Goal: Task Accomplishment & Management: Manage account settings

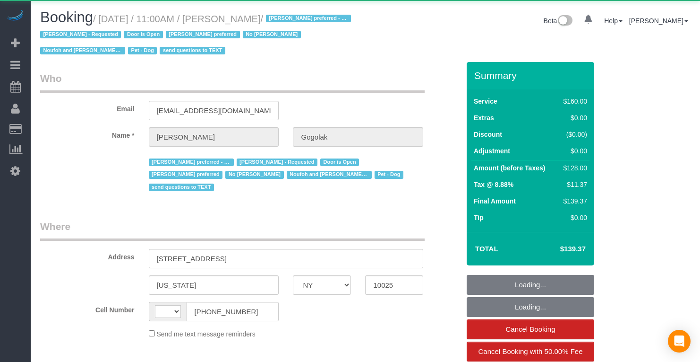
select select "NY"
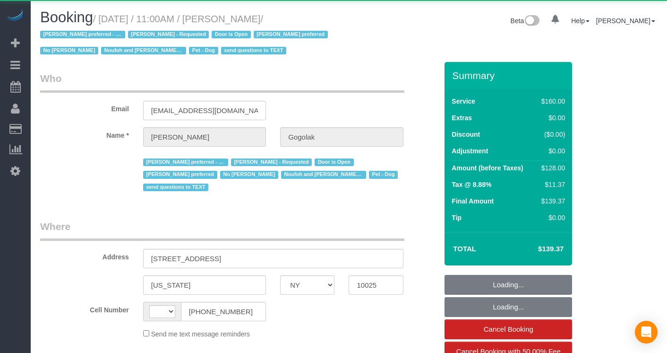
select select "string:[GEOGRAPHIC_DATA]"
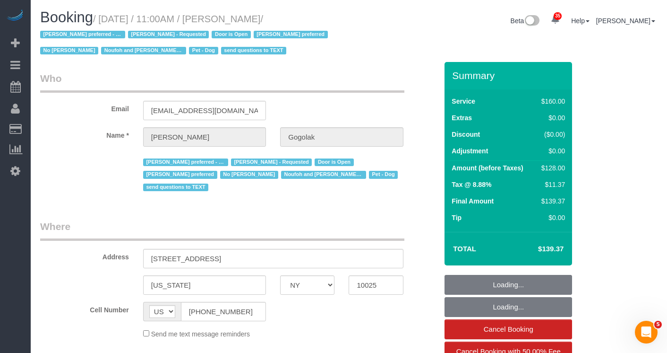
select select "object:1132"
select select "string:stripe-pm_1RfNyY4VGloSiKo7jWnzrFGY"
select select "spot1"
select select "number:58"
select select "number:76"
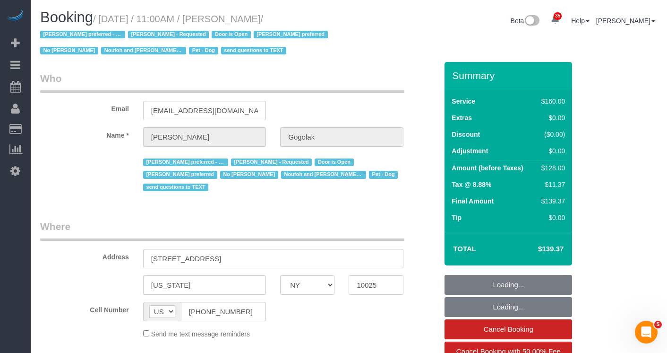
select select "number:13"
select select "number:5"
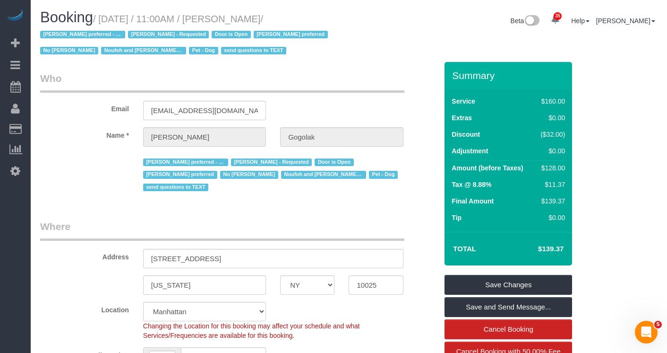
drag, startPoint x: 310, startPoint y: 18, endPoint x: 108, endPoint y: 20, distance: 202.3
click at [108, 20] on small "/ October 06, 2025 / 11:00AM / Leonora Gogolak / Ana Araujo preferred - Mondays…" at bounding box center [185, 35] width 291 height 43
copy small "October 06, 2025 / 11:00AM / Leonora Gogolak"
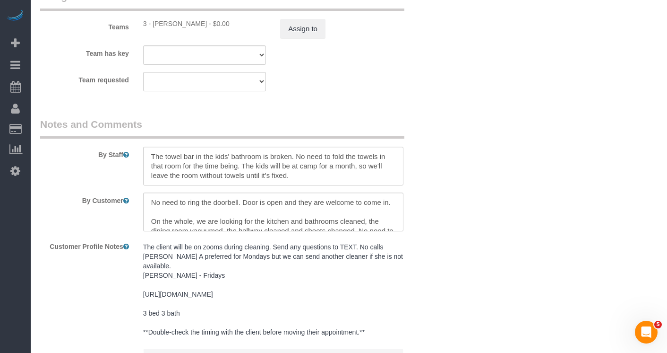
scroll to position [1089, 0]
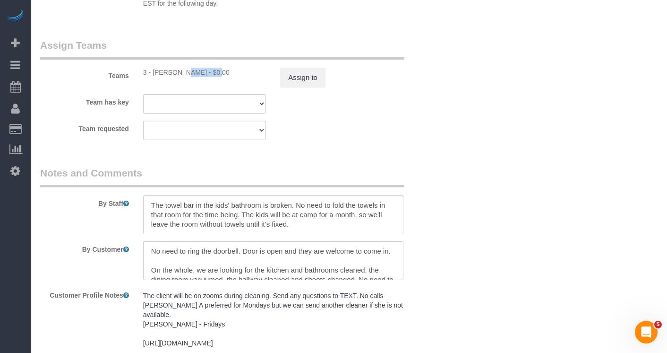
drag, startPoint x: 186, startPoint y: 71, endPoint x: 153, endPoint y: 71, distance: 32.6
click at [153, 71] on div "3 - Ana Araujo - $0.00" at bounding box center [204, 72] width 123 height 9
copy div "Ana Araujo"
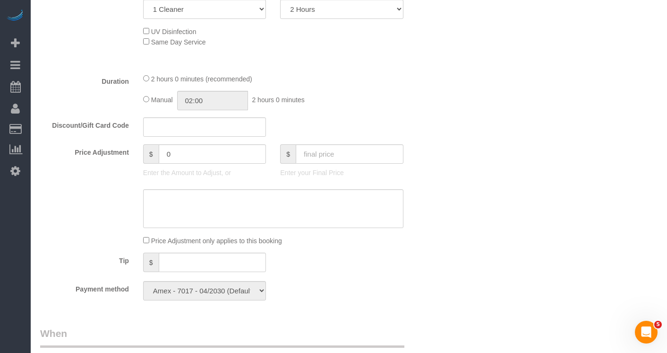
scroll to position [491, 0]
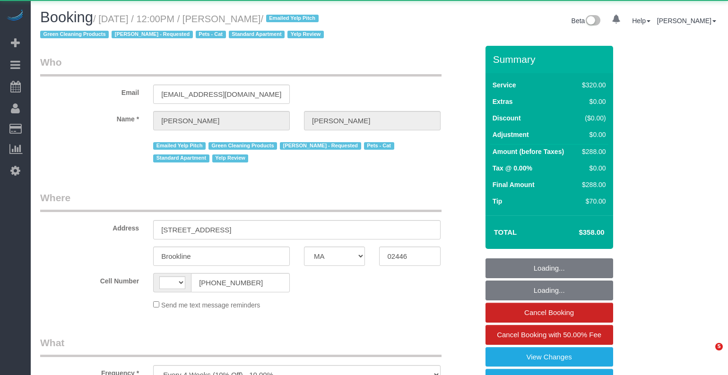
select select "MA"
select select "string:[GEOGRAPHIC_DATA]"
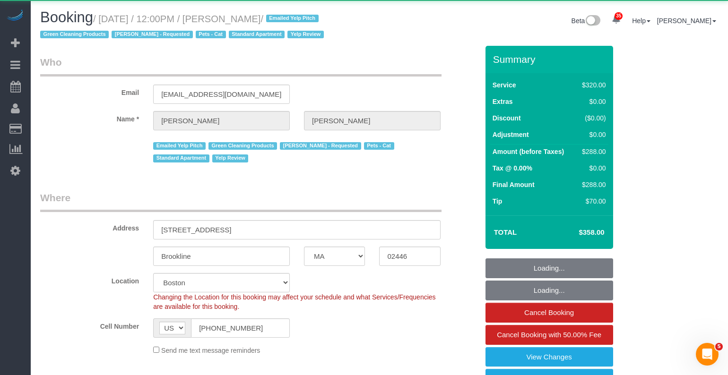
select select "object:1131"
select select "string:stripe-pm_1JmlMy4VGloSiKo7g7yU70hY"
select select "2"
select select "spot1"
select select "number:89"
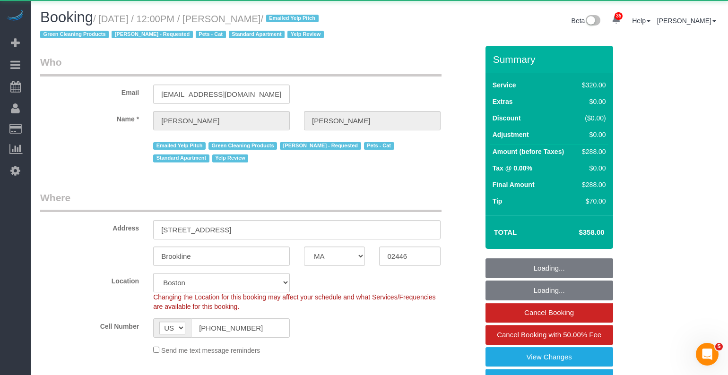
select select "number:72"
select select "number:14"
select select "number:7"
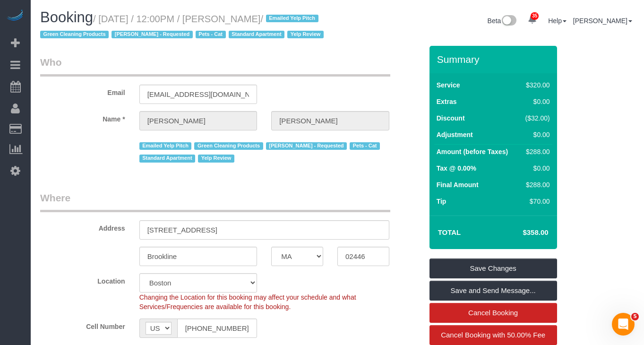
drag, startPoint x: 300, startPoint y: 21, endPoint x: 104, endPoint y: 20, distance: 195.7
click at [104, 20] on small "/ October 06, 2025 / 12:00PM / Katie Robinson / Emailed Yelp Pitch Green Cleani…" at bounding box center [183, 27] width 286 height 26
copy small "October 06, 2025 / 12:00PM / Katie Robinson"
click at [206, 104] on input "katiearobinson11@yahoo.com" at bounding box center [198, 94] width 118 height 19
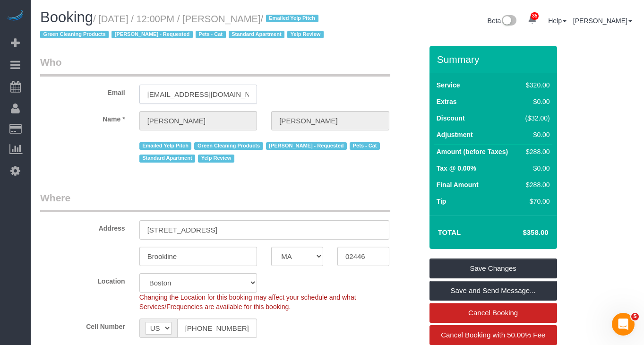
click at [206, 104] on input "katiearobinson11@yahoo.com" at bounding box center [198, 94] width 118 height 19
drag, startPoint x: 229, startPoint y: 17, endPoint x: 236, endPoint y: 18, distance: 7.3
click at [230, 17] on small "/ October 06, 2025 / 12:00PM / Katie Robinson / Emailed Yelp Pitch Green Cleani…" at bounding box center [183, 27] width 286 height 26
drag, startPoint x: 302, startPoint y: 17, endPoint x: 107, endPoint y: 17, distance: 194.7
click at [107, 17] on small "/ October 06, 2025 / 12:00PM / Katie Robinson / Emailed Yelp Pitch Green Cleani…" at bounding box center [183, 27] width 286 height 26
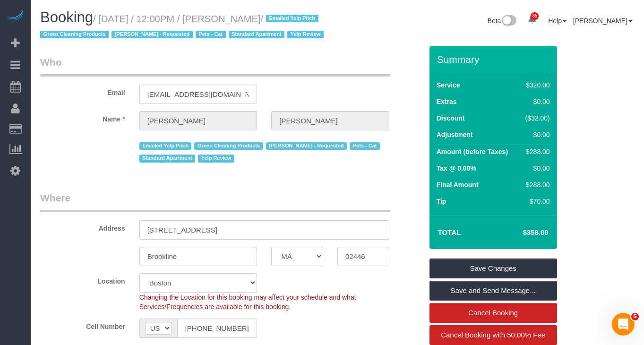
copy small "October 06, 2025 / 12:00PM / Katie Robinson"
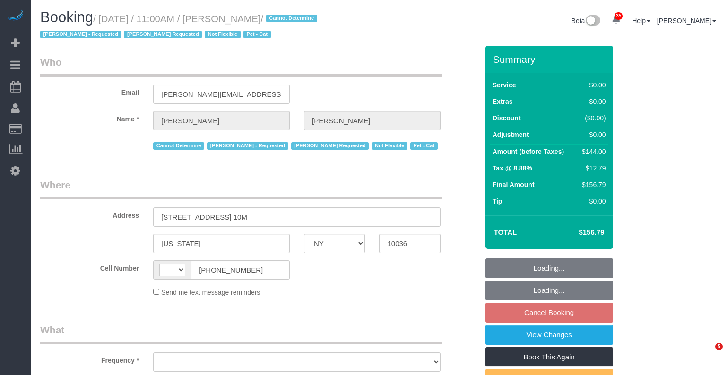
select select "NY"
select select "string:[GEOGRAPHIC_DATA]"
select select "object:831"
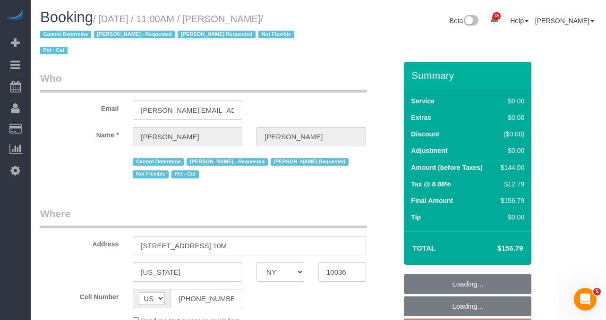
select select "string:stripe-pm_1QTV2s4VGloSiKo7xIUkMpLp"
select select "1"
select select "number:89"
select select "number:90"
select select "number:14"
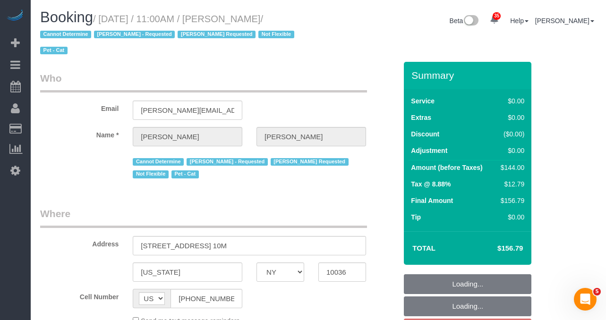
select select "number:5"
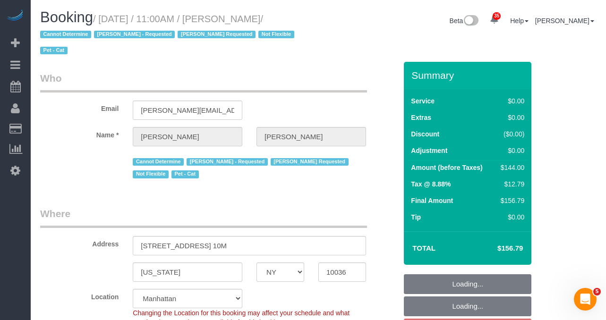
select select "object:1090"
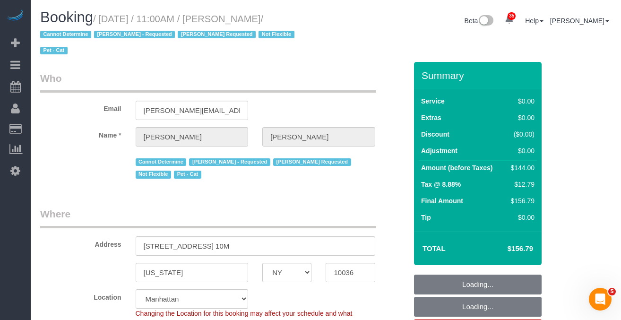
select select "spot4"
select select "1"
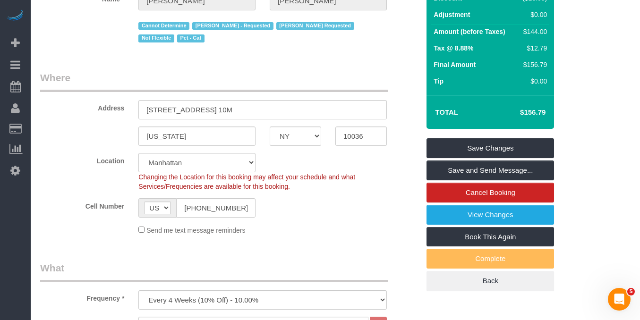
scroll to position [201, 0]
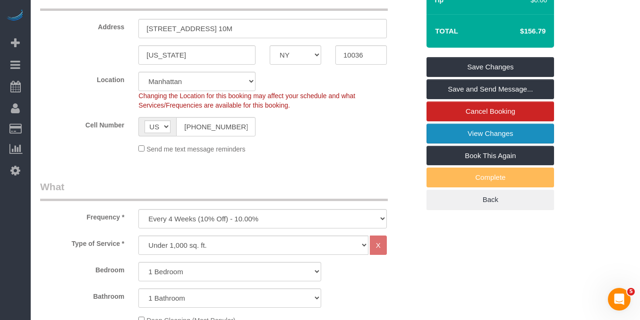
click at [472, 136] on link "View Changes" at bounding box center [491, 134] width 128 height 20
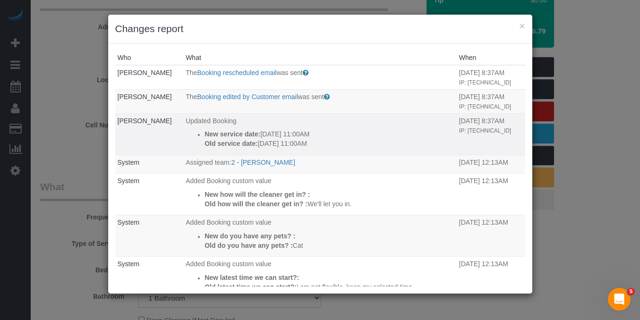
drag, startPoint x: 330, startPoint y: 144, endPoint x: 206, endPoint y: 137, distance: 124.5
click at [206, 137] on div "New service date: 10/30/2025 11:00AM Old service date: 11/02/2025 11:00AM" at bounding box center [330, 139] width 250 height 19
copy div "New service date: 10/30/2025 11:00AM Old service date: 11/02/2025 11:00AM"
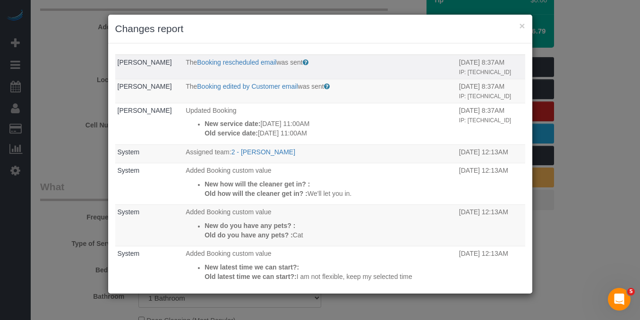
scroll to position [0, 0]
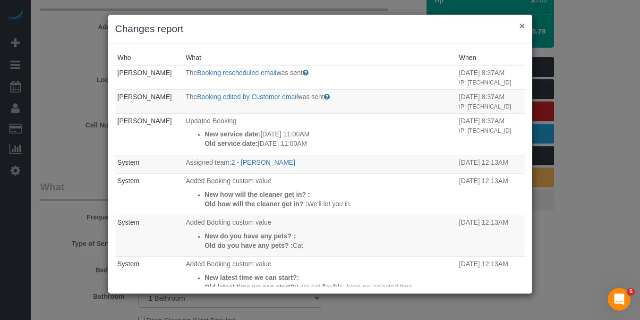
click at [520, 28] on button "×" at bounding box center [522, 26] width 6 height 10
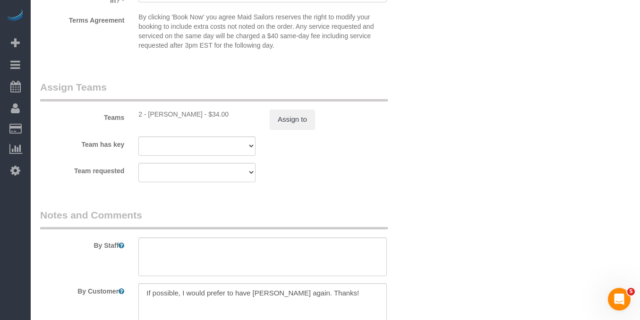
scroll to position [1229, 0]
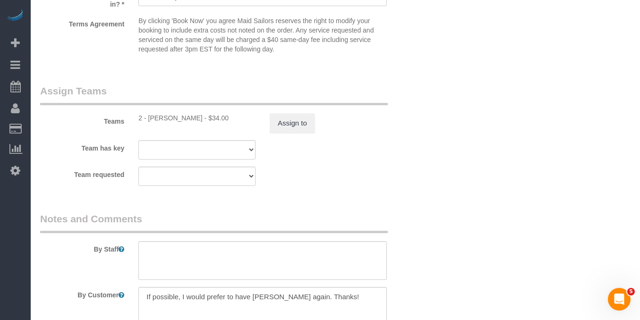
drag, startPoint x: 193, startPoint y: 117, endPoint x: 149, endPoint y: 118, distance: 44.0
click at [149, 118] on div "2 - Marilu Quintero - $34.00" at bounding box center [196, 117] width 117 height 9
copy div "Marilu Quintero"
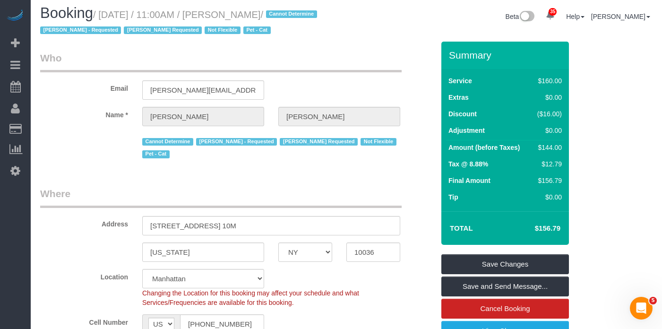
scroll to position [19, 0]
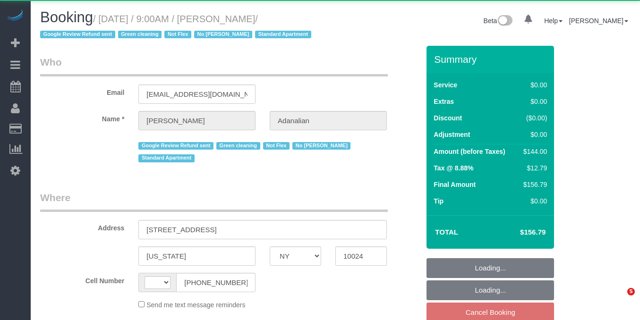
select select "NY"
select select "string:[GEOGRAPHIC_DATA]"
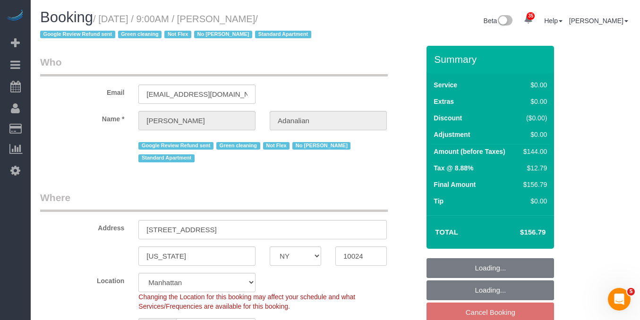
select select "object:837"
select select "string:stripe-pm_1QrgCn4VGloSiKo7GXhdb6K1"
select select "1"
select select "spot2"
select select "number:89"
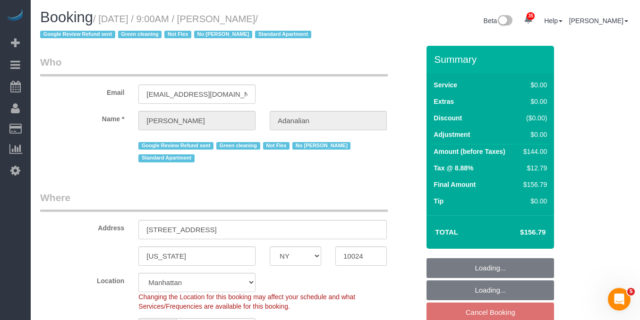
select select "number:90"
select select "number:15"
select select "number:5"
select select "1"
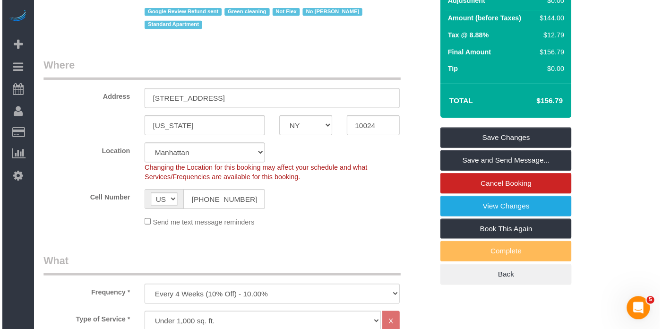
scroll to position [175, 0]
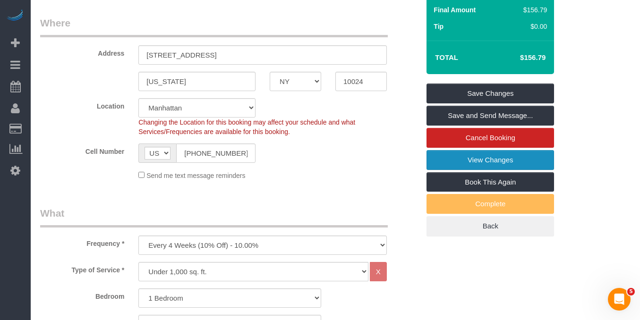
click at [469, 161] on link "View Changes" at bounding box center [491, 160] width 128 height 20
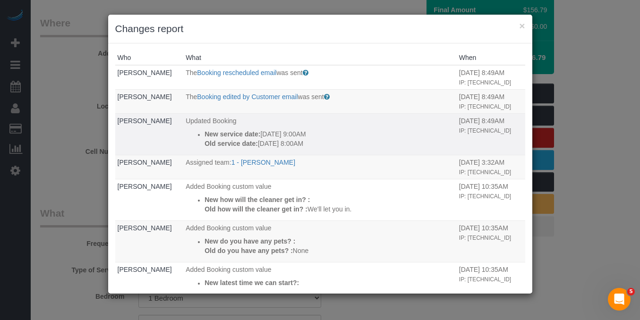
drag, startPoint x: 320, startPoint y: 162, endPoint x: 200, endPoint y: 156, distance: 119.7
click at [205, 148] on div "New service date: 10/28/2025 9:00AM Old service date: 10/21/2025 8:00AM" at bounding box center [330, 139] width 250 height 19
copy div "New service date: 10/28/2025 9:00AM Old service date: 10/21/2025 8:00AM"
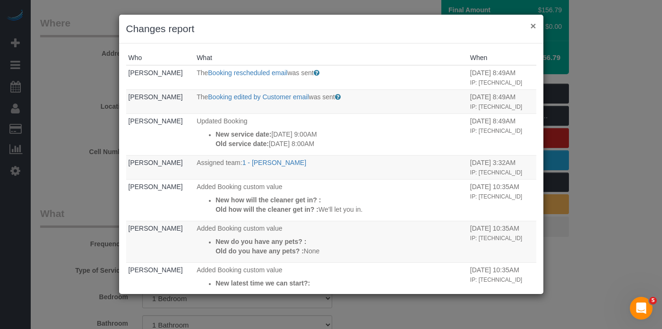
click at [533, 26] on button "×" at bounding box center [533, 26] width 6 height 10
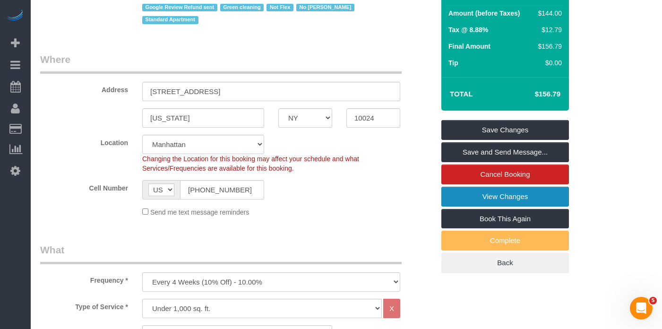
scroll to position [140, 0]
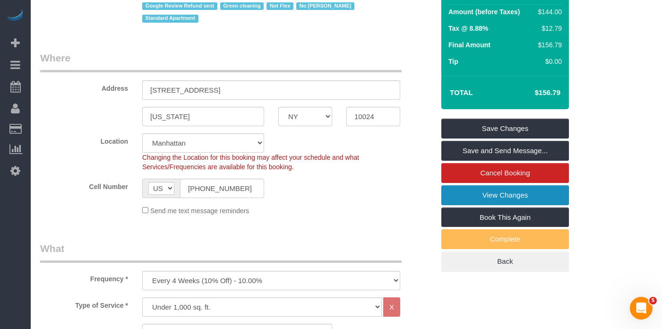
click at [453, 201] on link "View Changes" at bounding box center [505, 195] width 128 height 20
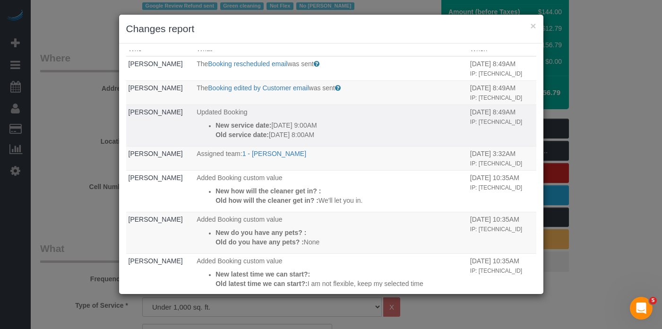
scroll to position [0, 0]
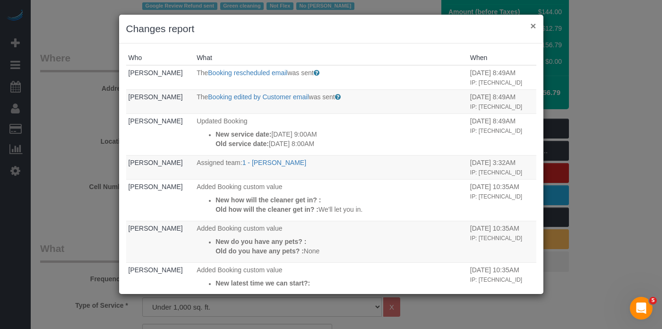
click at [534, 27] on button "×" at bounding box center [533, 26] width 6 height 10
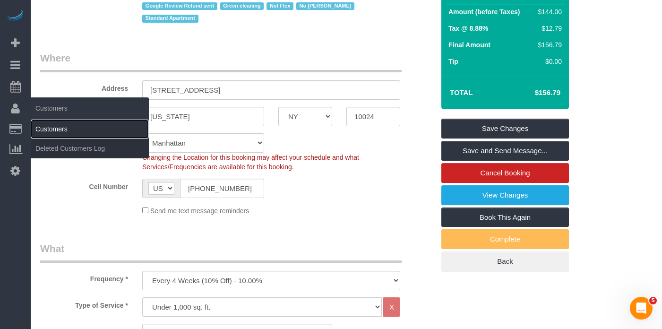
click at [49, 125] on link "Customers" at bounding box center [90, 129] width 118 height 19
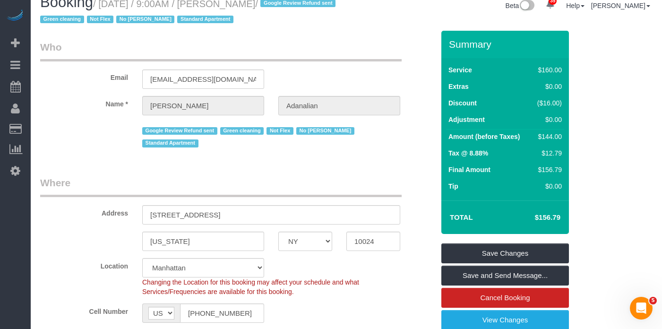
scroll to position [13, 0]
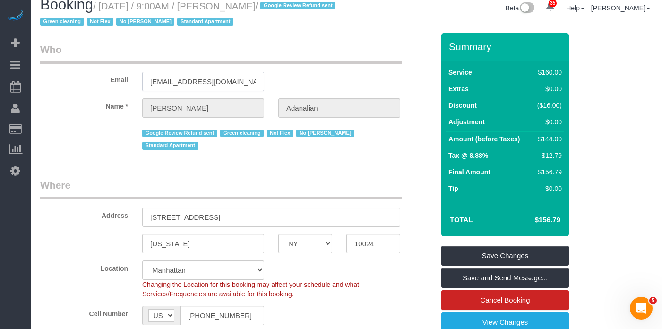
click at [183, 85] on input "lsetrakian@gmail.com" at bounding box center [203, 81] width 122 height 19
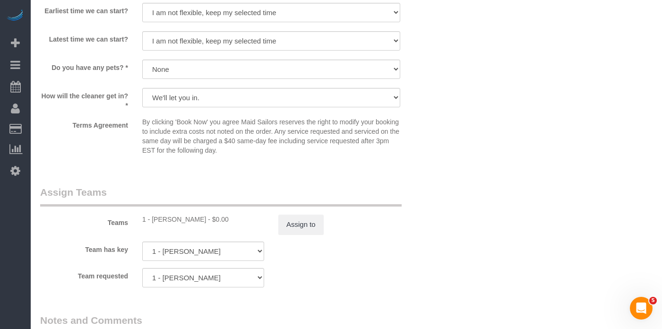
scroll to position [1096, 0]
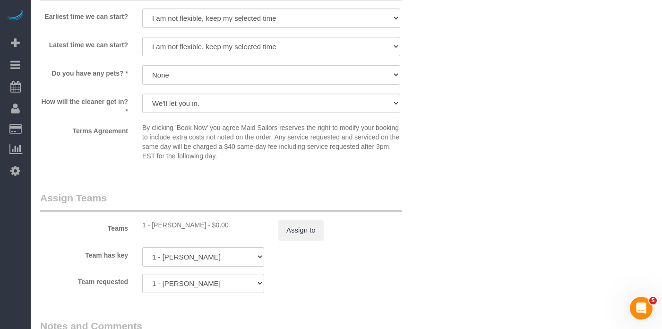
click at [147, 125] on p "By clicking 'Book Now' you agree Maid Sailors reserves the right to modify your…" at bounding box center [271, 142] width 258 height 38
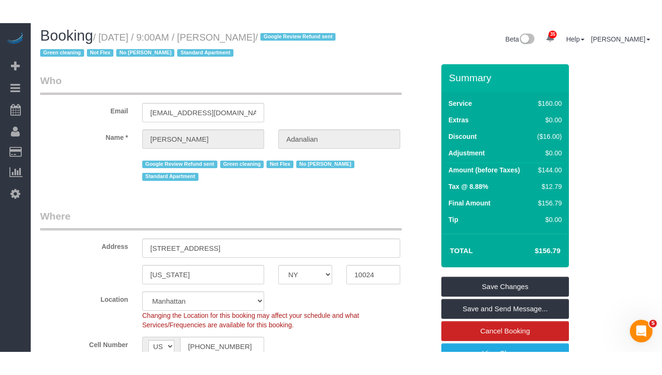
scroll to position [0, 0]
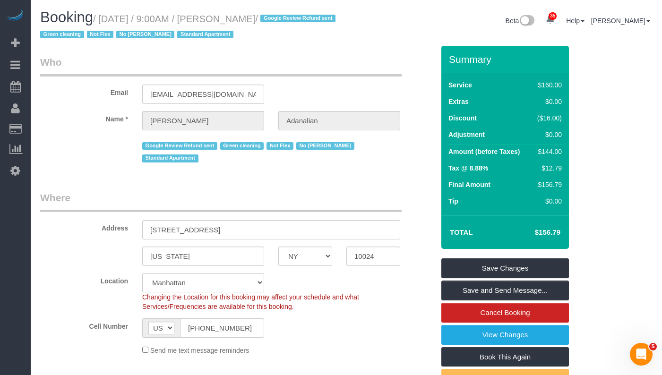
click at [280, 26] on h1 "Booking / October 28, 2025 / 9:00AM / Laura Adanalian / Google Review Refund se…" at bounding box center [189, 25] width 299 height 32
click at [190, 97] on input "lsetrakian@gmail.com" at bounding box center [203, 94] width 122 height 19
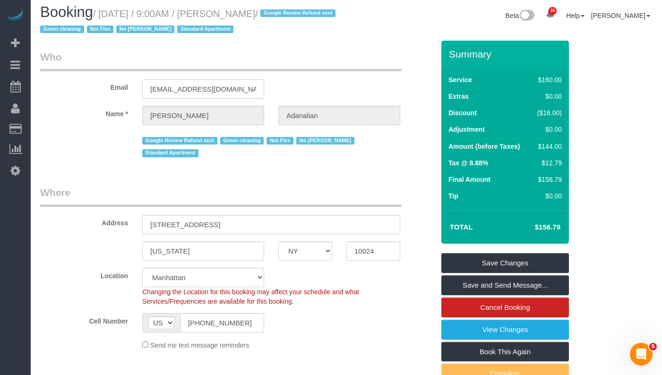
scroll to position [10, 0]
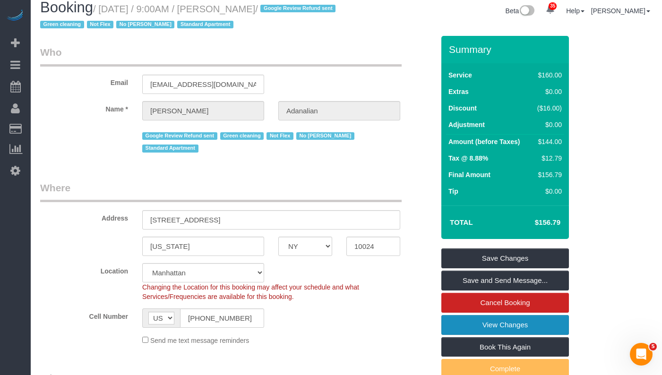
click at [489, 320] on link "View Changes" at bounding box center [505, 325] width 128 height 20
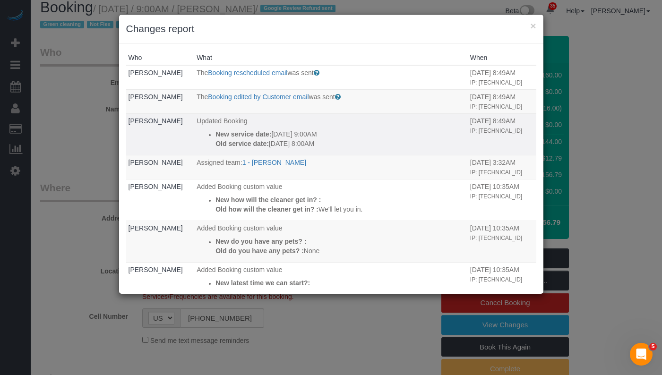
drag, startPoint x: 326, startPoint y: 152, endPoint x: 269, endPoint y: 155, distance: 57.3
click at [269, 139] on p "New service date: 10/28/2025 9:00AM" at bounding box center [341, 134] width 250 height 9
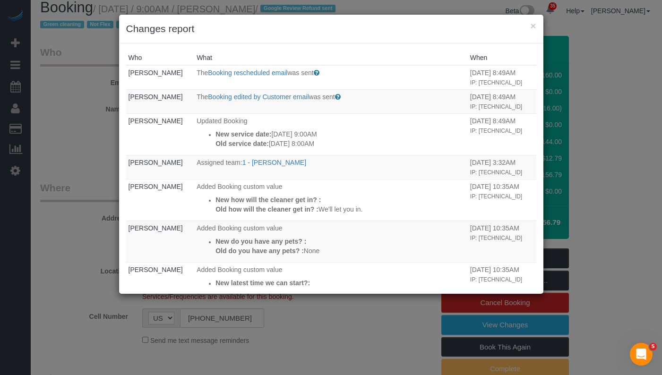
copy p "10/28/2025 9:00AM"
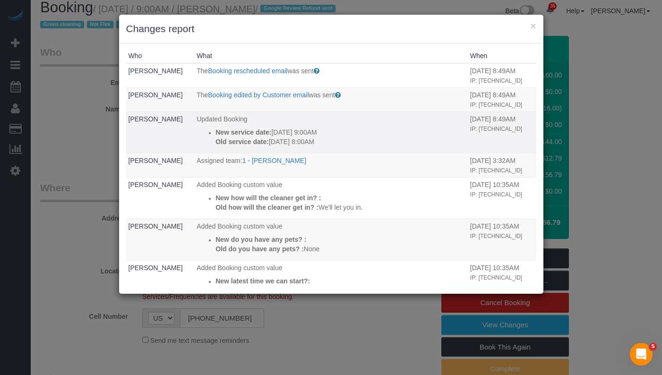
scroll to position [0, 0]
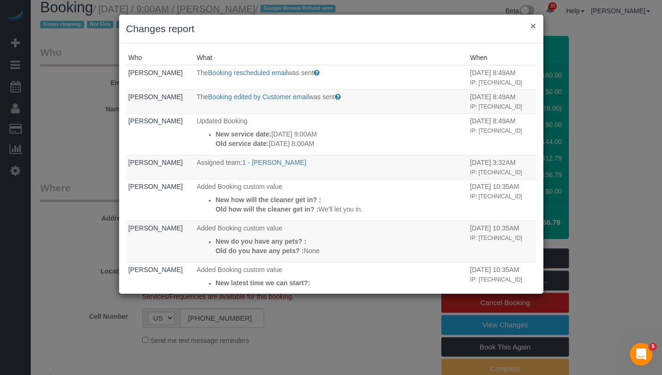
click at [534, 27] on button "×" at bounding box center [533, 26] width 6 height 10
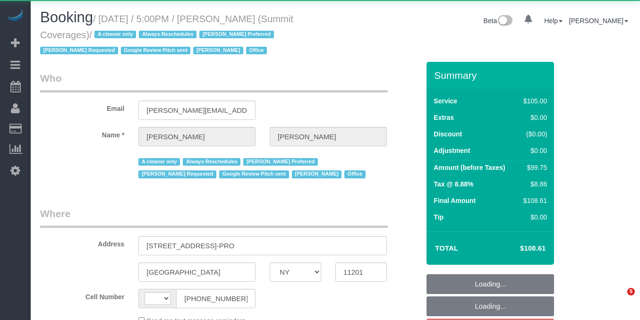
select select "NY"
select select "string:[GEOGRAPHIC_DATA]"
select select "object:785"
select select "spot10"
select select "number:89"
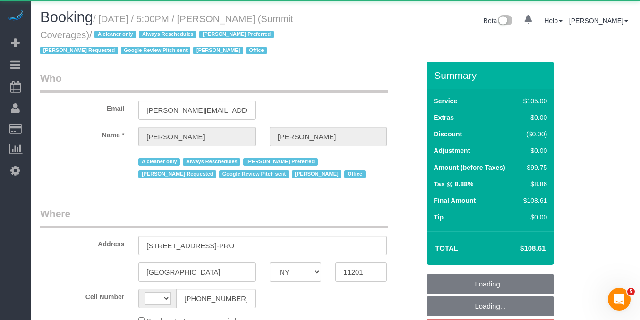
select select "number:90"
select select "number:15"
select select "number:5"
select select "number:21"
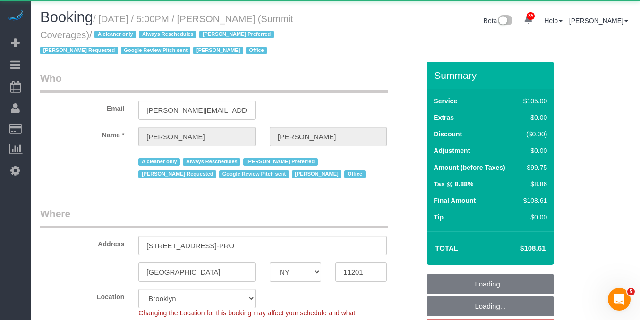
select select "object:1060"
select select "string:stripe-pm_1G3kd34VGloSiKo7CIqk8U5g"
select select "90"
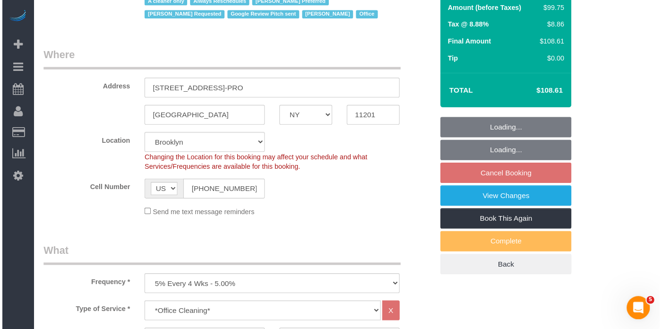
scroll to position [166, 0]
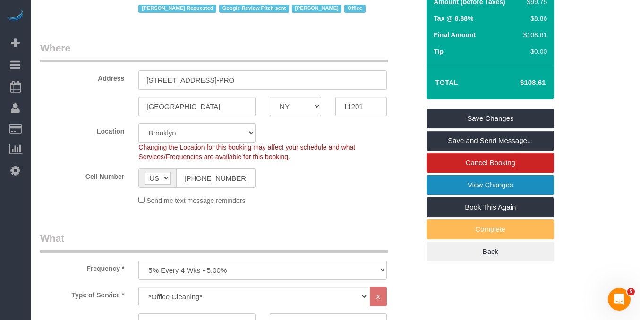
click at [470, 186] on link "View Changes" at bounding box center [491, 185] width 128 height 20
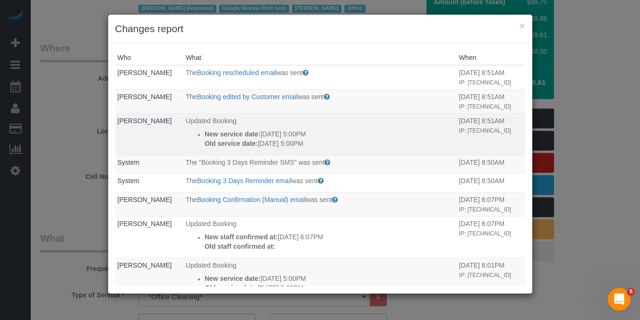
drag, startPoint x: 313, startPoint y: 142, endPoint x: 198, endPoint y: 132, distance: 116.2
click at [205, 132] on div "New service date: 10/15/2025 5:00PM Old service date: 10/09/2025 5:00PM" at bounding box center [330, 139] width 250 height 19
copy div "New service date: 10/15/2025 5:00PM Old service date: 10/09/2025 5:00PM"
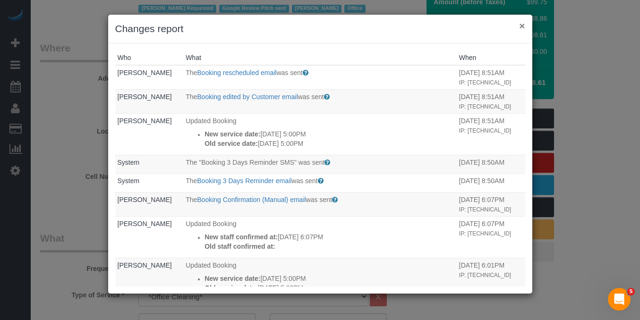
click at [523, 25] on button "×" at bounding box center [522, 26] width 6 height 10
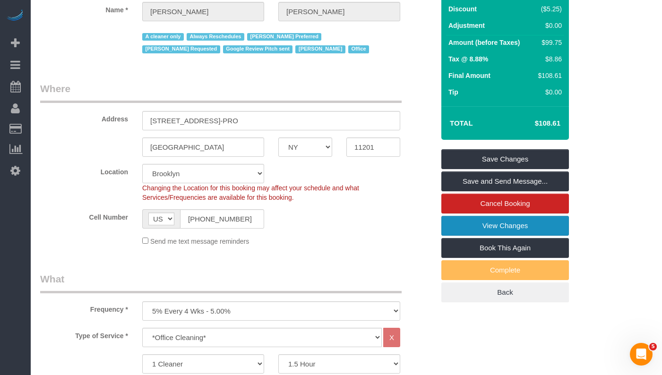
scroll to position [126, 0]
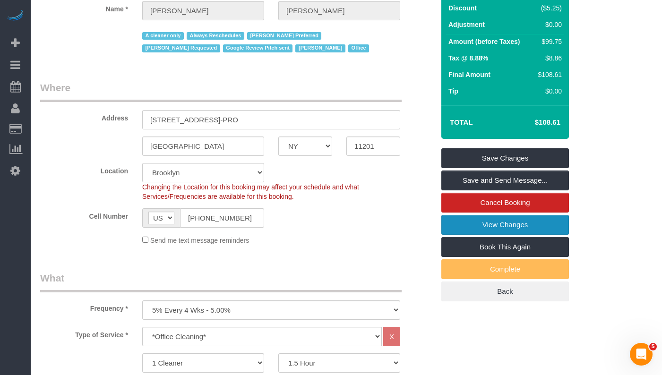
click at [505, 220] on link "View Changes" at bounding box center [505, 225] width 128 height 20
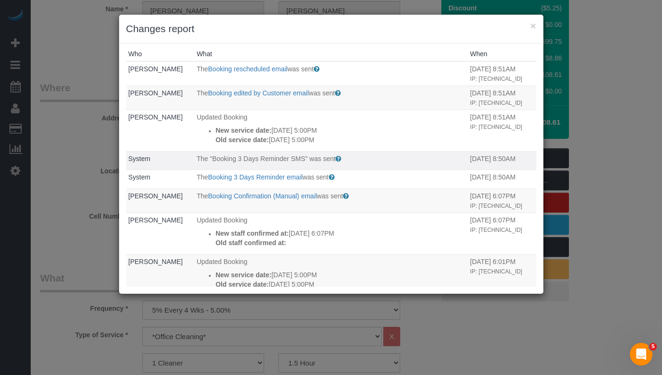
scroll to position [0, 0]
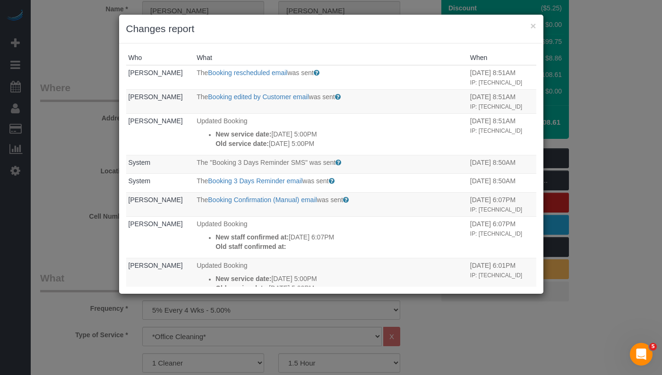
click at [536, 26] on div "× Changes report" at bounding box center [331, 29] width 424 height 29
click at [534, 27] on button "×" at bounding box center [533, 26] width 6 height 10
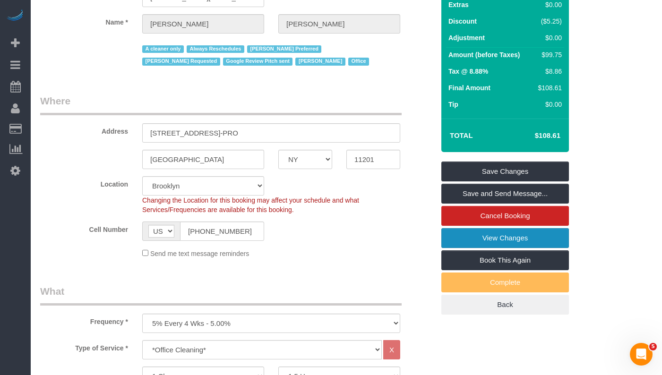
scroll to position [162, 0]
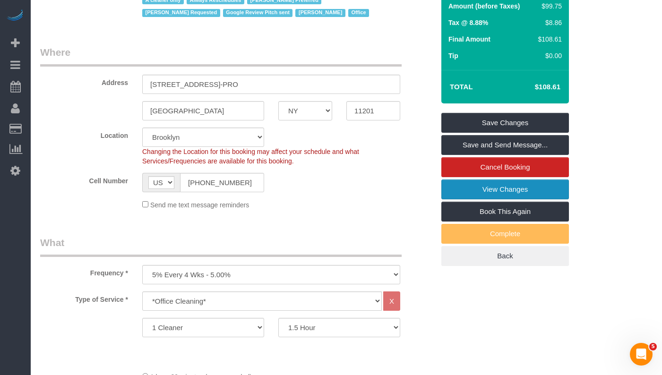
click at [460, 190] on link "View Changes" at bounding box center [505, 190] width 128 height 20
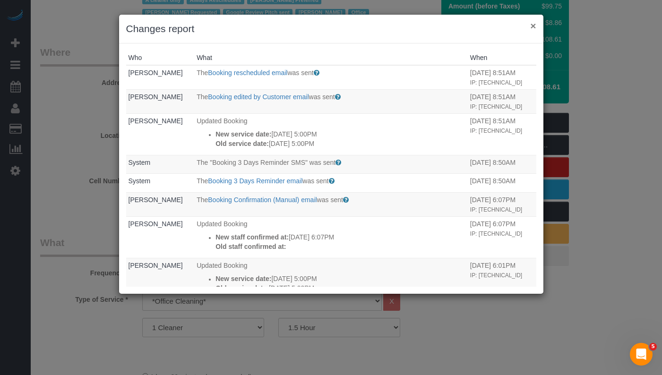
click at [533, 26] on button "×" at bounding box center [533, 26] width 6 height 10
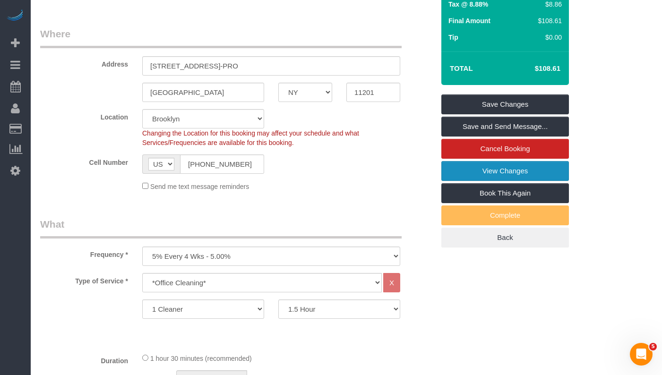
scroll to position [0, 0]
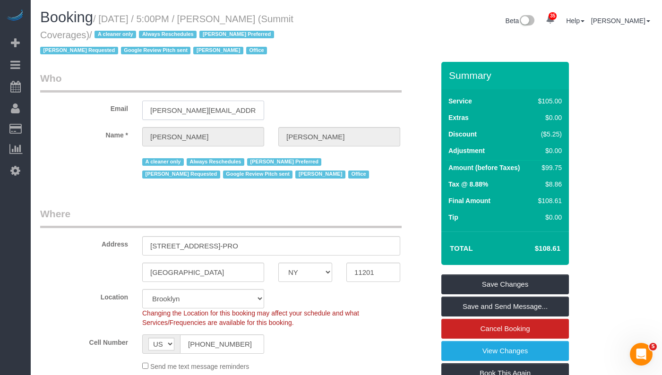
click at [216, 108] on input "giovanna@sumcov.com" at bounding box center [203, 110] width 122 height 19
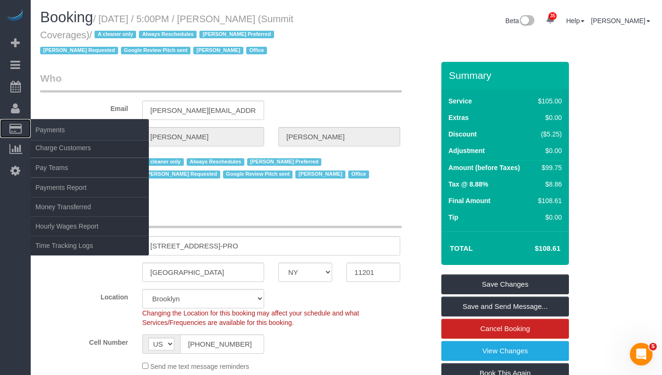
click at [2, 134] on link "Payments" at bounding box center [15, 128] width 31 height 19
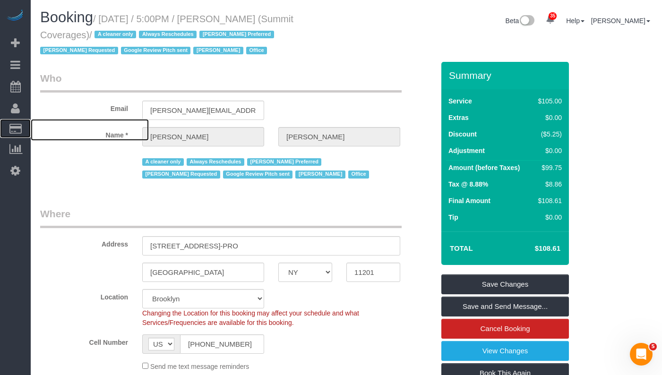
scroll to position [38, 0]
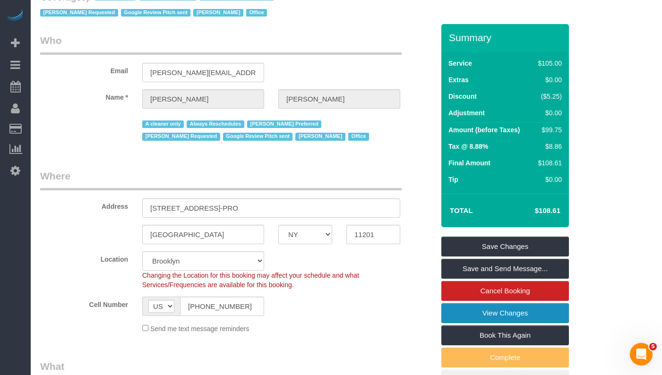
click at [482, 314] on link "View Changes" at bounding box center [505, 313] width 128 height 20
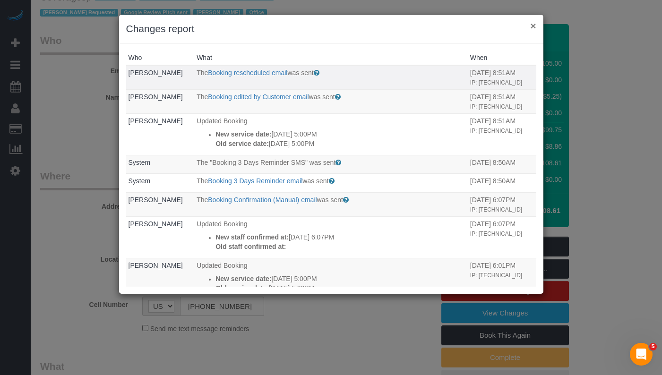
drag, startPoint x: 532, startPoint y: 27, endPoint x: 227, endPoint y: 57, distance: 305.9
click at [532, 27] on button "×" at bounding box center [533, 26] width 6 height 10
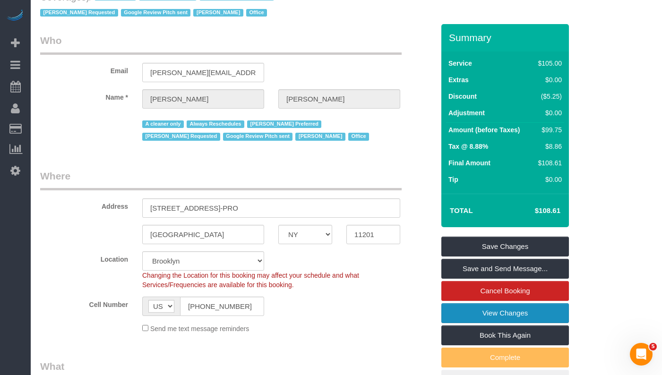
scroll to position [0, 0]
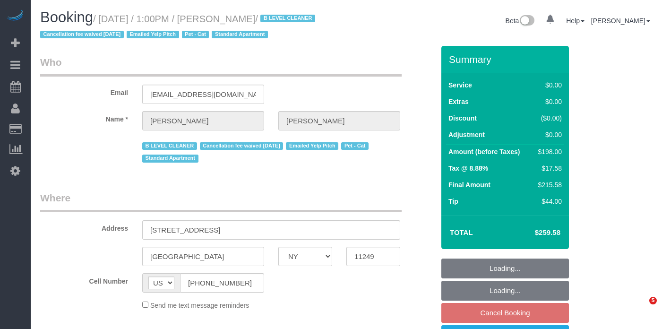
select select "NY"
select select "string:stripe-pm_1JuT5z4VGloSiKo76JQ75BXT"
select select "2"
select select "number:61"
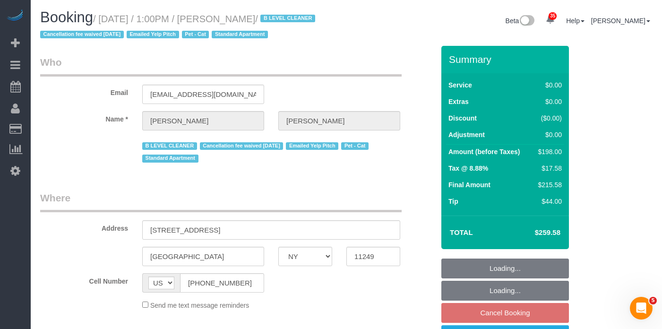
select select "number:74"
select select "number:14"
select select "number:5"
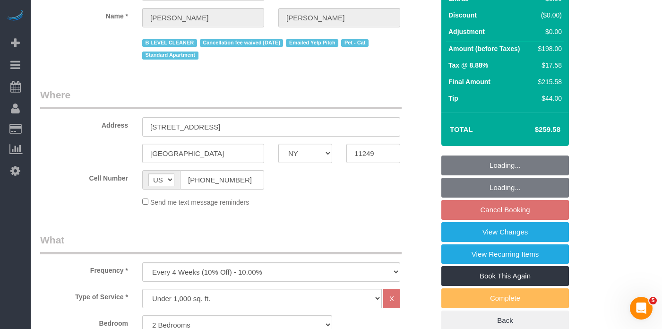
select select "spot66"
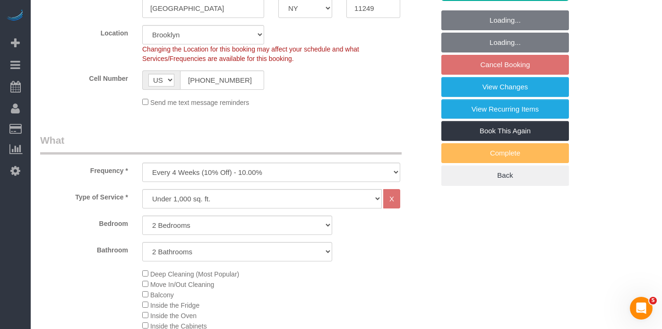
select select "2"
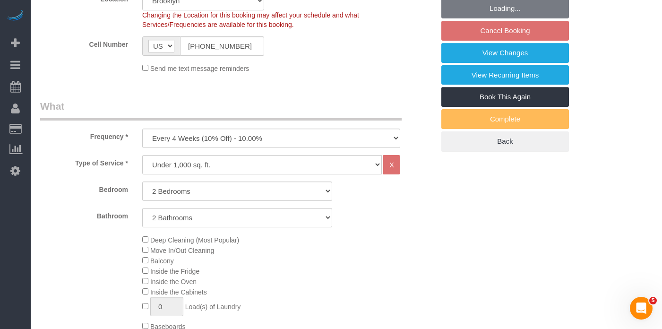
select select "object:1476"
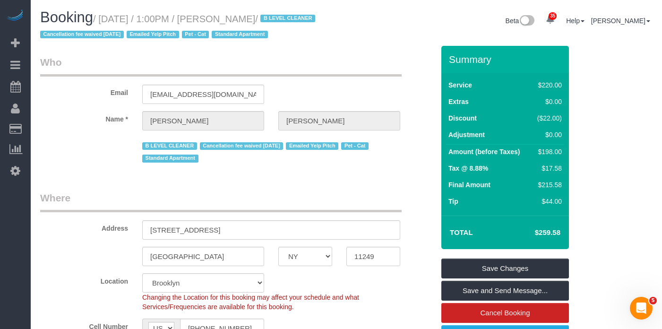
drag, startPoint x: 289, startPoint y: 17, endPoint x: 110, endPoint y: 18, distance: 179.6
click at [110, 18] on small "/ [DATE] / 1:00PM / [PERSON_NAME] / B LEVEL CLEANER Cancellation fee waived [DA…" at bounding box center [179, 27] width 278 height 26
copy small "[DATE] / 1:00PM / [PERSON_NAME]"
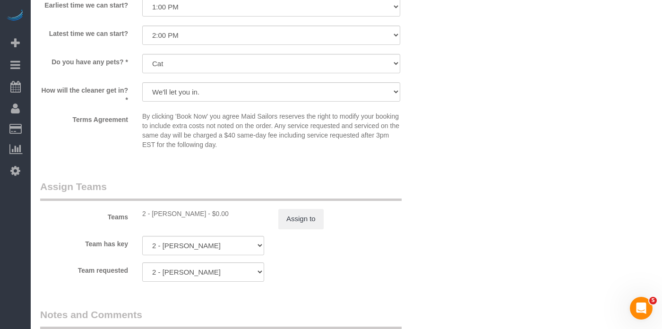
scroll to position [1127, 0]
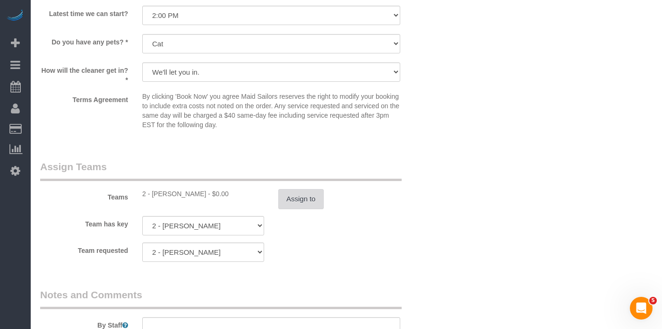
click at [289, 203] on button "Assign to" at bounding box center [300, 199] width 45 height 20
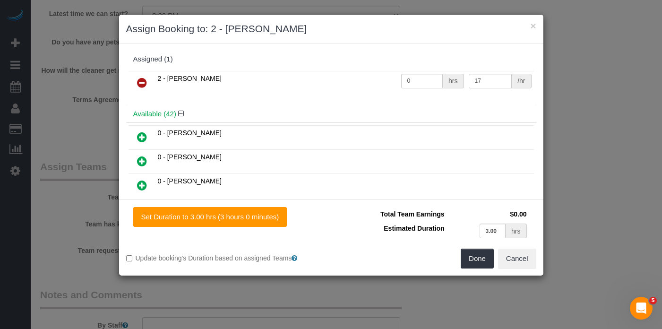
click at [141, 85] on icon at bounding box center [142, 82] width 10 height 11
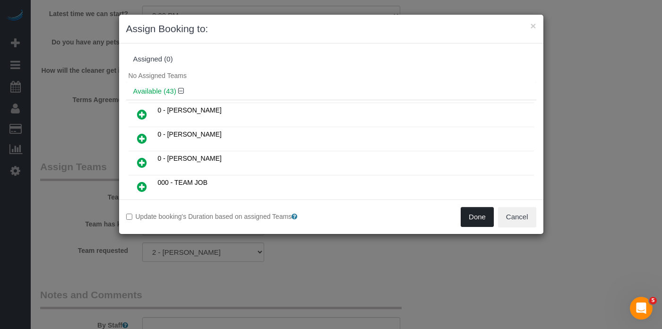
click at [477, 215] on button "Done" at bounding box center [477, 217] width 33 height 20
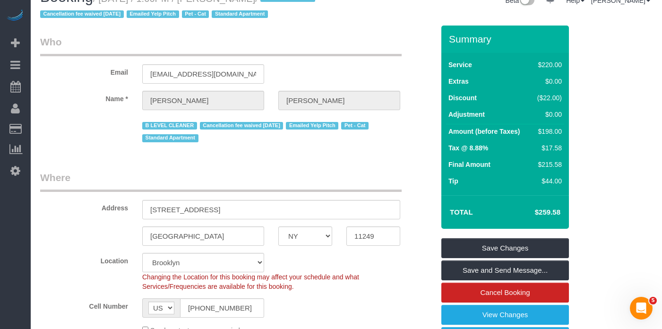
scroll to position [29, 0]
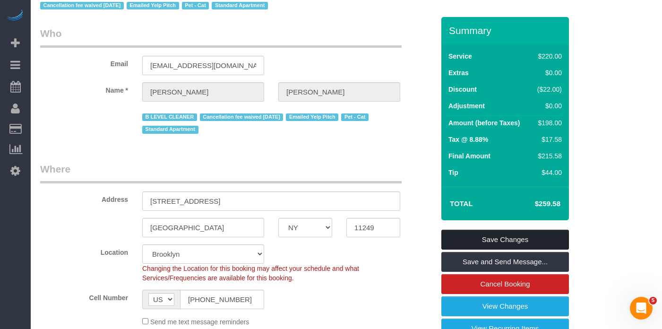
click at [477, 239] on link "Save Changes" at bounding box center [505, 240] width 128 height 20
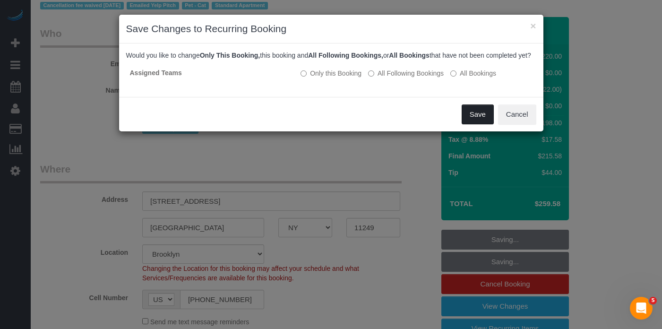
click at [475, 121] on button "Save" at bounding box center [478, 114] width 32 height 20
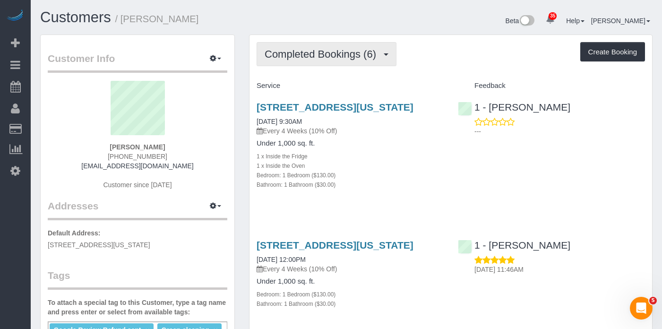
click at [333, 57] on span "Completed Bookings (6)" at bounding box center [323, 54] width 116 height 12
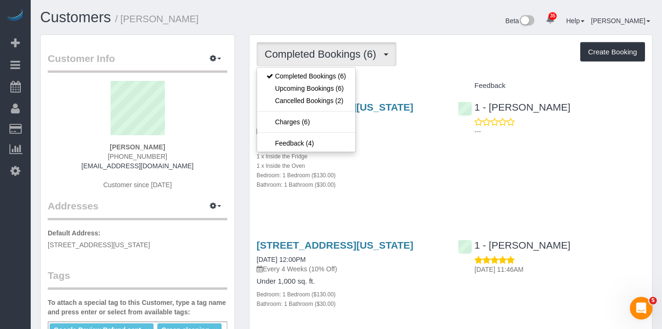
click at [456, 180] on div "574 West End Avenue, Apt 9a2, New York, NY 10024 09/30/2025 9:30AM Every 4 Week…" at bounding box center [451, 151] width 403 height 114
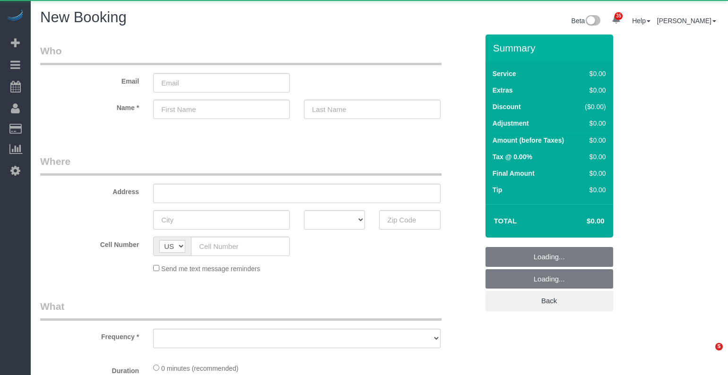
select select "number:89"
select select "number:90"
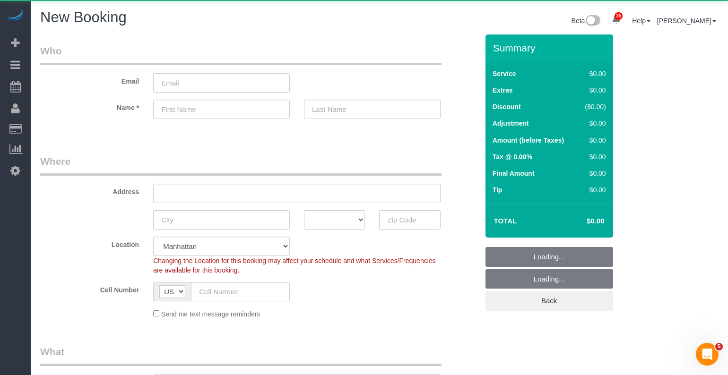
select select "object:1669"
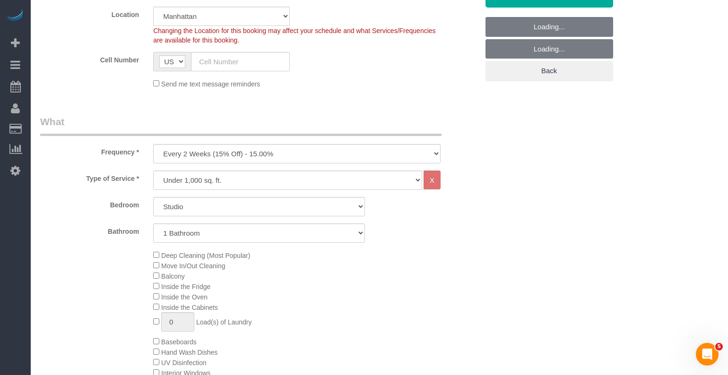
scroll to position [236, 0]
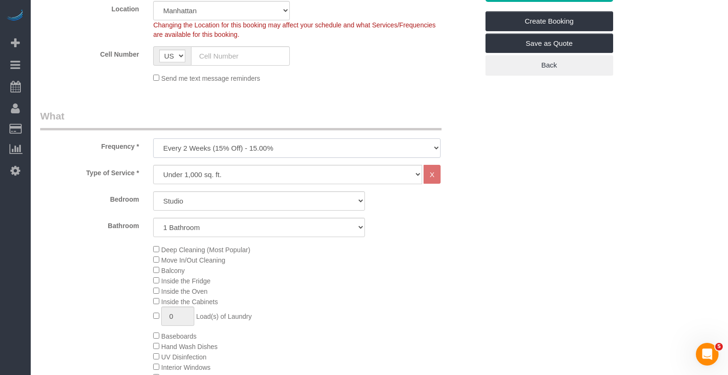
click at [193, 150] on select "One Time Weekly (20% Off) - 20.00% Every 2 Weeks (15% Off) - 15.00% Every 4 Wee…" at bounding box center [296, 147] width 287 height 19
click at [153, 138] on select "One Time Weekly (20% Off) - 20.00% Every 2 Weeks (15% Off) - 15.00% Every 4 Wee…" at bounding box center [296, 147] width 287 height 19
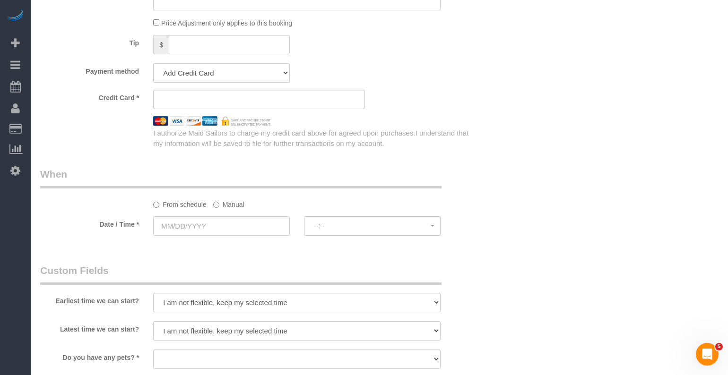
scroll to position [852, 0]
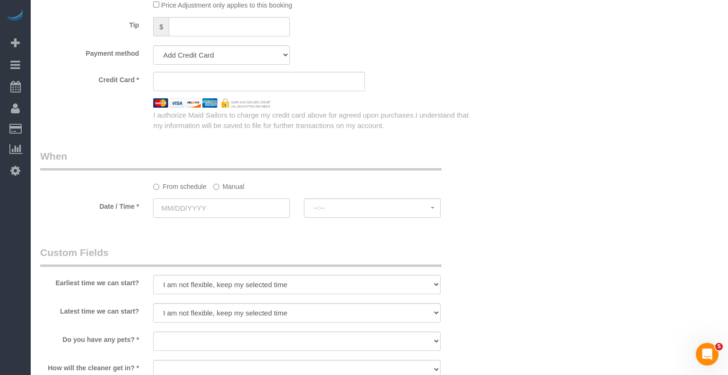
click at [184, 205] on input "text" at bounding box center [221, 208] width 137 height 19
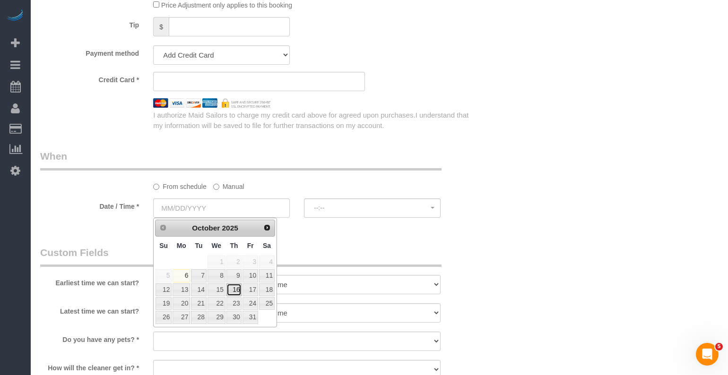
click at [233, 288] on link "16" at bounding box center [234, 290] width 16 height 13
type input "10/16/2025"
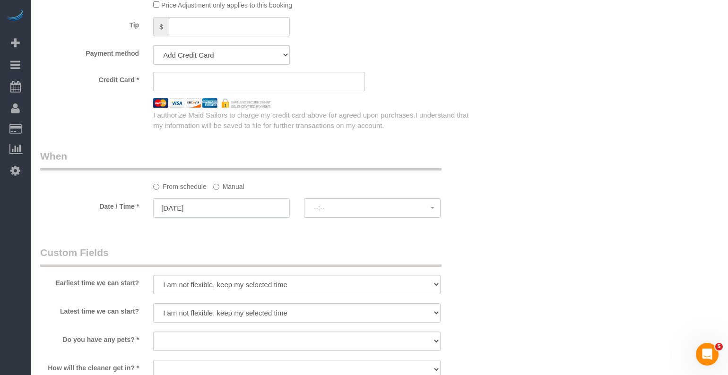
click at [190, 204] on input "10/16/2025" at bounding box center [221, 208] width 137 height 19
select select "spot1"
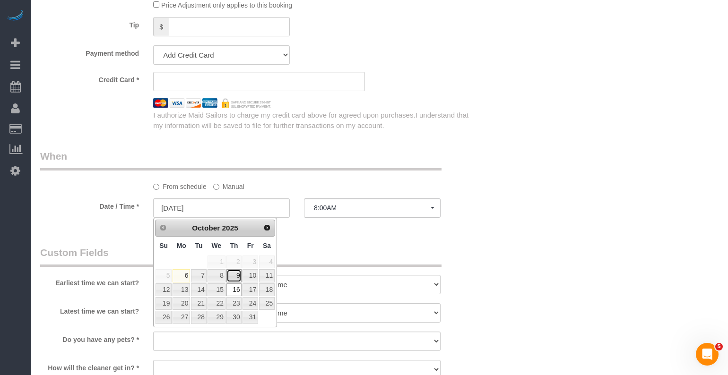
click at [232, 276] on link "9" at bounding box center [234, 275] width 16 height 13
type input "10/09/2025"
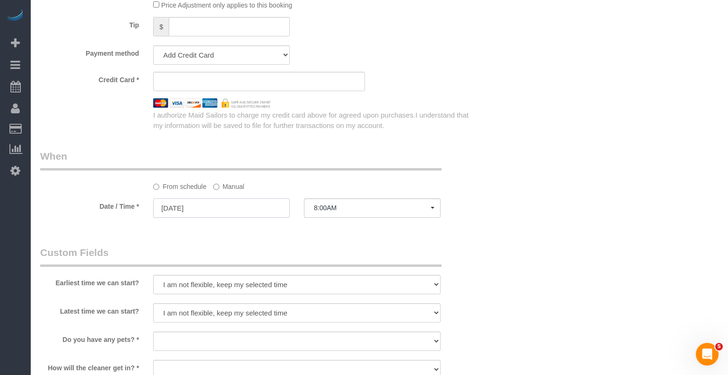
click at [189, 212] on input "10/09/2025" at bounding box center [221, 208] width 137 height 19
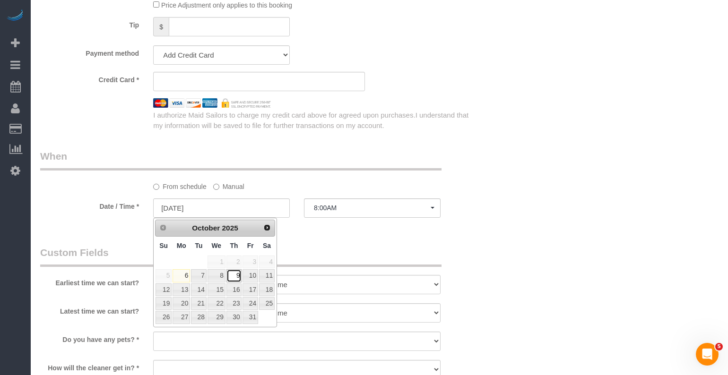
click at [235, 278] on link "9" at bounding box center [234, 275] width 16 height 13
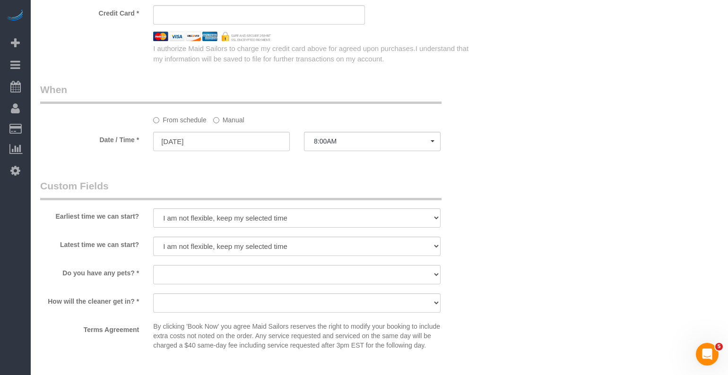
scroll to position [946, 0]
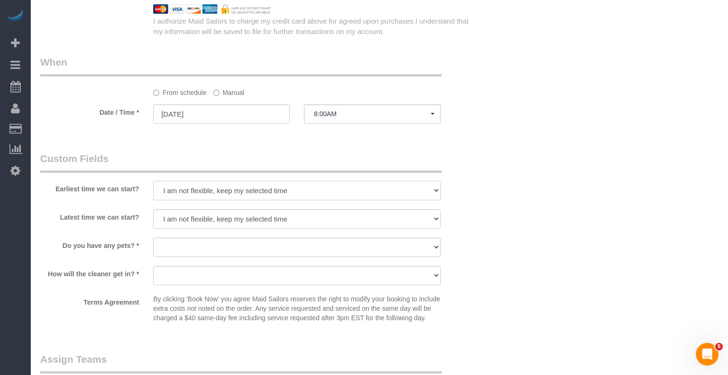
click at [220, 182] on select "I am not flexible, keep my selected time 8:00 AM 9:00 AM 10:00 AM 11:00 AM 12:0…" at bounding box center [296, 190] width 287 height 19
click at [194, 192] on select "I am not flexible, keep my selected time 8:00 AM 9:00 AM 10:00 AM 11:00 AM 12:0…" at bounding box center [296, 190] width 287 height 19
click at [346, 119] on button "8:00AM" at bounding box center [372, 113] width 137 height 19
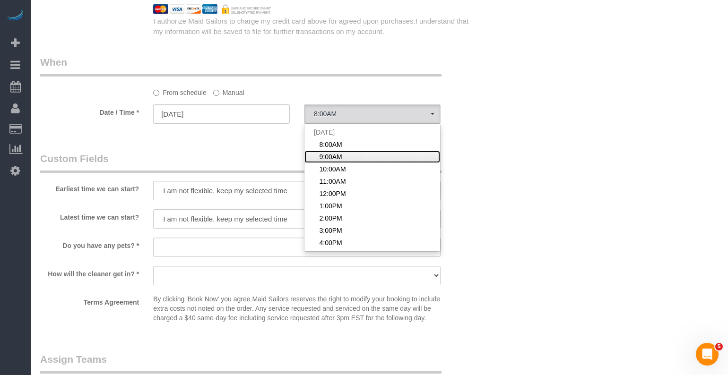
click at [335, 159] on span "9:00AM" at bounding box center [331, 156] width 23 height 9
select select "spot59"
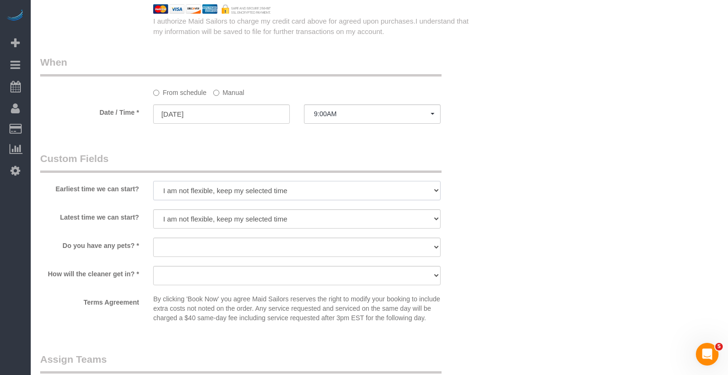
click at [209, 194] on select "I am not flexible, keep my selected time 8:00 AM 9:00 AM 10:00 AM 11:00 AM 12:0…" at bounding box center [296, 190] width 287 height 19
select select "number:57"
click at [153, 181] on select "I am not flexible, keep my selected time 8:00 AM 9:00 AM 10:00 AM 11:00 AM 12:0…" at bounding box center [296, 190] width 287 height 19
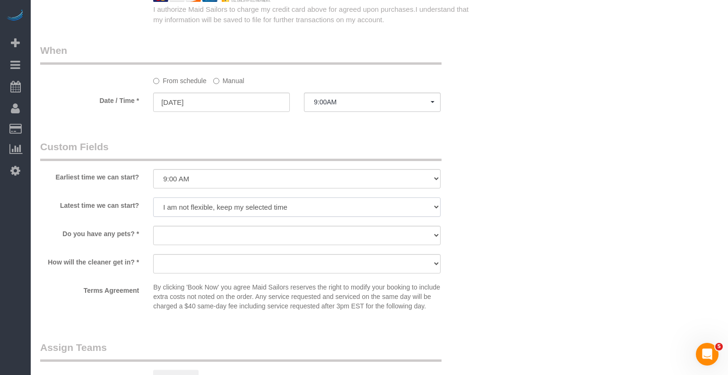
click at [174, 211] on select "I am not flexible, keep my selected time 8:00 AM 9:00 AM 10:00 AM 11:00 AM 12:0…" at bounding box center [296, 207] width 287 height 19
select select "number:75"
click at [153, 198] on select "I am not flexible, keep my selected time 8:00 AM 9:00 AM 10:00 AM 11:00 AM 12:0…" at bounding box center [296, 207] width 287 height 19
click at [171, 206] on select "I am not flexible, keep my selected time 8:00 AM 9:00 AM 10:00 AM 11:00 AM 12:0…" at bounding box center [296, 207] width 287 height 19
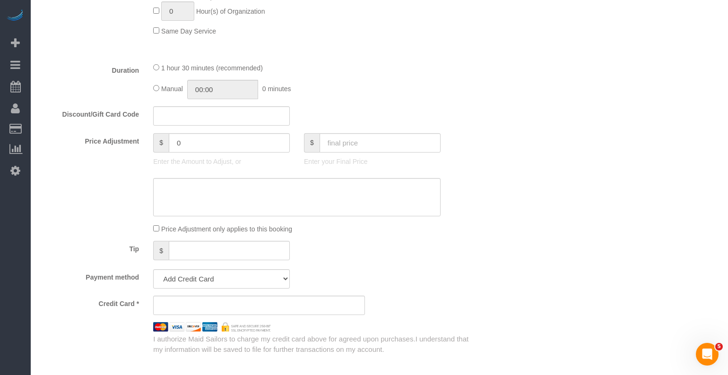
scroll to position [622, 0]
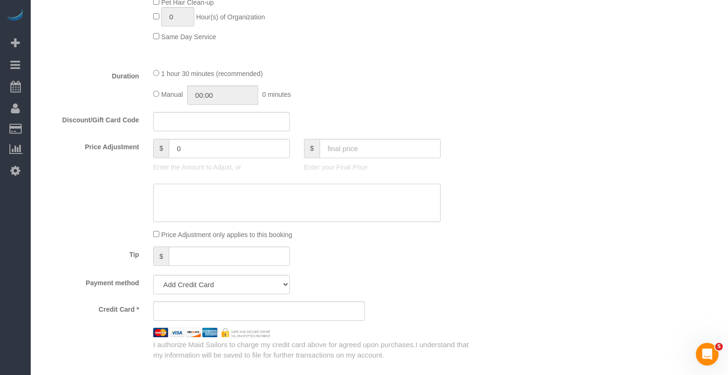
click at [209, 202] on textarea at bounding box center [296, 203] width 287 height 39
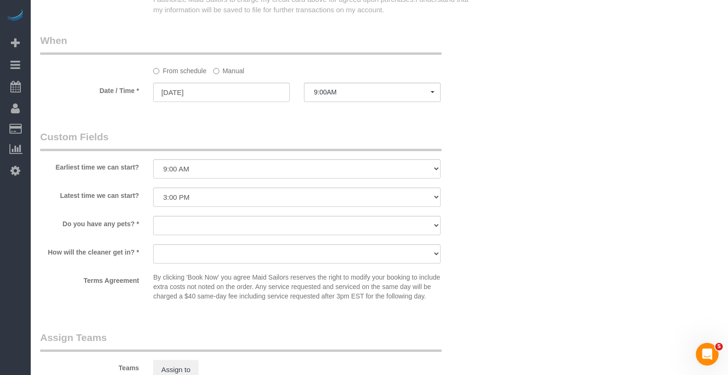
scroll to position [1037, 0]
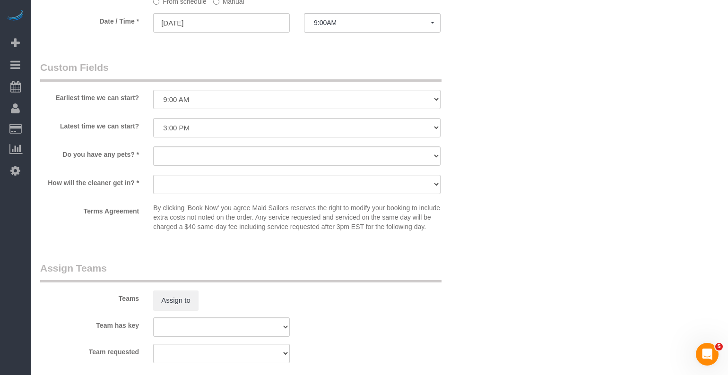
type textarea "Preferred A Cleaner"
click at [177, 180] on select "We'll let you in. Doorman/Front Desk has the key. Other (Provide details)" at bounding box center [296, 184] width 287 height 19
select select "number:5"
click at [153, 175] on select "We'll let you in. Doorman/Front Desk has the key. Other (Provide details)" at bounding box center [296, 184] width 287 height 19
click at [187, 158] on select "Dog Cat None" at bounding box center [296, 156] width 287 height 19
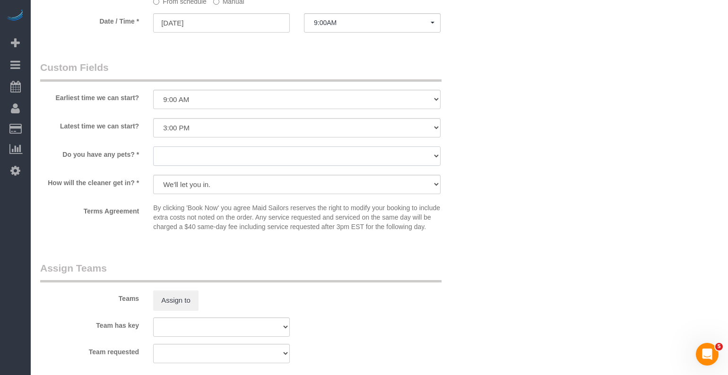
select select "number:14"
click at [153, 147] on select "Dog Cat None" at bounding box center [296, 156] width 287 height 19
click at [121, 168] on sui-booking-custom-fields "Earliest time we can start? I am not flexible, keep my selected time 8:00 AM 9:…" at bounding box center [259, 147] width 438 height 175
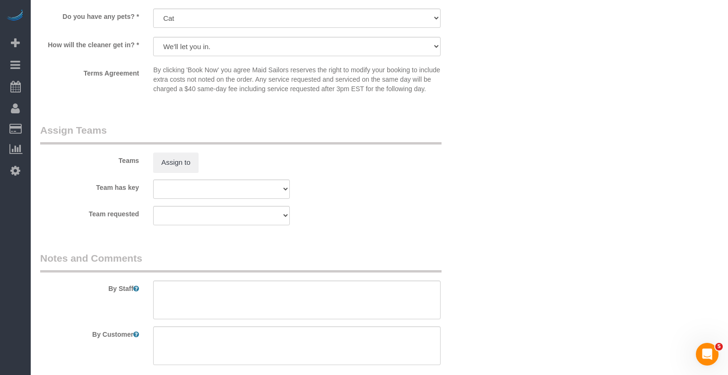
scroll to position [1234, 0]
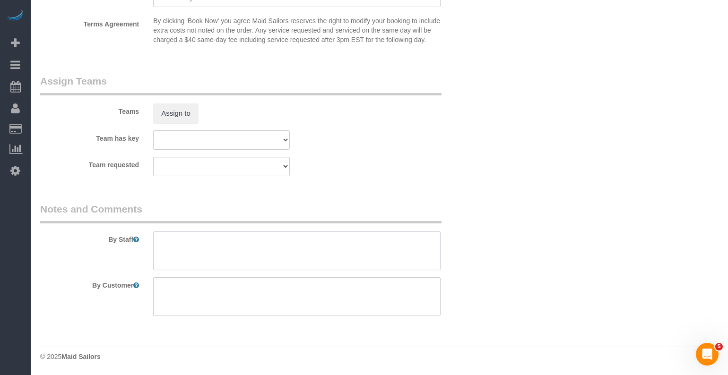
click at [204, 241] on textarea at bounding box center [296, 251] width 287 height 39
type textarea "2 ca"
drag, startPoint x: 217, startPoint y: 245, endPoint x: 147, endPoint y: 242, distance: 70.5
click at [147, 242] on div at bounding box center [297, 251] width 302 height 39
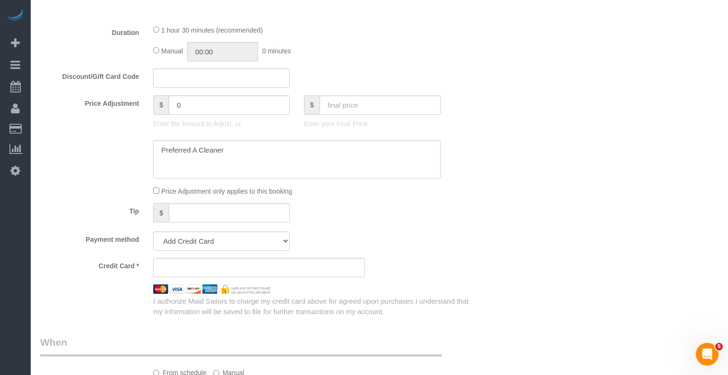
scroll to position [633, 0]
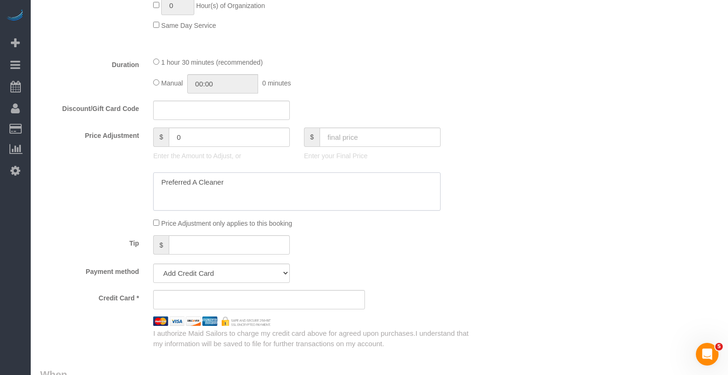
click at [259, 189] on textarea at bounding box center [296, 192] width 287 height 39
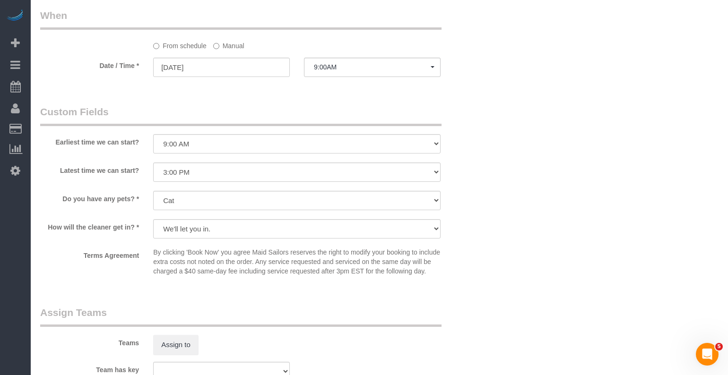
scroll to position [993, 0]
type textarea "Preferred A Cleaner - 2 CATS"
click at [219, 171] on select "I am not flexible, keep my selected time 8:00 AM 9:00 AM 10:00 AM 11:00 AM 12:0…" at bounding box center [296, 171] width 287 height 19
select select "number:74"
click at [153, 162] on select "I am not flexible, keep my selected time 8:00 AM 9:00 AM 10:00 AM 11:00 AM 12:0…" at bounding box center [296, 171] width 287 height 19
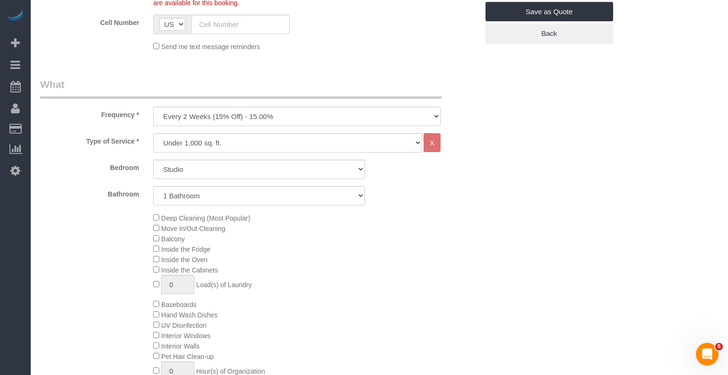
scroll to position [244, 0]
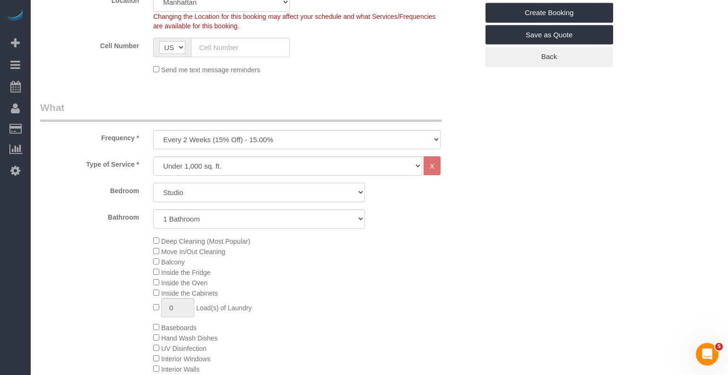
click at [219, 196] on select "Studio 1 Bedroom 2 Bedrooms 3 Bedrooms" at bounding box center [259, 192] width 212 height 19
click at [224, 195] on select "Studio 1 Bedroom 2 Bedrooms 3 Bedrooms" at bounding box center [259, 192] width 212 height 19
select select "2"
click at [153, 183] on select "Studio 1 Bedroom 2 Bedrooms 3 Bedrooms" at bounding box center [259, 192] width 212 height 19
click at [189, 222] on select "1 Bathroom 2 Bathrooms" at bounding box center [259, 218] width 212 height 19
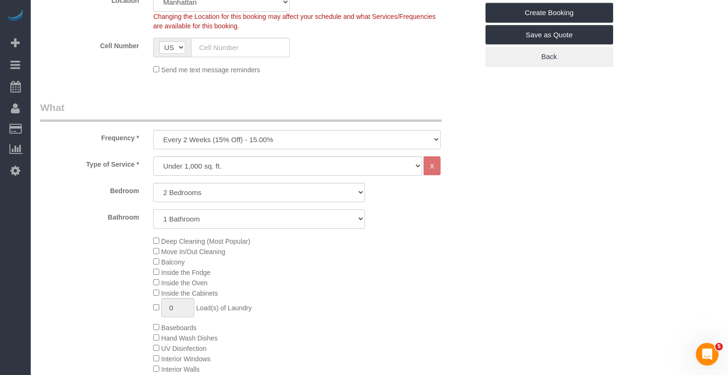
select select "2"
click at [153, 209] on select "1 Bathroom 2 Bathrooms" at bounding box center [259, 218] width 212 height 19
click at [189, 171] on select "Under 1,000 sq. ft. 1,001 - 1,500 sq. ft. 1,500+ sq. ft. Custom Cleaning Office…" at bounding box center [287, 165] width 269 height 19
select select "spot118"
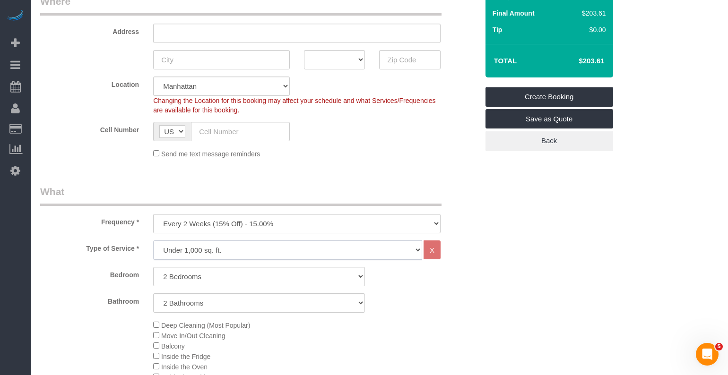
scroll to position [181, 0]
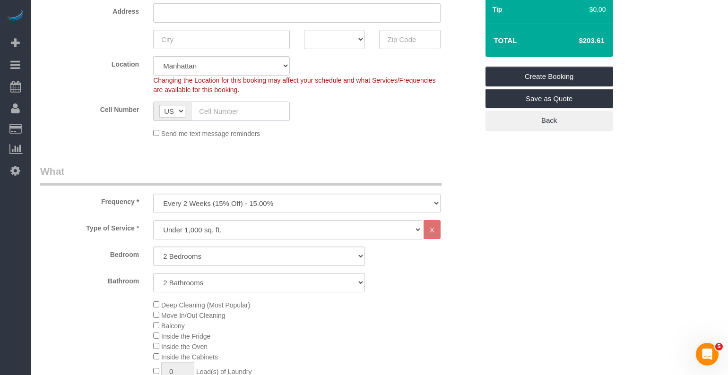
click at [214, 110] on input "text" at bounding box center [240, 111] width 99 height 19
paste input "1 (518) 871-3949"
type input "1 (518) 871-3949"
click at [96, 130] on div "Send me text message reminders" at bounding box center [259, 133] width 452 height 10
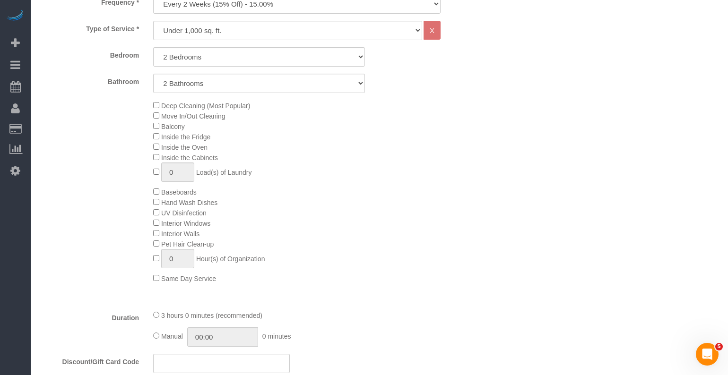
scroll to position [386, 0]
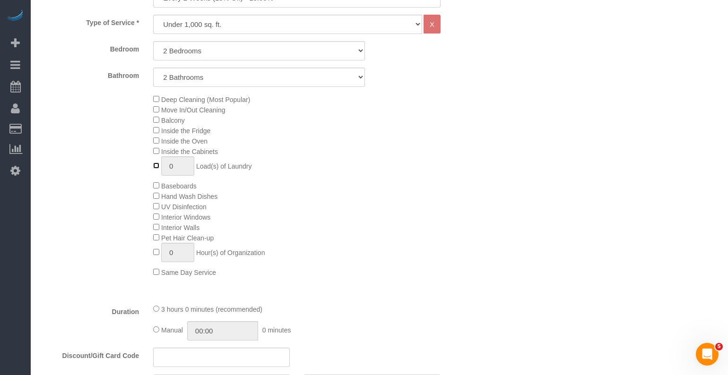
type input "1"
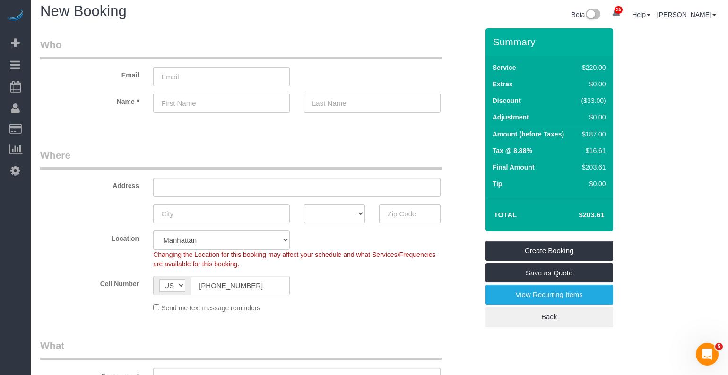
scroll to position [0, 0]
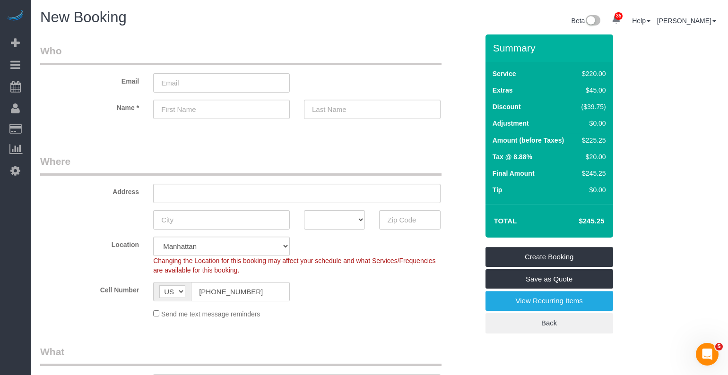
select select "spot177"
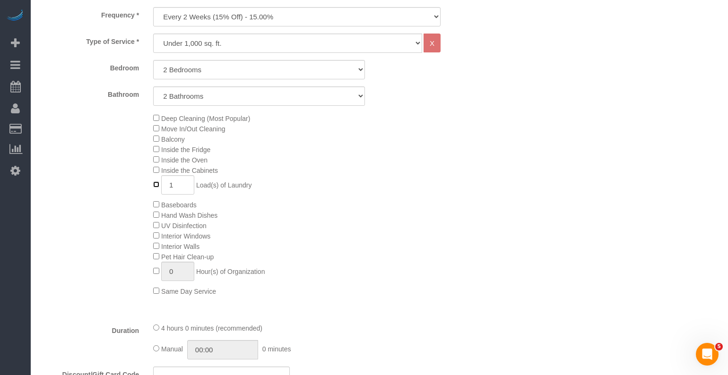
scroll to position [388, 0]
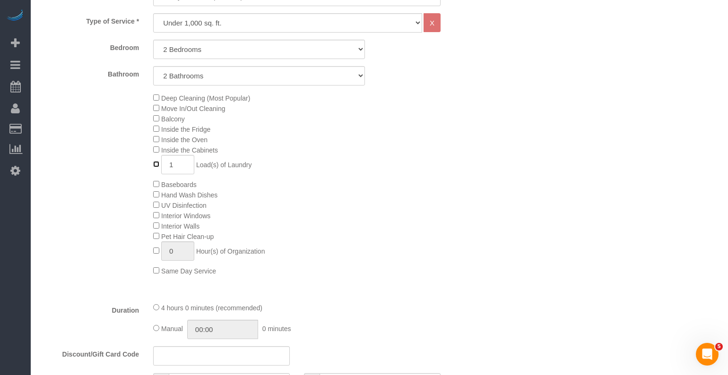
type input "0"
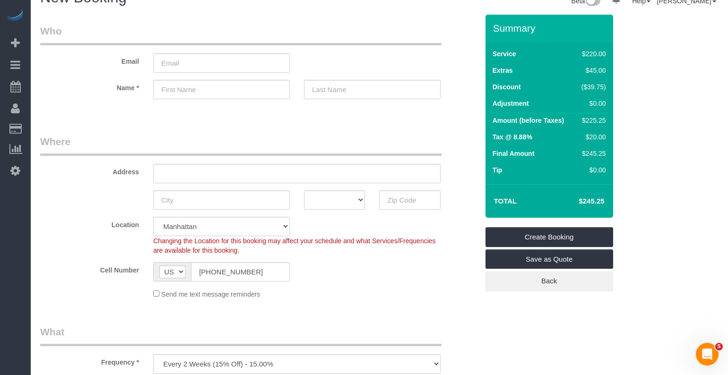
scroll to position [0, 0]
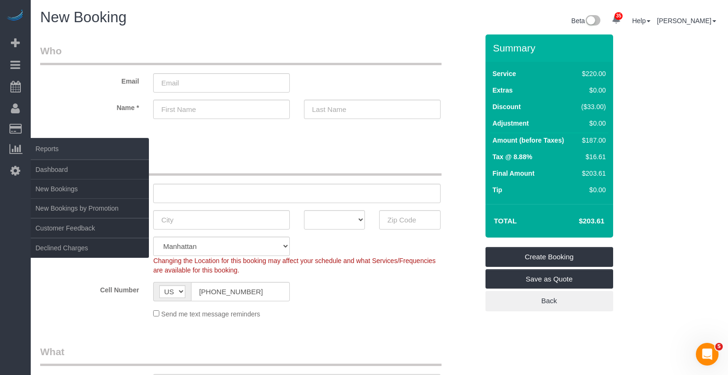
select select "spot236"
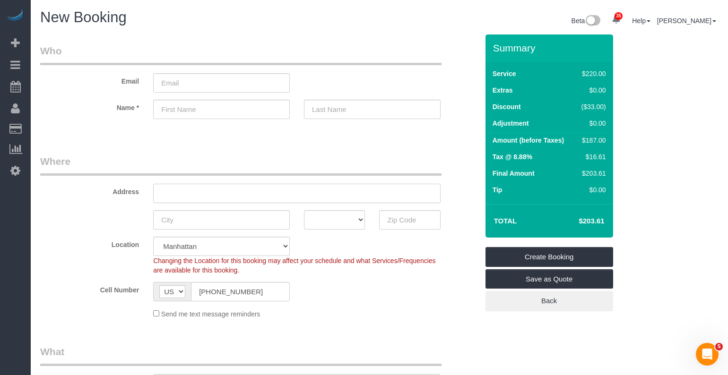
click at [177, 196] on input "text" at bounding box center [296, 193] width 287 height 19
paste input "20 Exchange Pl APT 1709, New York, NY 10005"
drag, startPoint x: 224, startPoint y: 192, endPoint x: 242, endPoint y: 192, distance: 17.5
click at [224, 192] on input "20 Exchange Pl APT 1709, New York, NY 10005" at bounding box center [296, 193] width 287 height 19
click at [237, 194] on input "20 Exchange Place APT 1709, New York, NY 10005" at bounding box center [296, 193] width 287 height 19
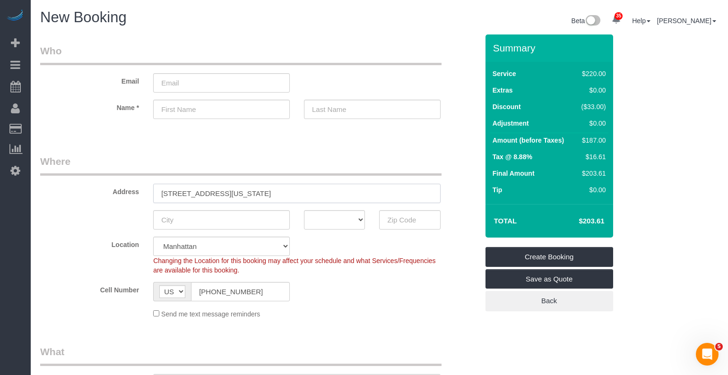
drag, startPoint x: 274, startPoint y: 193, endPoint x: 258, endPoint y: 194, distance: 15.6
click at [258, 194] on input "20 Exchange Place Apt. 1709, New York, NY 10005" at bounding box center [296, 193] width 287 height 19
type input "20 Exchange Place Apt. 1709, , NY 10005"
click at [207, 222] on input "text" at bounding box center [221, 219] width 137 height 19
paste input "New York"
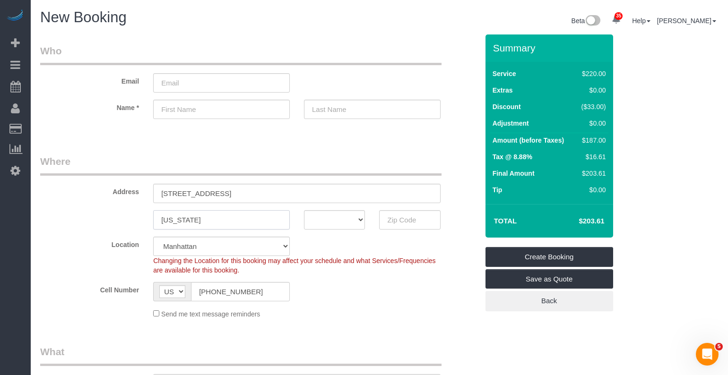
type input "New York"
click at [314, 217] on select "AK AL AR AZ CA CO CT DC DE FL GA HI IA ID IL IN KS KY LA MA MD ME MI MN MO MS M…" at bounding box center [334, 219] width 61 height 19
select select "NY"
click at [304, 210] on select "AK AL AR AZ CA CO CT DC DE FL GA HI IA ID IL IN KS KY LA MA MD ME MI MN MO MS M…" at bounding box center [334, 219] width 61 height 19
click at [408, 218] on input "text" at bounding box center [409, 219] width 61 height 19
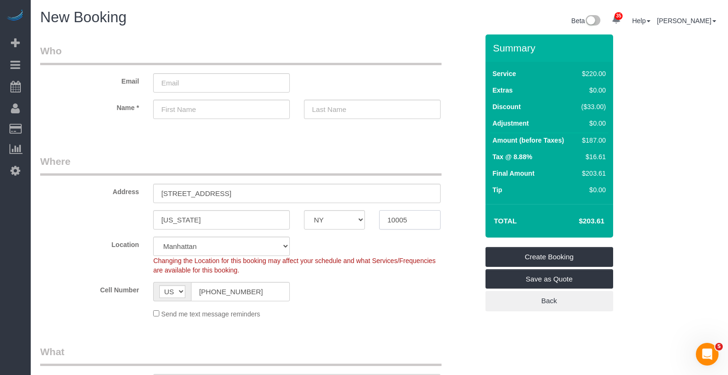
type input "10005"
drag, startPoint x: 293, startPoint y: 190, endPoint x: 303, endPoint y: 194, distance: 11.4
click at [293, 190] on input "20 Exchange Place Apt. 1709, , NY 10005" at bounding box center [296, 193] width 287 height 19
drag, startPoint x: 303, startPoint y: 194, endPoint x: 263, endPoint y: 194, distance: 40.6
click at [263, 194] on input "20 Exchange Place Apt. 1709, , NY 10005" at bounding box center [296, 193] width 287 height 19
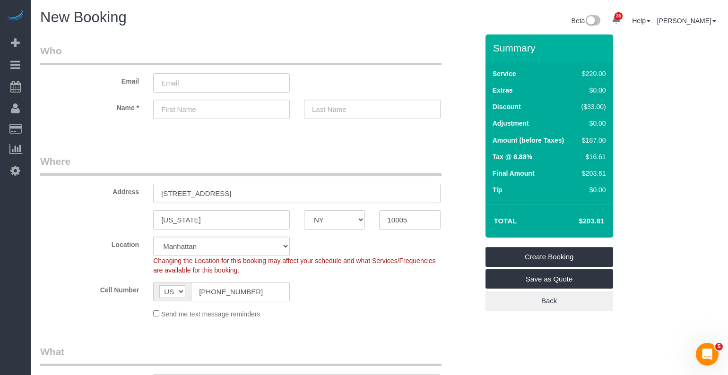
type input "20 Exchange Place Apt. 1709"
click at [375, 285] on div "Cell Number AF AL DZ AD AO AI AQ AG AR AM AW AU AT AZ BS BH BD BB BY BE BZ BJ B…" at bounding box center [259, 291] width 452 height 19
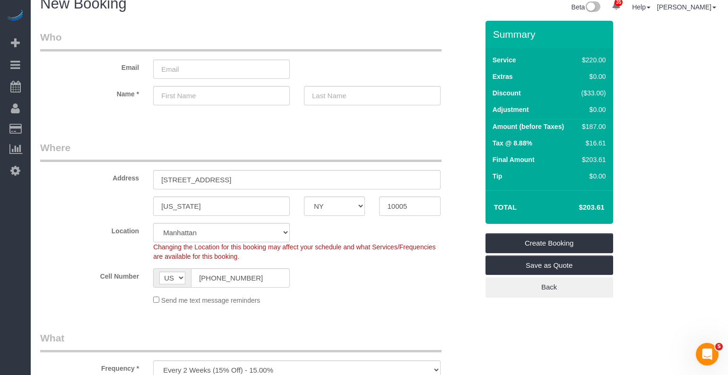
scroll to position [15, 0]
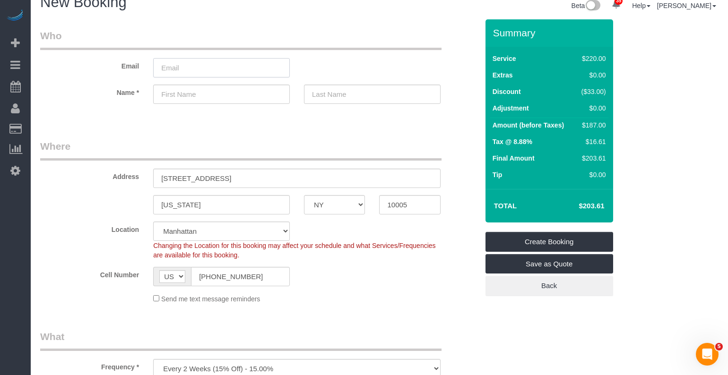
click at [190, 66] on input "email" at bounding box center [221, 67] width 137 height 19
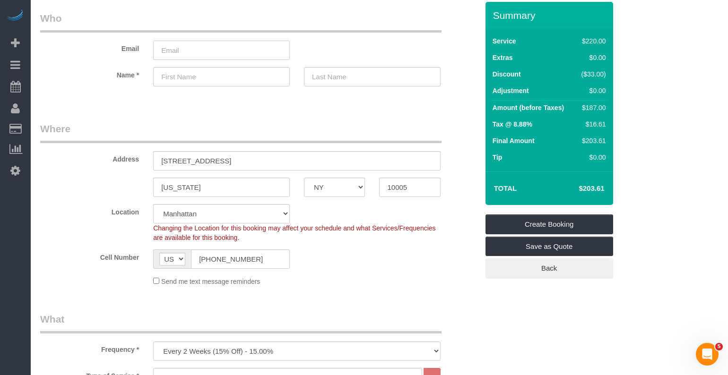
scroll to position [42, 0]
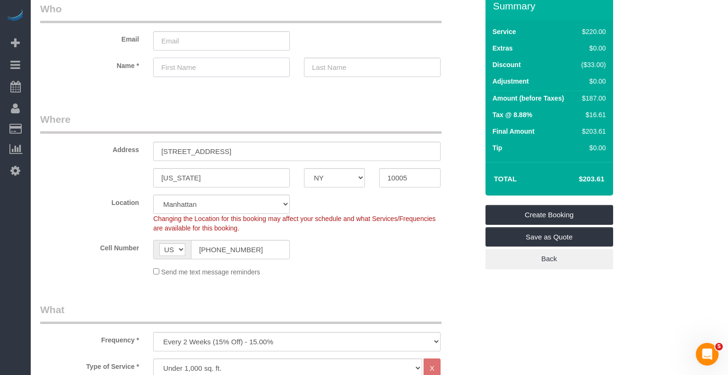
click at [187, 70] on input "text" at bounding box center [221, 67] width 137 height 19
select select "spot295"
type input "catherine"
click at [336, 79] on sui-booking-customer "Email Name * catherine" at bounding box center [259, 44] width 438 height 85
click at [338, 73] on input "text" at bounding box center [372, 67] width 137 height 19
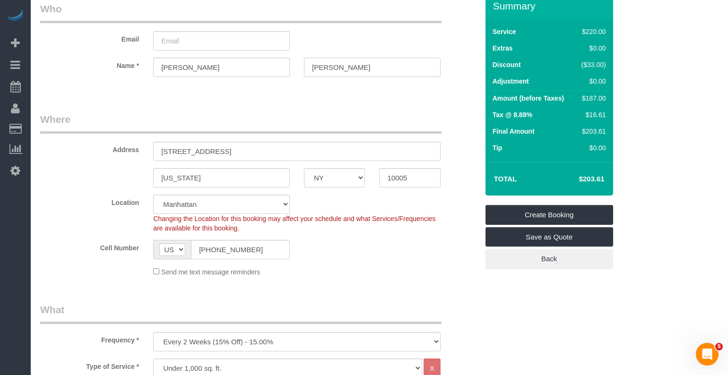
type input "Pazderski"
click at [166, 69] on input "catherine" at bounding box center [221, 67] width 137 height 19
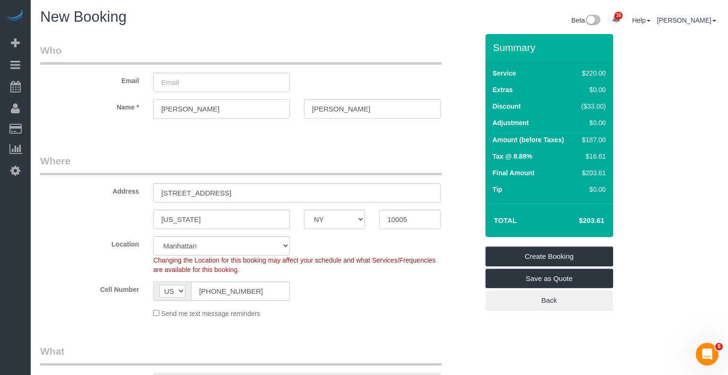
scroll to position [0, 0]
type input "Catherine"
click at [177, 82] on input "email" at bounding box center [221, 82] width 137 height 19
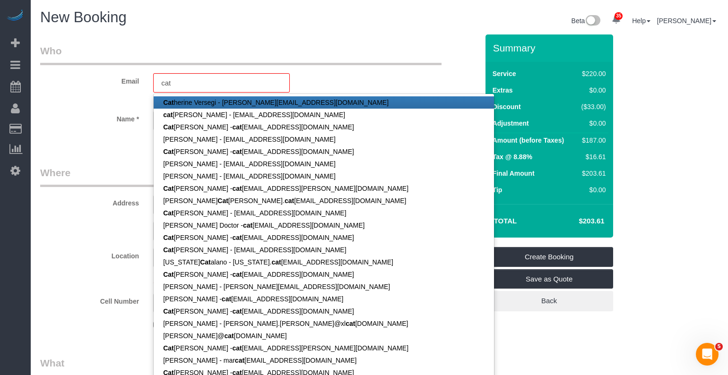
click at [367, 105] on sui-booking-customer "Email cat Cat herine Versegi - peter.versegi@dfat.gov.au cat hy boucher - jcbou…" at bounding box center [259, 92] width 438 height 96
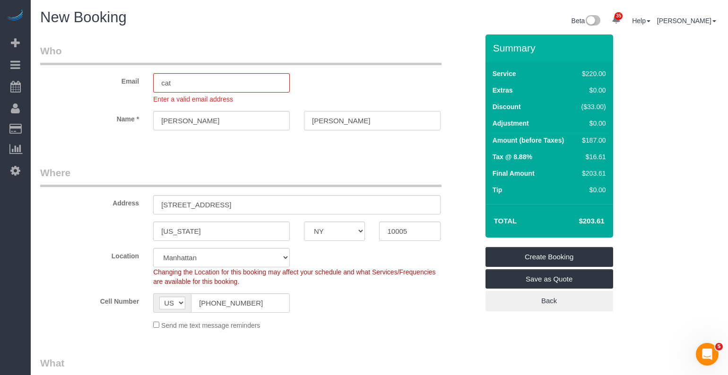
drag, startPoint x: 356, startPoint y: 121, endPoint x: 311, endPoint y: 122, distance: 45.9
click at [311, 122] on input "Pazderski" at bounding box center [372, 120] width 137 height 19
click at [194, 84] on input "cat" at bounding box center [221, 82] width 137 height 19
paste input "Pazderski"
click at [166, 83] on input "catPazderski" at bounding box center [221, 82] width 137 height 19
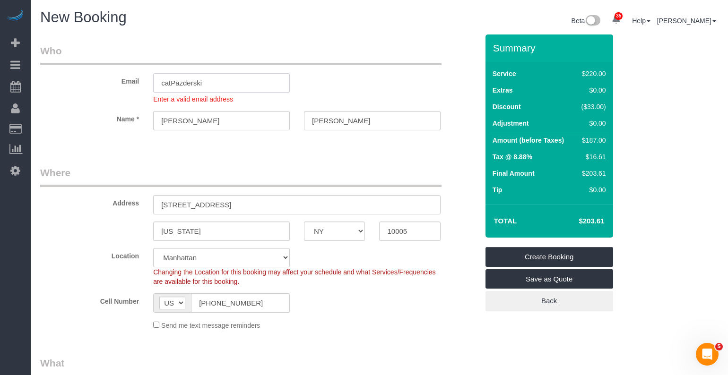
click at [174, 84] on input "catPazderski" at bounding box center [221, 82] width 137 height 19
click at [213, 84] on input "catpazderski" at bounding box center [221, 82] width 137 height 19
type input "catpazderski@aol.com"
click at [119, 126] on sui-booking-customer "Email catpazderski@aol.com Enter a valid email address Name * Catherine Pazders…" at bounding box center [259, 92] width 438 height 96
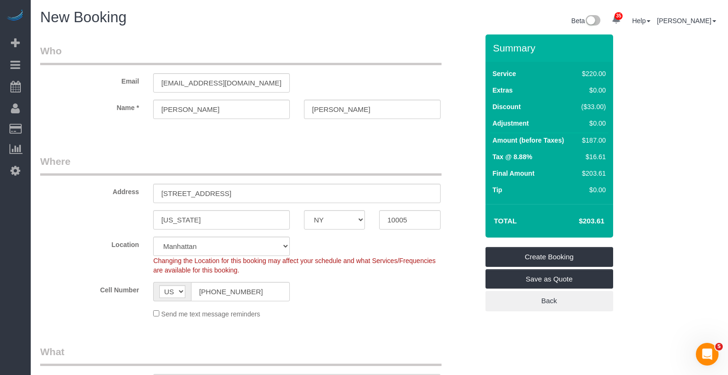
select select "spot354"
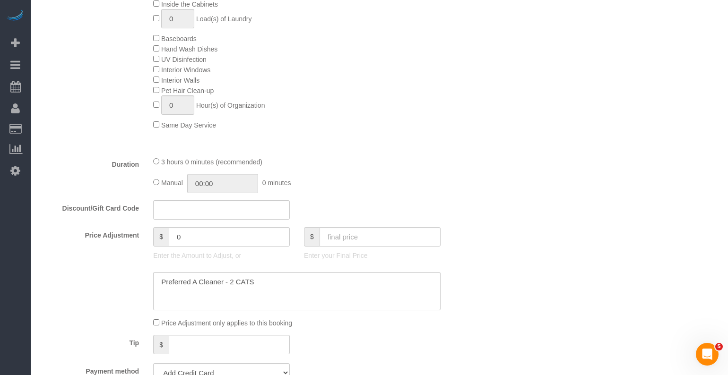
scroll to position [583, 0]
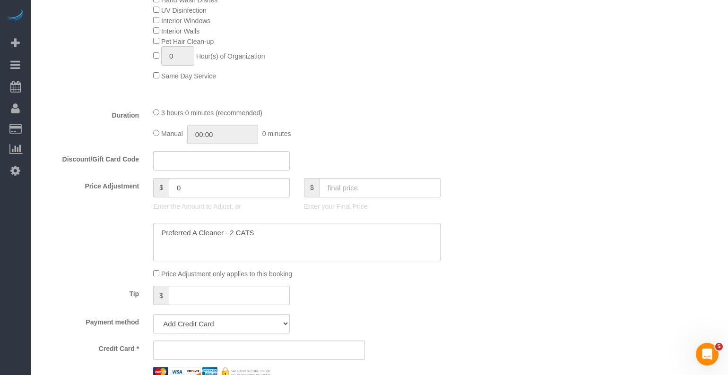
drag, startPoint x: 277, startPoint y: 229, endPoint x: 178, endPoint y: 226, distance: 99.3
click at [178, 226] on textarea at bounding box center [296, 242] width 287 height 39
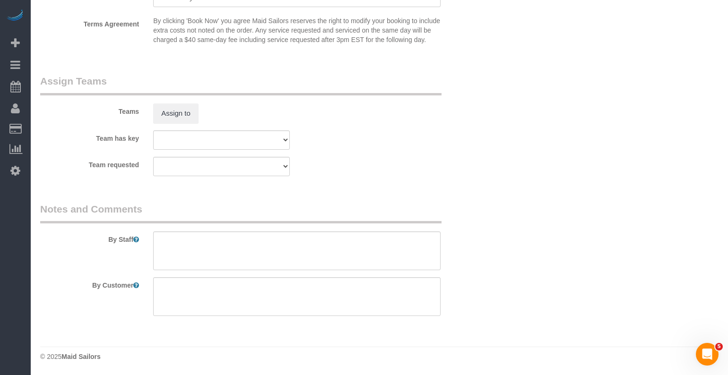
scroll to position [1234, 0]
drag, startPoint x: 180, startPoint y: 237, endPoint x: 206, endPoint y: 285, distance: 54.1
click at [180, 237] on textarea at bounding box center [296, 251] width 287 height 39
click at [206, 288] on textarea at bounding box center [296, 296] width 287 height 39
click at [225, 251] on textarea at bounding box center [296, 251] width 287 height 39
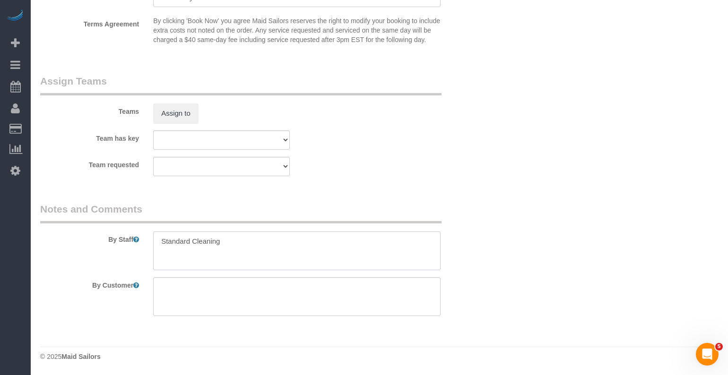
type textarea "Standard Cleaning"
click at [104, 202] on legend "Notes and Comments" at bounding box center [240, 212] width 401 height 21
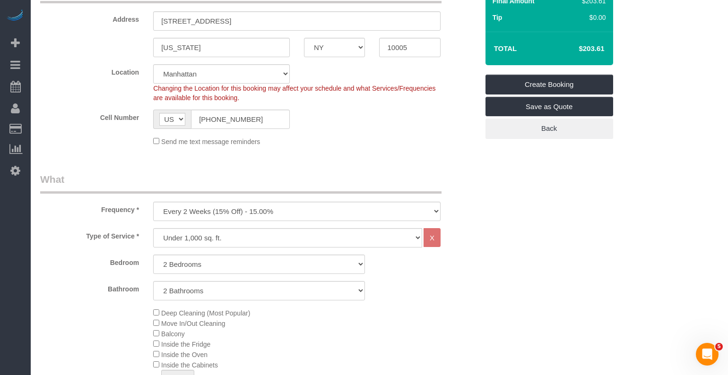
scroll to position [173, 0]
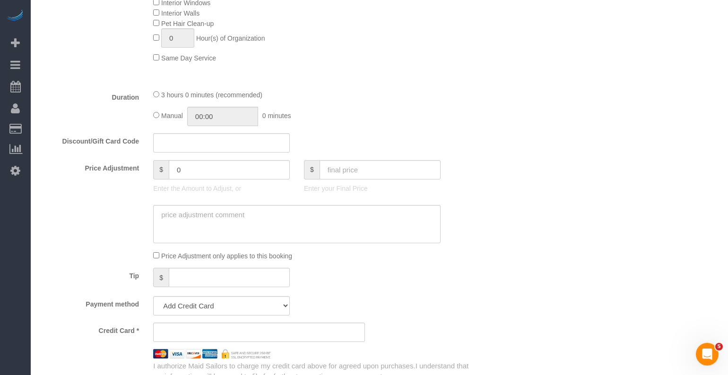
scroll to position [602, 0]
click at [197, 218] on textarea at bounding box center [296, 223] width 287 height 39
drag, startPoint x: 178, startPoint y: 213, endPoint x: 192, endPoint y: 212, distance: 14.2
click at [178, 213] on textarea at bounding box center [296, 223] width 287 height 39
click at [248, 219] on textarea at bounding box center [296, 223] width 287 height 39
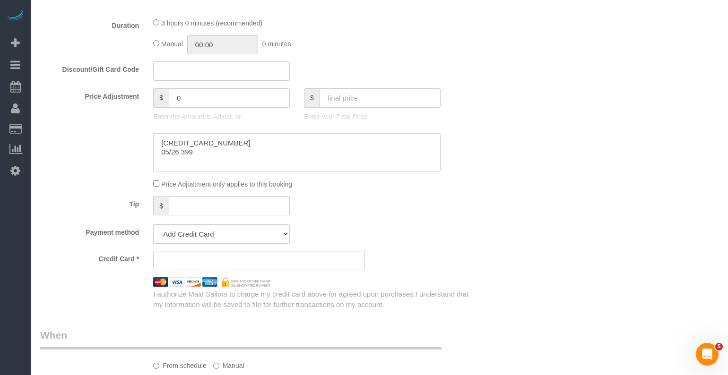
scroll to position [681, 0]
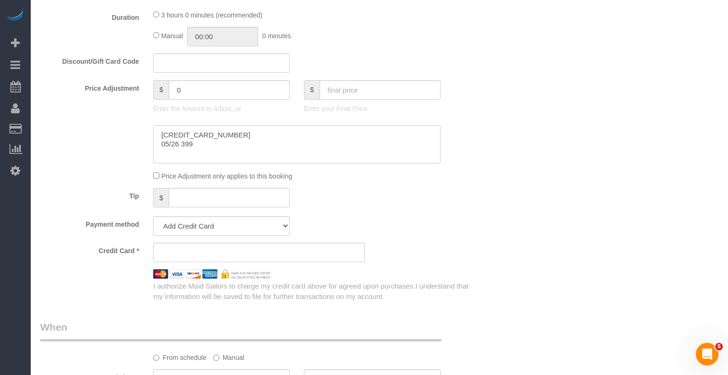
drag, startPoint x: 203, startPoint y: 133, endPoint x: 134, endPoint y: 131, distance: 68.6
click at [134, 131] on div at bounding box center [259, 144] width 452 height 39
drag, startPoint x: 179, startPoint y: 134, endPoint x: 190, endPoint y: 133, distance: 10.4
click at [180, 134] on textarea at bounding box center [296, 145] width 287 height 39
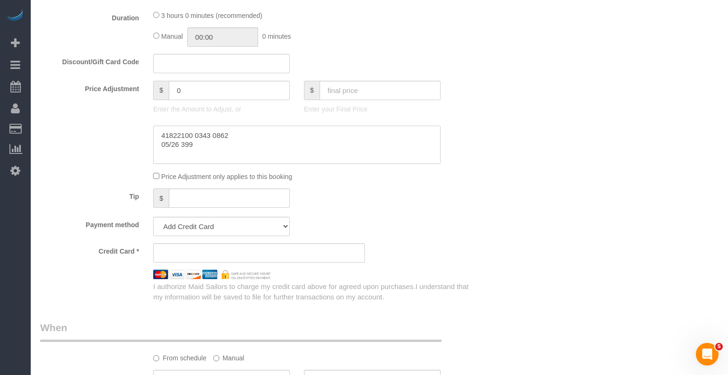
click at [194, 136] on textarea at bounding box center [296, 145] width 287 height 39
click at [211, 135] on textarea at bounding box center [296, 145] width 287 height 39
type textarea "05/26 399"
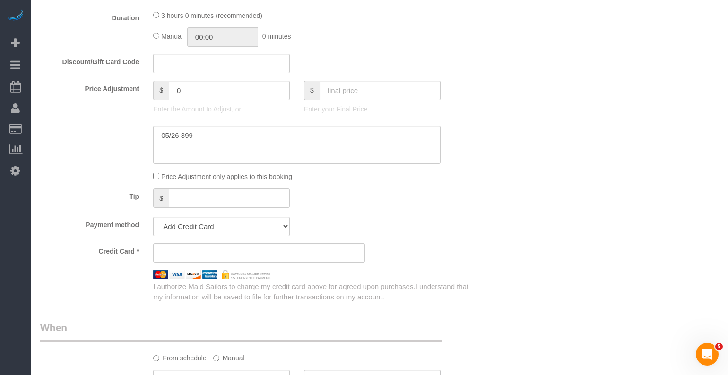
click at [196, 248] on sui-stripe-card at bounding box center [259, 252] width 212 height 19
click at [188, 145] on textarea at bounding box center [296, 145] width 287 height 39
click at [99, 160] on div at bounding box center [259, 145] width 452 height 39
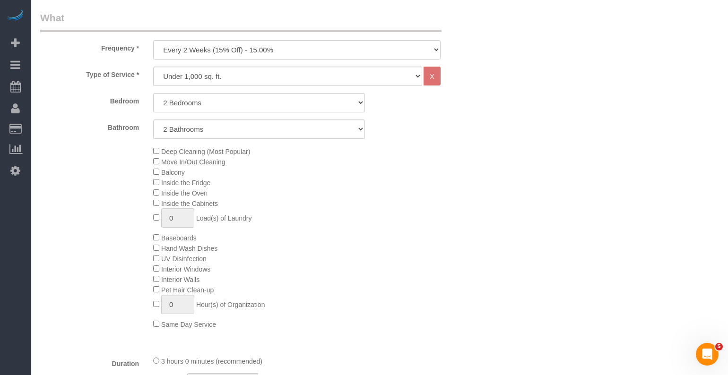
scroll to position [311, 0]
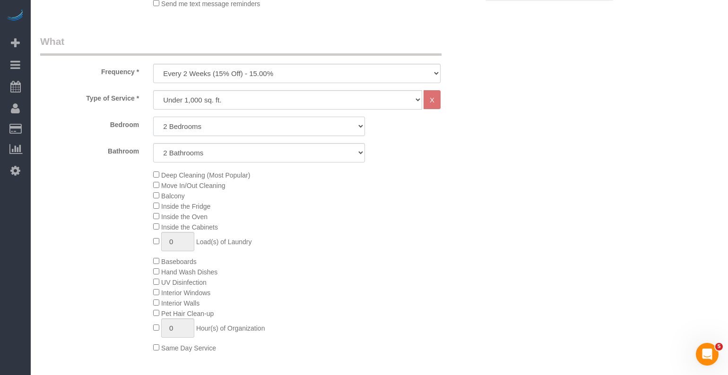
click at [225, 127] on select "Studio 1 Bedroom 2 Bedrooms 3 Bedrooms" at bounding box center [259, 126] width 212 height 19
select select "1"
click at [153, 117] on select "Studio 1 Bedroom 2 Bedrooms 3 Bedrooms" at bounding box center [259, 126] width 212 height 19
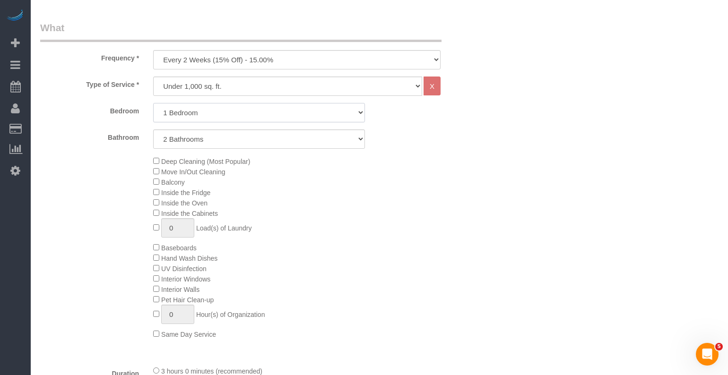
scroll to position [325, 0]
select select "spot413"
click at [179, 113] on select "Studio 1 Bedroom 2 Bedrooms 3 Bedrooms" at bounding box center [259, 112] width 212 height 19
select select "2"
click at [153, 103] on select "Studio 1 Bedroom 2 Bedrooms 3 Bedrooms" at bounding box center [259, 112] width 212 height 19
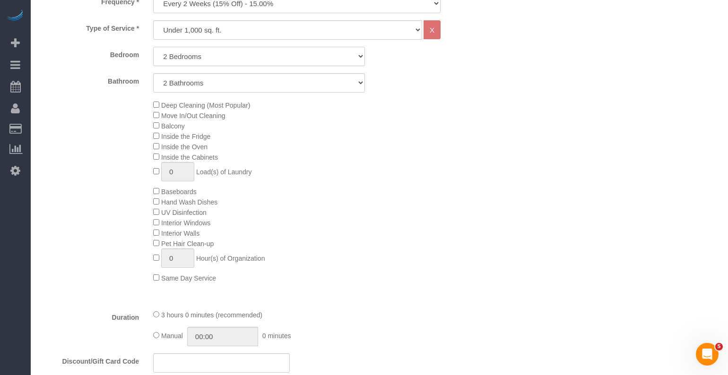
select select "spot472"
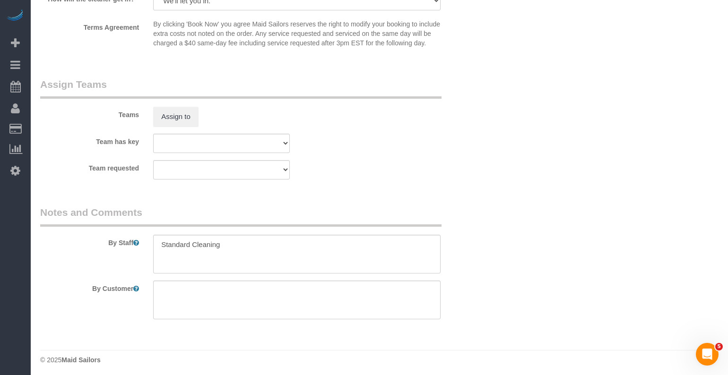
scroll to position [1234, 0]
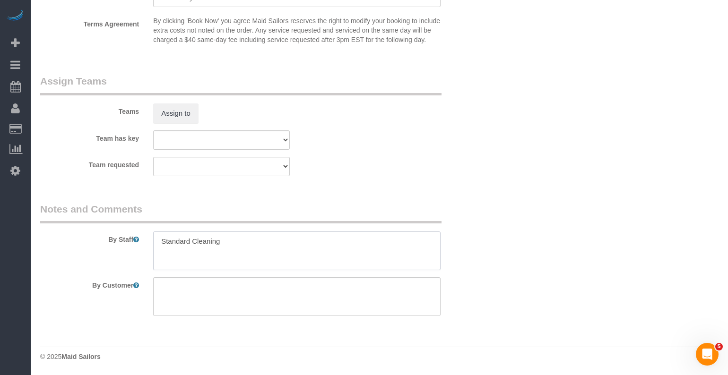
click at [232, 242] on textarea at bounding box center [296, 251] width 287 height 39
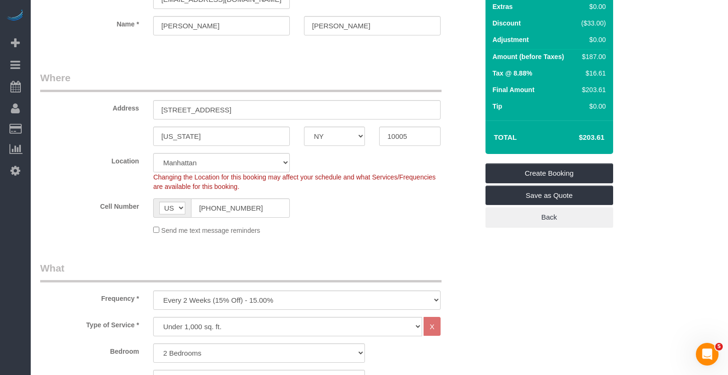
scroll to position [0, 0]
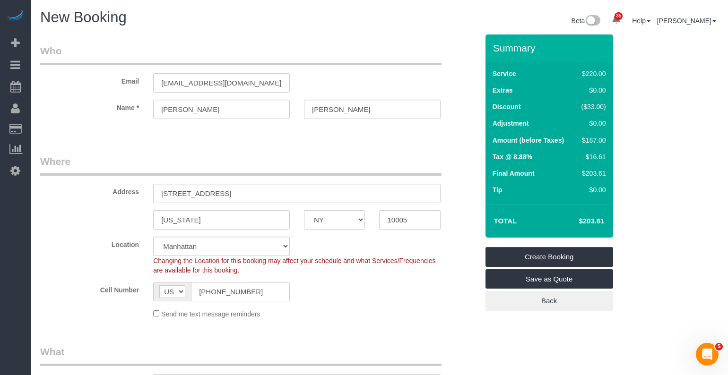
type textarea "Standard Cleaning - 1Bedroom, the other bedroom is office."
click at [213, 89] on input "catpazderski@aol.com" at bounding box center [221, 82] width 137 height 19
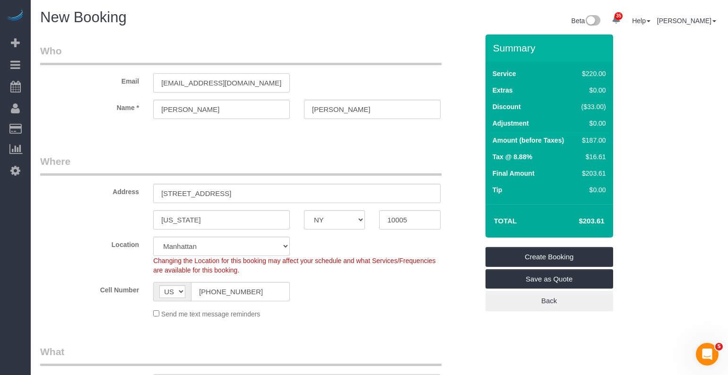
click at [213, 89] on input "catpazderski@aol.com" at bounding box center [221, 82] width 137 height 19
click at [208, 87] on input "catpazderski@aol.com" at bounding box center [221, 82] width 137 height 19
click at [537, 253] on link "Create Booking" at bounding box center [549, 257] width 128 height 20
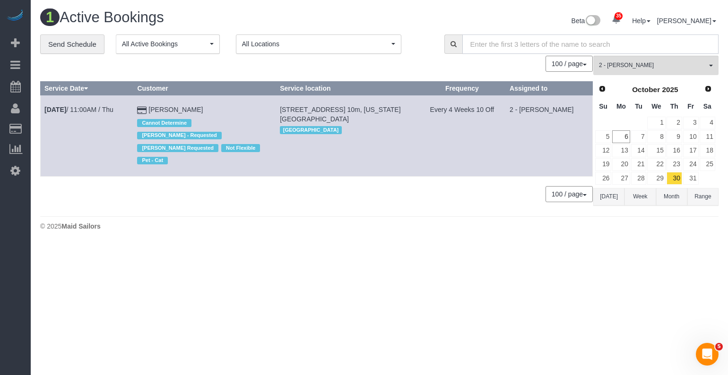
click at [506, 48] on input "text" at bounding box center [590, 44] width 256 height 19
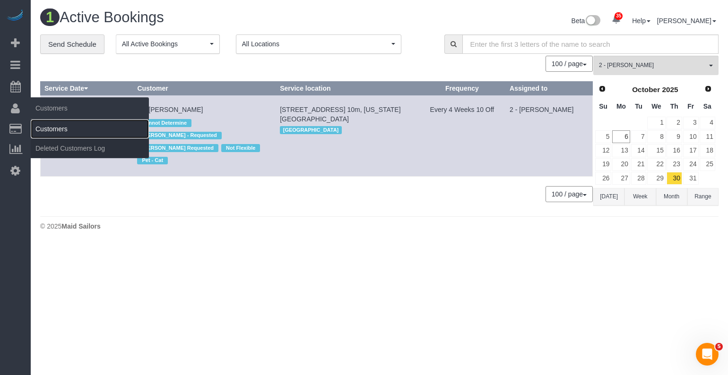
click at [44, 124] on link "Customers" at bounding box center [90, 129] width 118 height 19
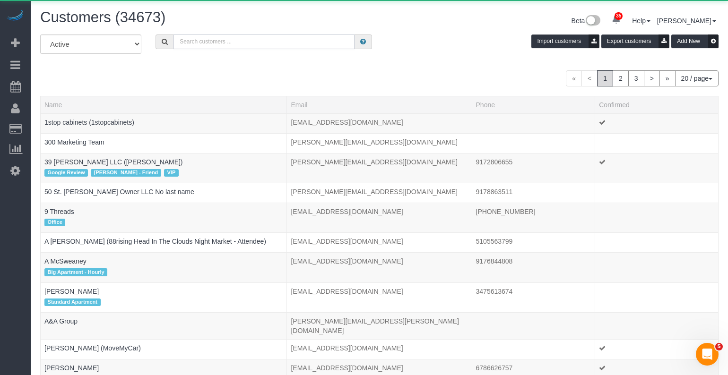
click at [213, 41] on input "text" at bounding box center [263, 42] width 181 height 15
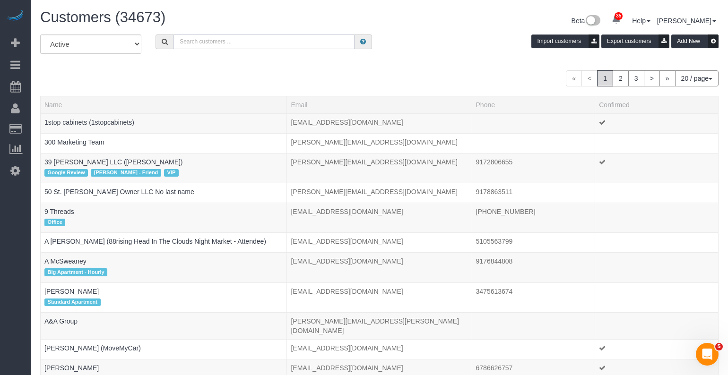
paste input "catpazderski@aol.com"
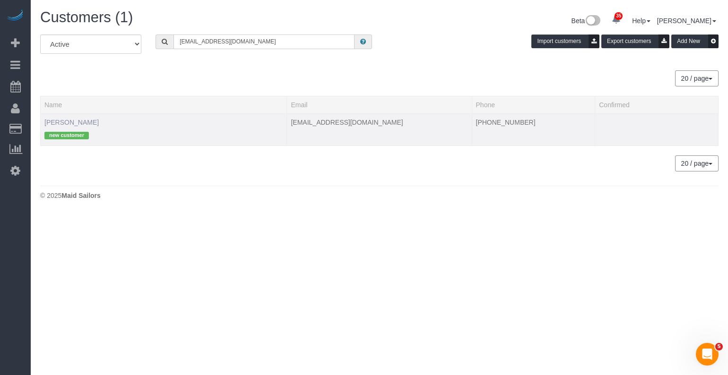
type input "catpazderski@aol.com"
click at [80, 123] on link "Catherine Pazderski" at bounding box center [71, 123] width 54 height 8
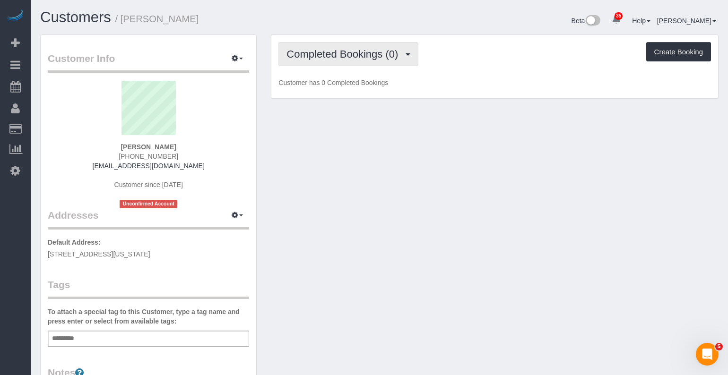
click at [300, 47] on button "Completed Bookings (0)" at bounding box center [348, 54] width 140 height 24
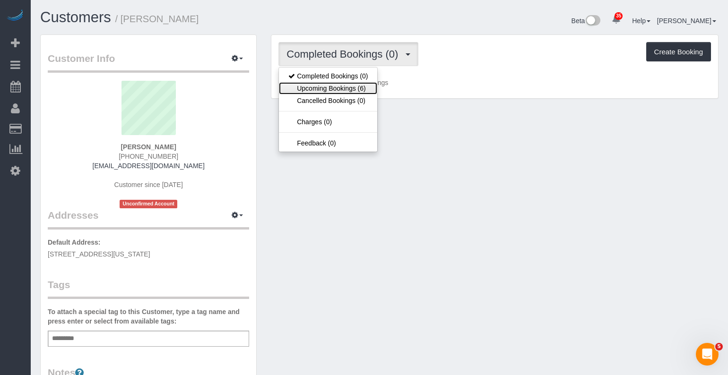
click at [329, 89] on link "Upcoming Bookings (6)" at bounding box center [328, 88] width 98 height 12
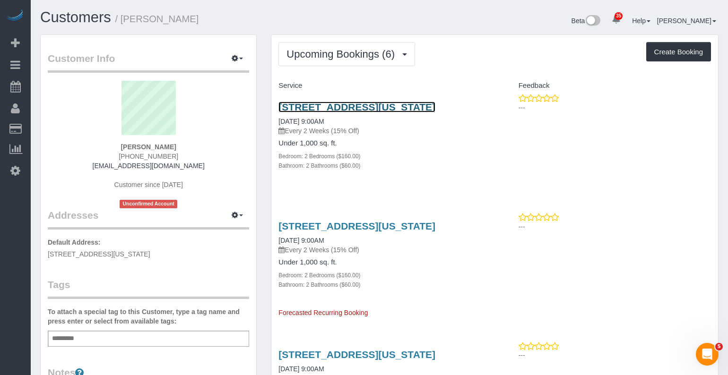
click at [337, 110] on link "20 Exchange Place Apt. 1709, New York, NY 10005" at bounding box center [356, 107] width 157 height 11
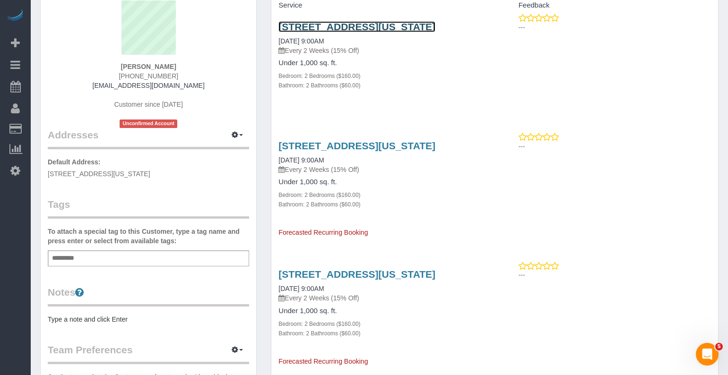
scroll to position [105, 0]
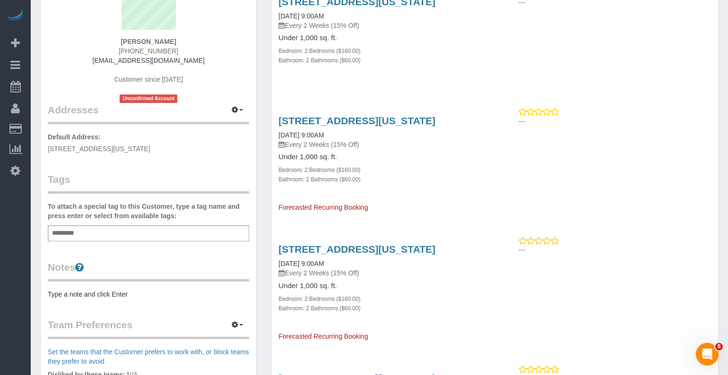
click at [67, 296] on pre "Type a note and click Enter" at bounding box center [148, 294] width 201 height 9
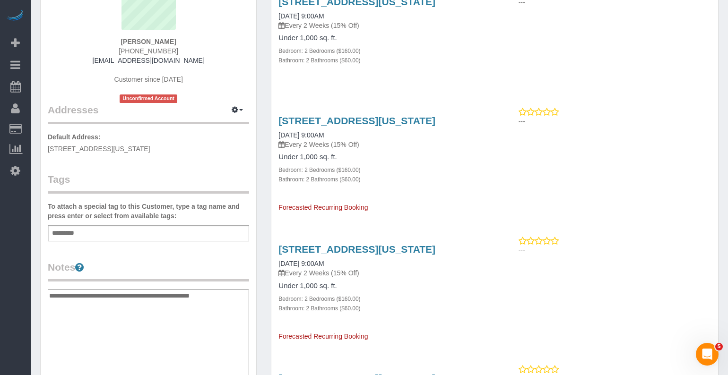
click at [146, 308] on textarea "**********" at bounding box center [148, 338] width 201 height 97
click at [247, 301] on textarea "**********" at bounding box center [148, 338] width 201 height 97
click at [201, 301] on textarea "**********" at bounding box center [148, 338] width 201 height 97
drag, startPoint x: 200, startPoint y: 297, endPoint x: 223, endPoint y: 293, distance: 22.7
click at [201, 297] on textarea "**********" at bounding box center [148, 338] width 201 height 97
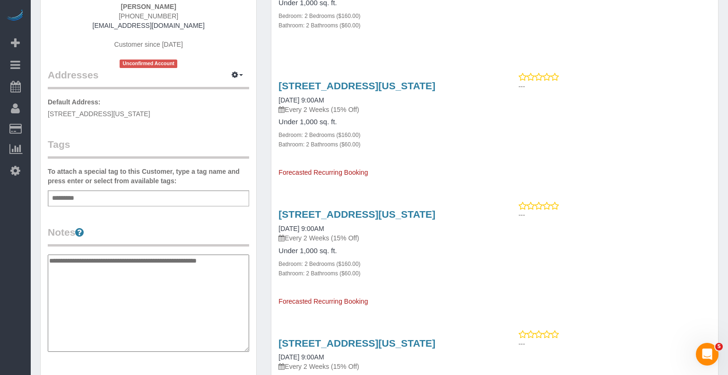
scroll to position [152, 0]
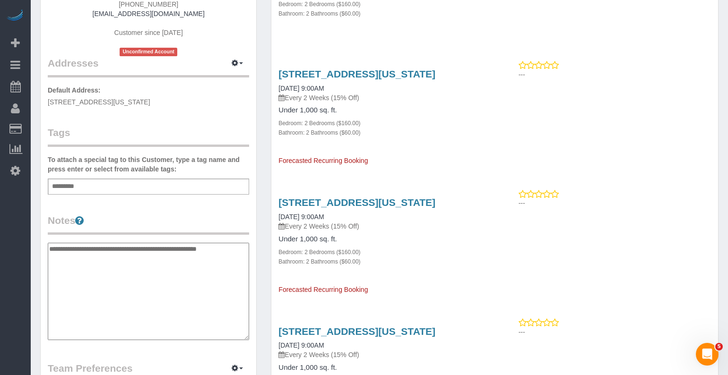
click at [240, 251] on textarea "**********" at bounding box center [148, 291] width 201 height 97
drag, startPoint x: 109, startPoint y: 248, endPoint x: 124, endPoint y: 249, distance: 15.1
click at [109, 248] on textarea "**********" at bounding box center [148, 291] width 201 height 97
drag, startPoint x: 108, startPoint y: 252, endPoint x: 118, endPoint y: 251, distance: 10.0
click at [109, 252] on textarea "**********" at bounding box center [148, 291] width 201 height 97
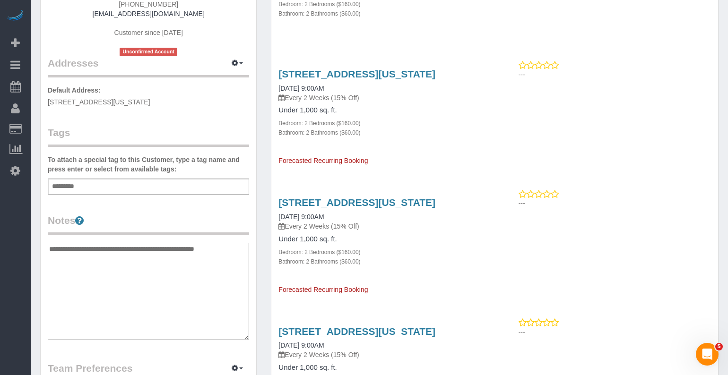
paste textarea "*******"
click at [82, 260] on textarea "**********" at bounding box center [148, 291] width 201 height 97
type textarea "**********"
click at [73, 181] on input "text" at bounding box center [66, 187] width 33 height 12
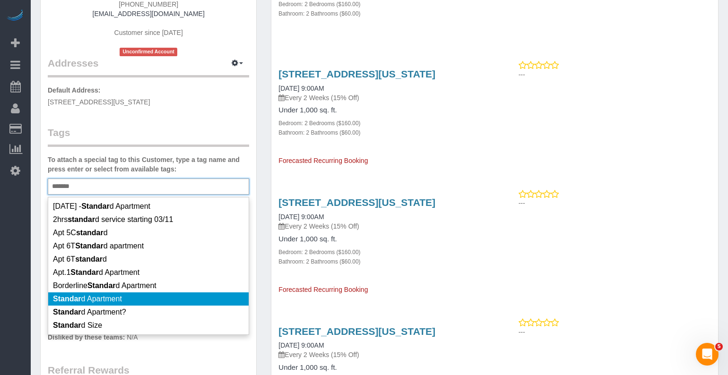
type input "*******"
click at [114, 298] on ng-include "Standar d Apartment" at bounding box center [87, 299] width 69 height 8
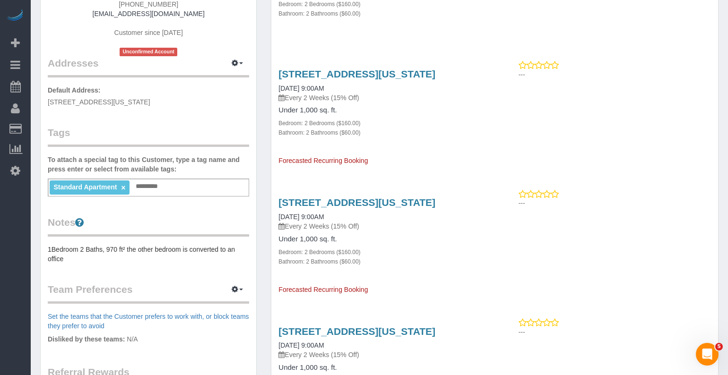
click at [92, 267] on div "Customer Info Edit Contact Info Send Message Email Preferences Special Sales Ta…" at bounding box center [149, 200] width 216 height 634
click at [84, 259] on pre "1Bedroom 2 Baths, 970 ft² the other bedroom is converted to an office" at bounding box center [148, 254] width 201 height 19
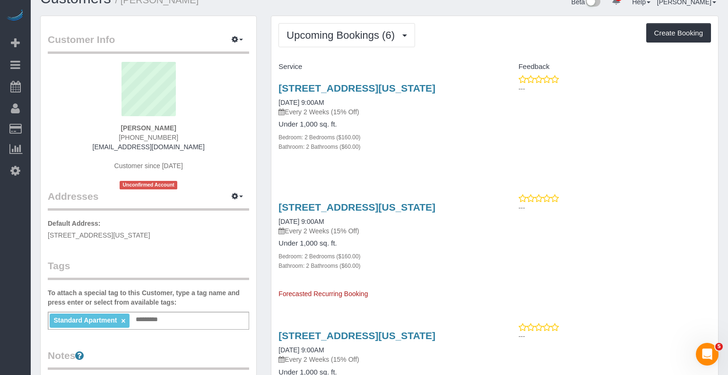
scroll to position [0, 0]
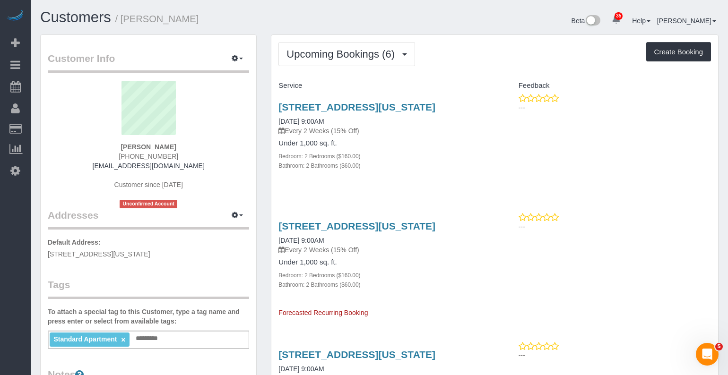
type textarea "**********"
drag, startPoint x: 306, startPoint y: 47, endPoint x: 318, endPoint y: 64, distance: 20.5
click at [307, 48] on span "Upcoming Bookings (6)" at bounding box center [342, 54] width 113 height 12
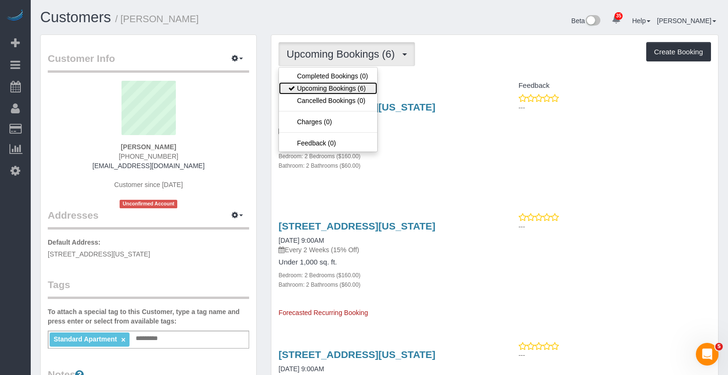
click at [310, 88] on link "Upcoming Bookings (6)" at bounding box center [328, 88] width 98 height 12
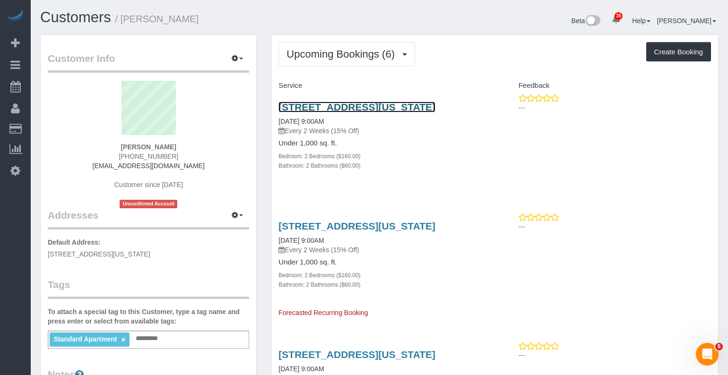
click at [300, 112] on link "20 Exchange Place Apt. 1709, New York, NY 10005" at bounding box center [356, 107] width 157 height 11
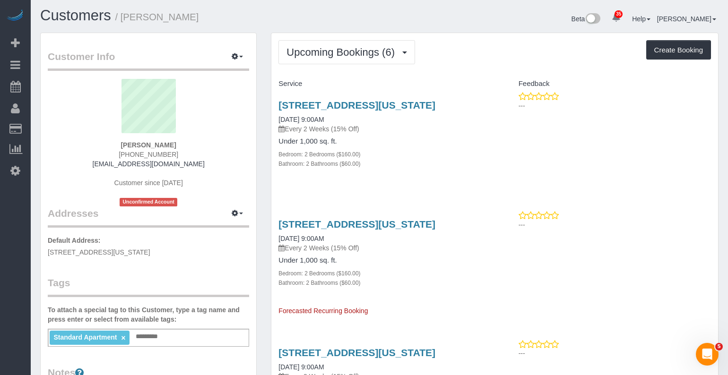
click at [160, 338] on input "text" at bounding box center [149, 337] width 33 height 12
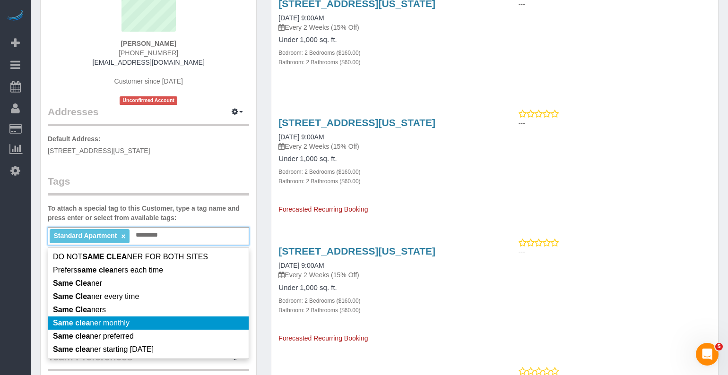
scroll to position [107, 0]
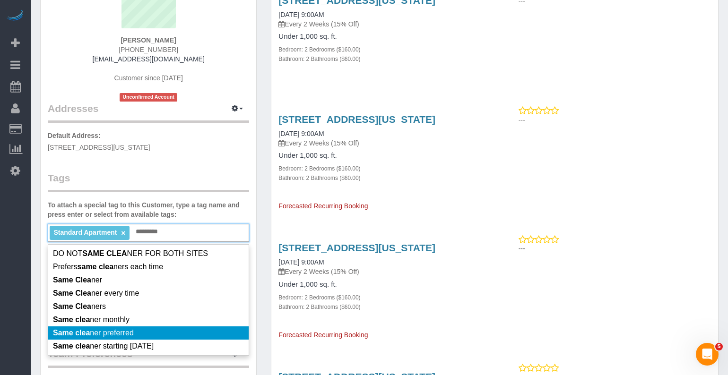
type input "*********"
click at [123, 333] on span "Same clea ner preferred" at bounding box center [93, 333] width 81 height 8
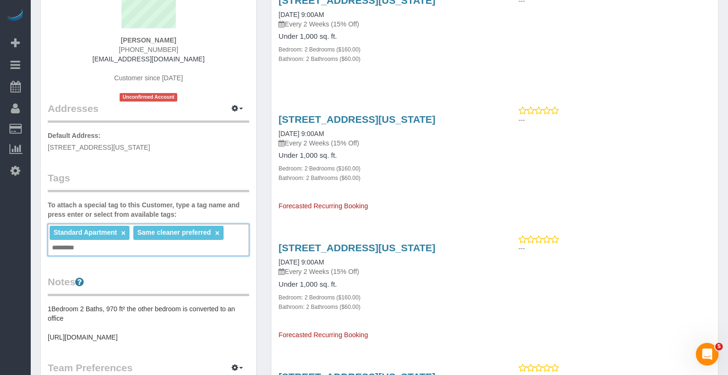
scroll to position [0, 0]
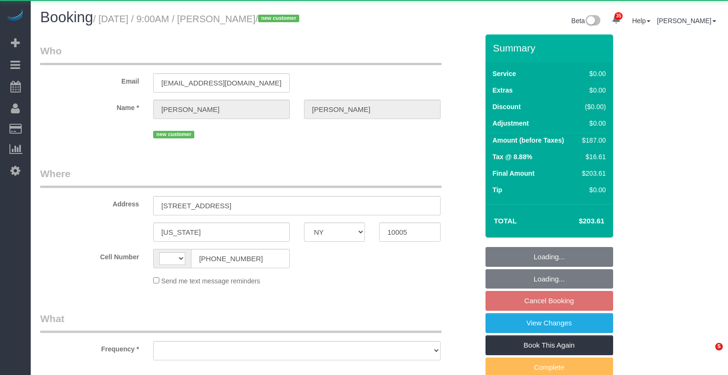
select select "NY"
select select "string:[GEOGRAPHIC_DATA]"
select select "object:811"
select select "2"
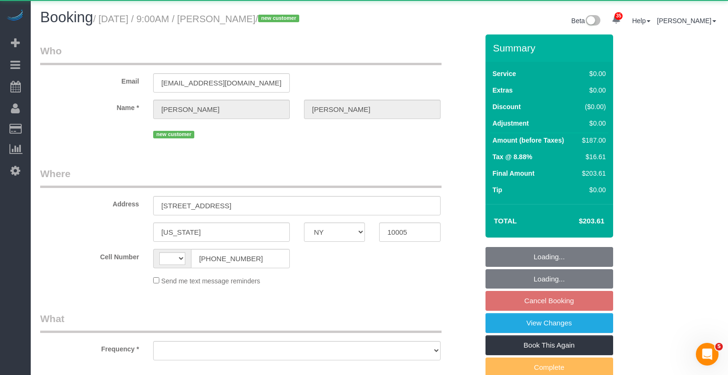
select select "number:57"
select select "number:74"
select select "number:14"
select select "number:5"
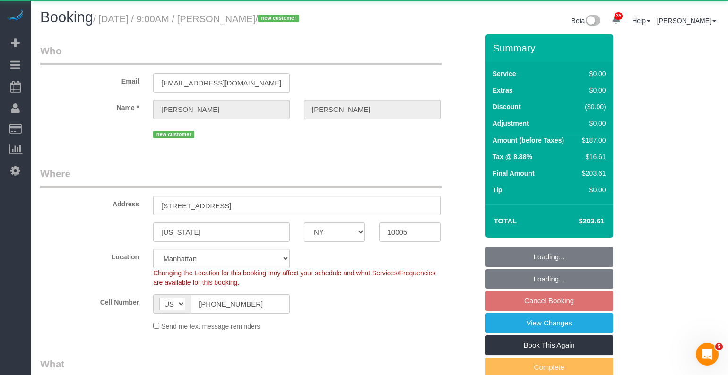
select select "object:1063"
select select "string:stripe-pm_1SFJB24VGloSiKo7fw8q6CF6"
select select "spot2"
select select "2"
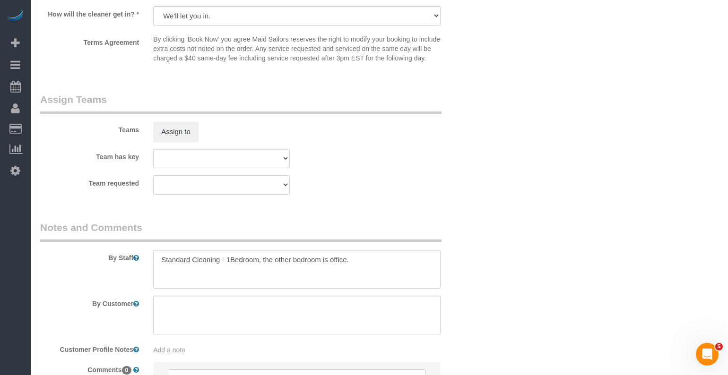
scroll to position [1192, 0]
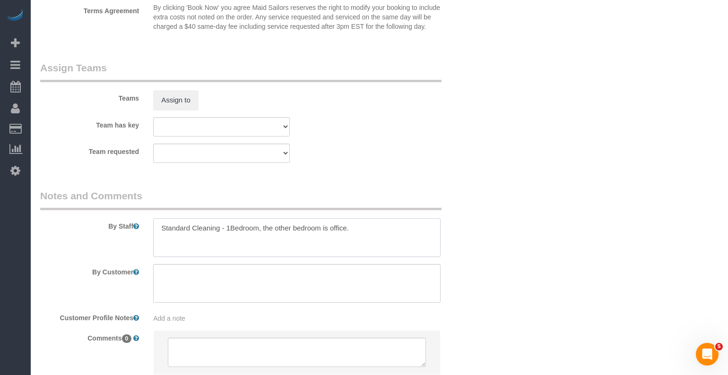
click at [261, 235] on textarea at bounding box center [296, 237] width 287 height 39
click at [260, 237] on textarea at bounding box center [296, 237] width 287 height 39
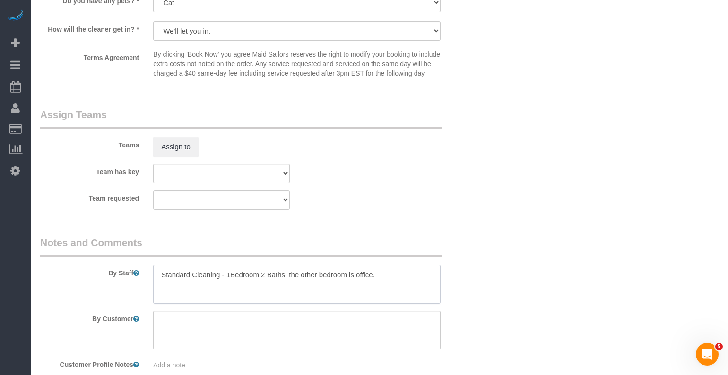
scroll to position [1146, 0]
drag, startPoint x: 389, startPoint y: 287, endPoint x: 206, endPoint y: 279, distance: 183.1
click at [206, 279] on textarea at bounding box center [296, 283] width 287 height 39
click at [330, 290] on textarea at bounding box center [296, 283] width 287 height 39
click at [291, 282] on textarea at bounding box center [296, 283] width 287 height 39
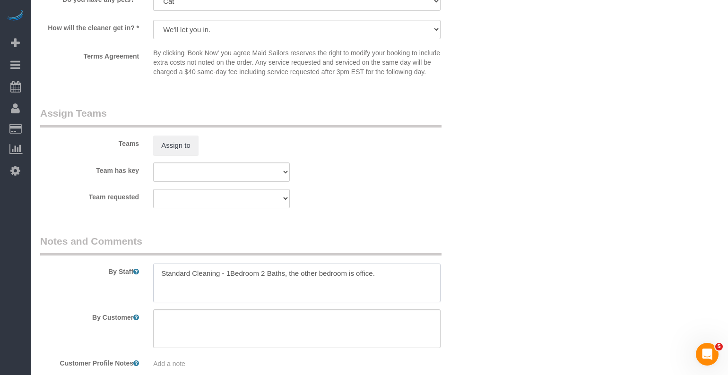
drag, startPoint x: 359, startPoint y: 285, endPoint x: 385, endPoint y: 282, distance: 25.7
click at [359, 285] on textarea at bounding box center [296, 283] width 287 height 39
click at [396, 293] on textarea at bounding box center [296, 283] width 287 height 39
drag, startPoint x: 425, startPoint y: 282, endPoint x: 228, endPoint y: 285, distance: 197.1
click at [228, 285] on textarea at bounding box center [296, 283] width 287 height 39
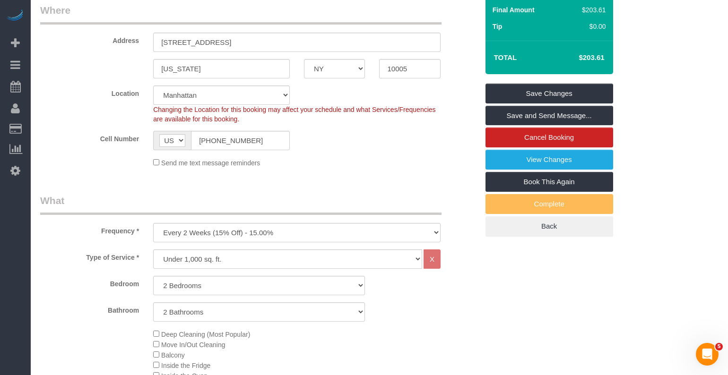
scroll to position [0, 0]
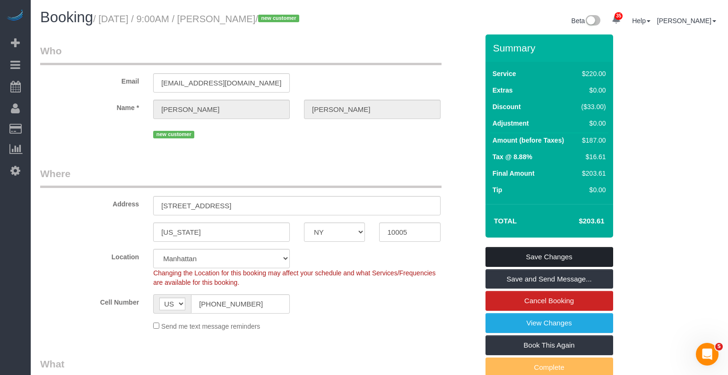
type textarea "Standard Cleaning"
click at [498, 260] on link "Save Changes" at bounding box center [549, 257] width 128 height 20
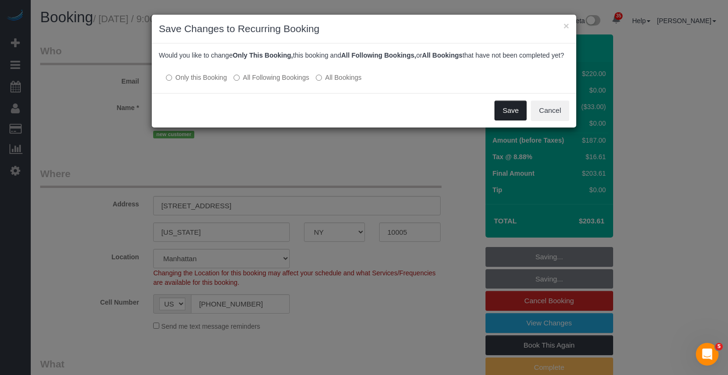
click at [501, 121] on button "Save" at bounding box center [510, 111] width 32 height 20
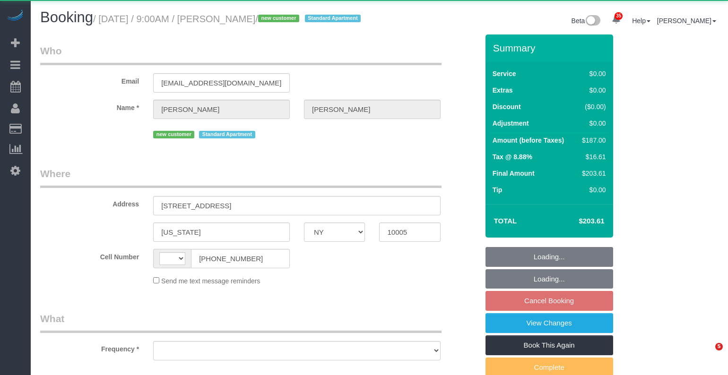
select select "NY"
select select "string:[GEOGRAPHIC_DATA]"
select select "object:566"
select select "spot2"
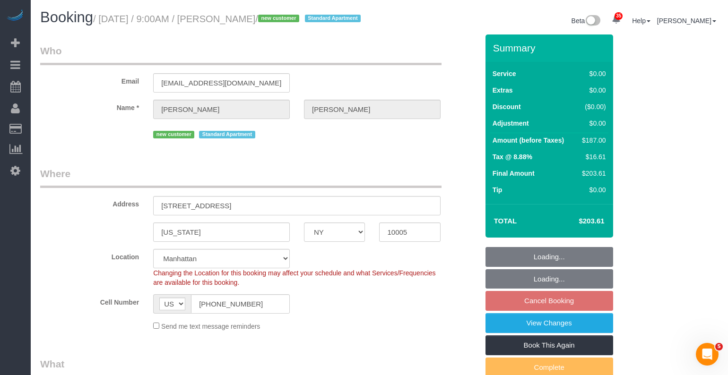
select select "object:824"
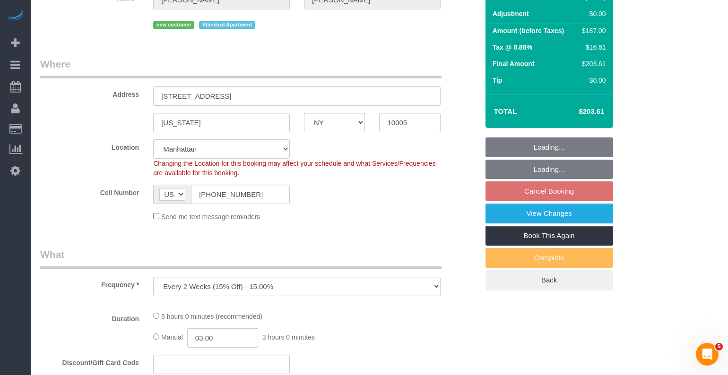
select select "string:stripe-pm_1SFJB24VGloSiKo7fw8q6CF6"
select select "number:57"
select select "number:74"
select select "number:14"
select select "number:5"
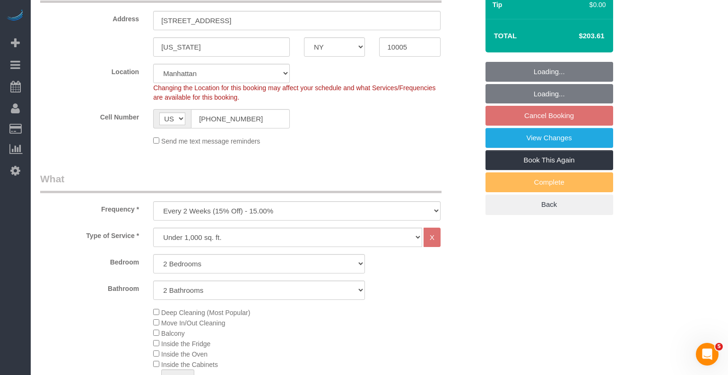
select select "2"
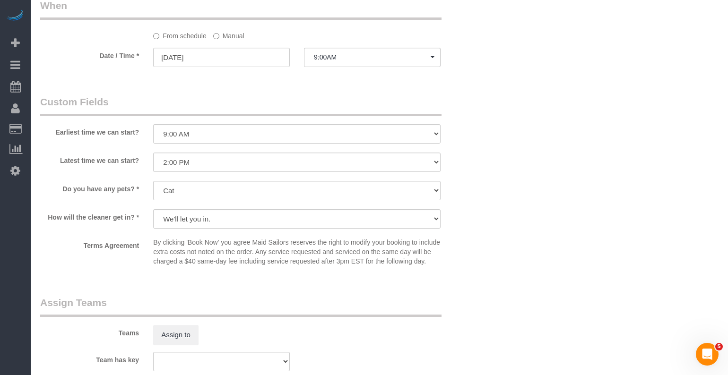
scroll to position [968, 0]
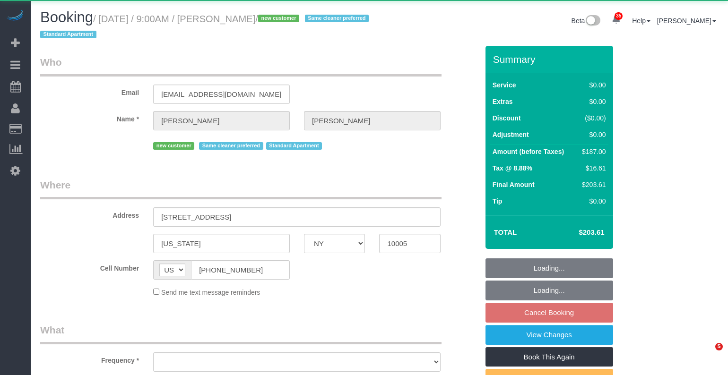
select select "NY"
select select "object:828"
select select "spot2"
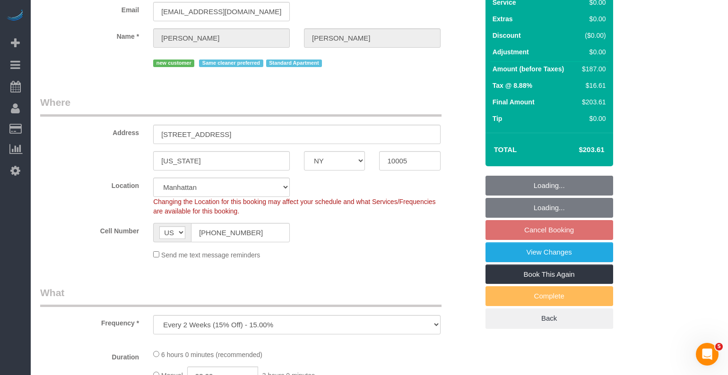
select select "string:stripe-pm_1SFJB24VGloSiKo7fw8q6CF6"
select select "number:57"
select select "number:74"
select select "number:14"
select select "number:5"
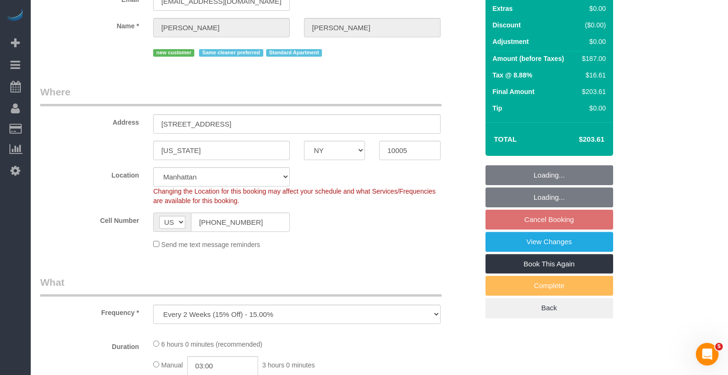
select select "2"
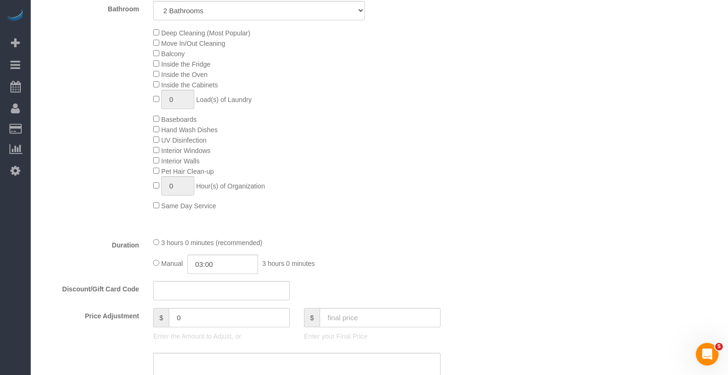
scroll to position [735, 0]
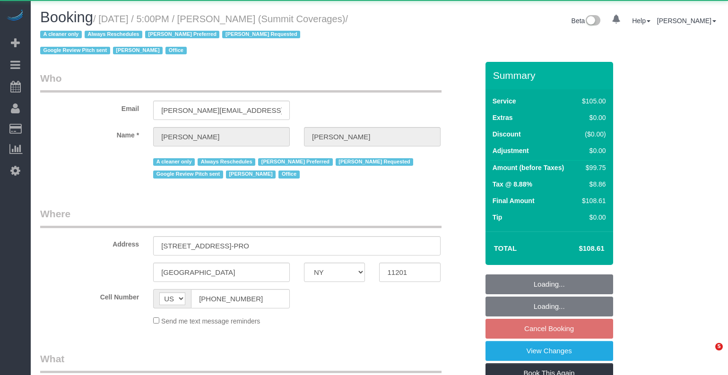
select select "NY"
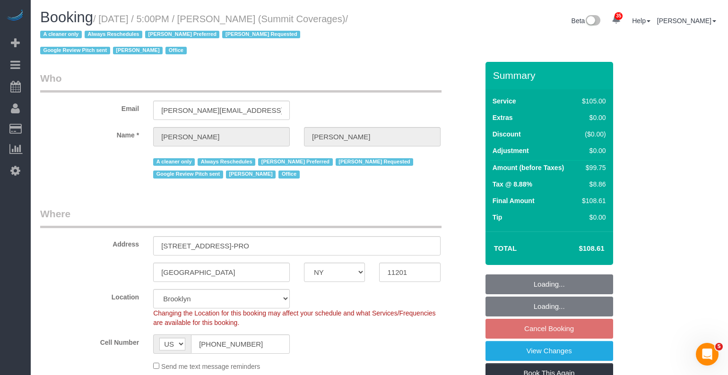
select select "object:1142"
select select "string:stripe-pm_1G3kd34VGloSiKo7CIqk8U5g"
select select "90"
select select "spot10"
select select "number:89"
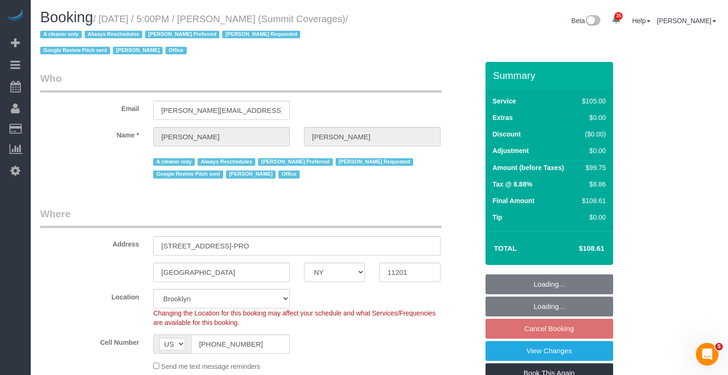
select select "number:90"
select select "number:15"
select select "number:5"
select select "number:21"
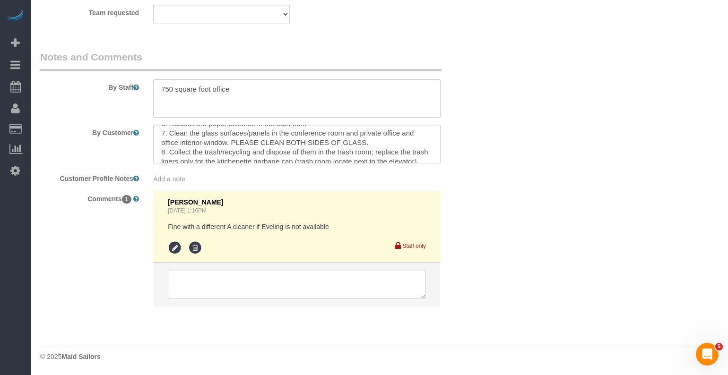
scroll to position [104, 0]
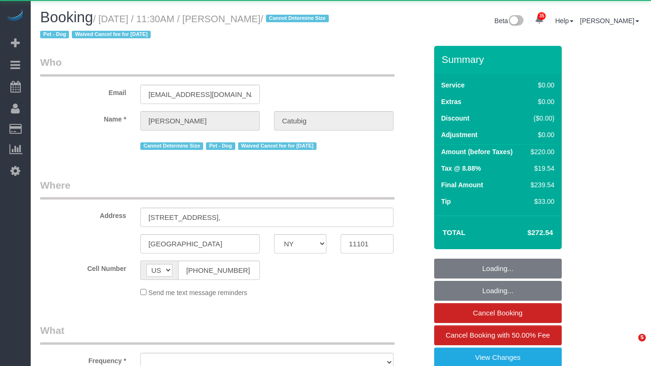
select select "NY"
select select "object:1443"
select select "2"
select select "number:58"
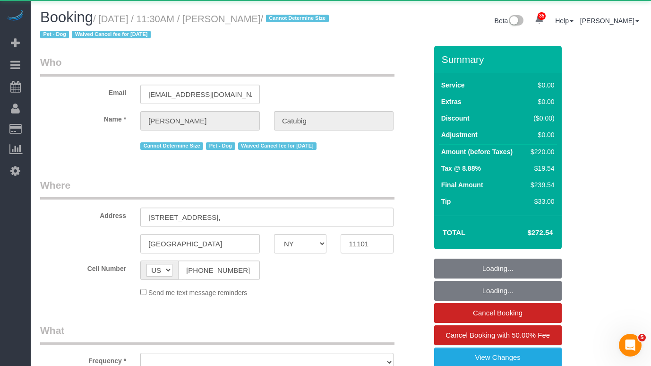
select select "number:75"
select select "number:13"
select select "number:6"
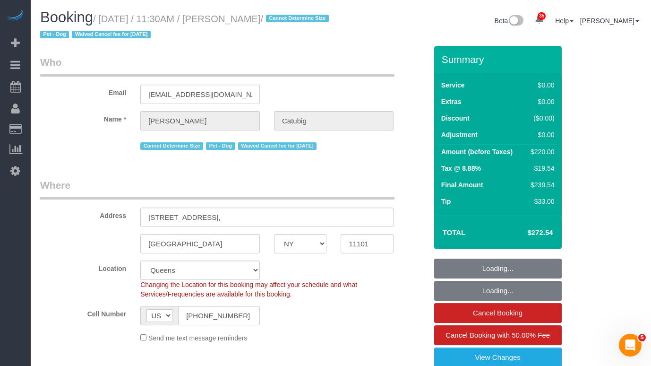
select select "string:stripe-pm_1S6J1y4VGloSiKo7cPiSkt4V"
select select "2"
drag, startPoint x: 301, startPoint y: 17, endPoint x: 238, endPoint y: 19, distance: 62.9
click at [238, 19] on small "/ [DATE] / 11:30AM / [PERSON_NAME] / Cannot Determine Size Pet - Dog Waived Can…" at bounding box center [186, 27] width 292 height 26
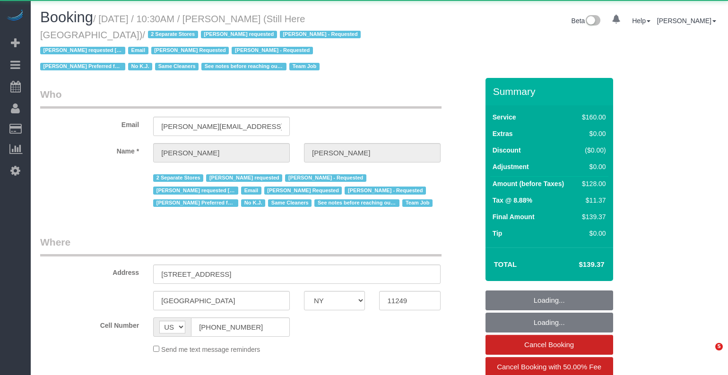
select select "NY"
select select "number:89"
select select "number:90"
select select "number:15"
select select "number:5"
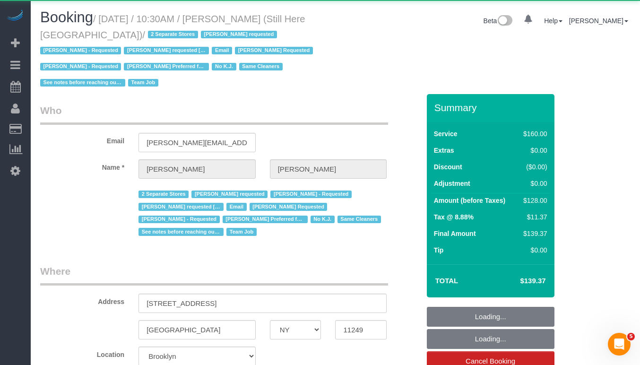
select select "string:stripe-pm_1Oyz8t4VGloSiKo71skqOF54"
select select "120"
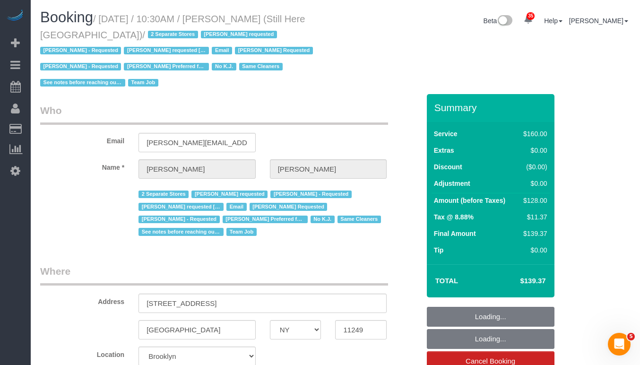
select select "object:1526"
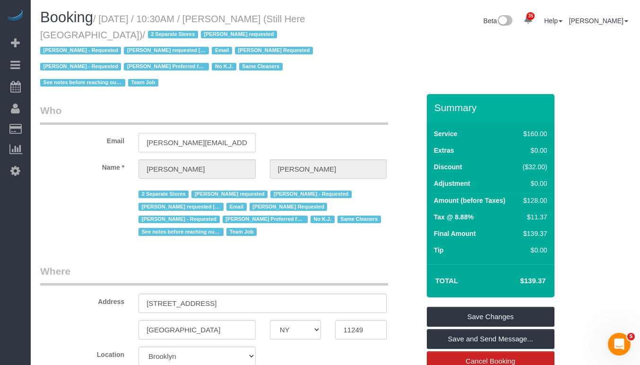
click at [176, 133] on input "[PERSON_NAME][EMAIL_ADDRESS][DOMAIN_NAME]" at bounding box center [196, 142] width 117 height 19
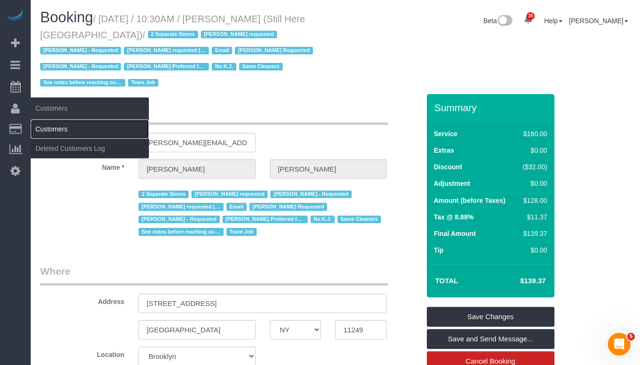
click at [47, 128] on link "Customers" at bounding box center [90, 129] width 118 height 19
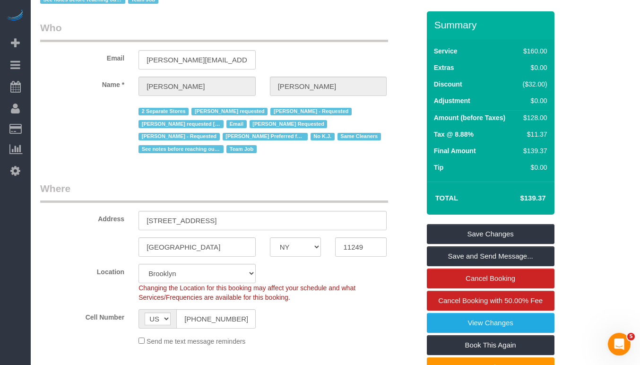
scroll to position [150, 0]
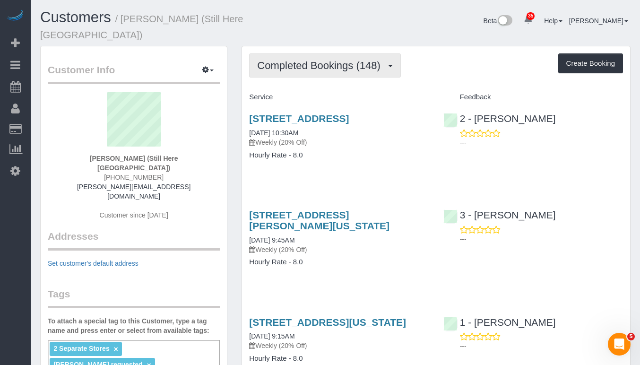
click at [291, 60] on span "Completed Bookings (148)" at bounding box center [321, 66] width 128 height 12
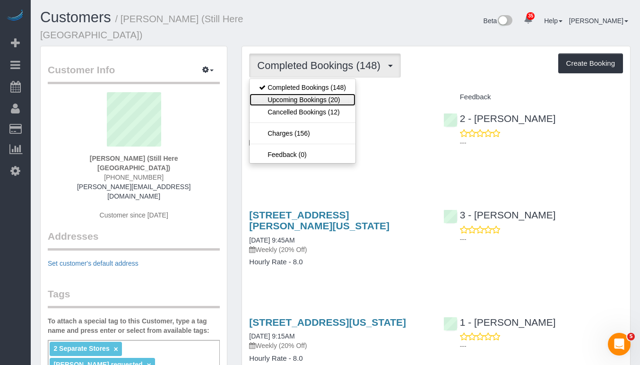
click at [293, 94] on link "Upcoming Bookings (20)" at bounding box center [303, 100] width 106 height 12
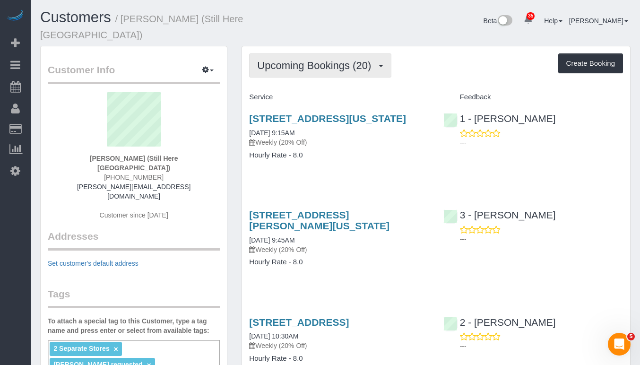
click at [344, 60] on span "Upcoming Bookings (20)" at bounding box center [316, 66] width 119 height 12
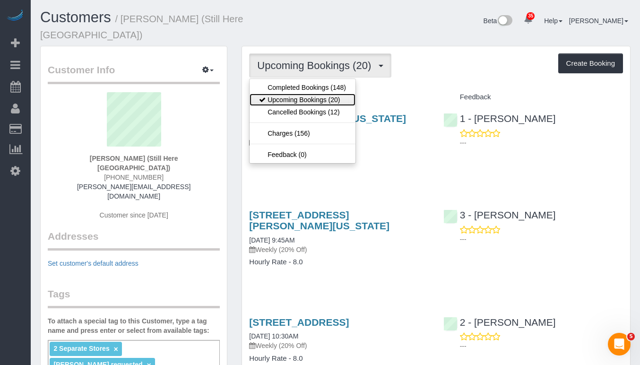
click at [299, 94] on link "Upcoming Bookings (20)" at bounding box center [303, 100] width 106 height 12
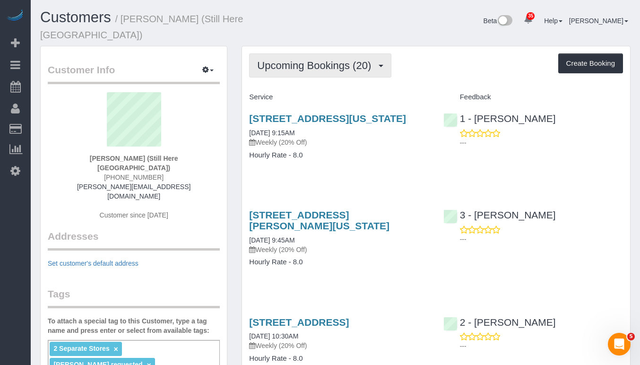
drag, startPoint x: 300, startPoint y: 51, endPoint x: 300, endPoint y: 58, distance: 7.1
click at [300, 60] on span "Upcoming Bookings (20)" at bounding box center [316, 66] width 119 height 12
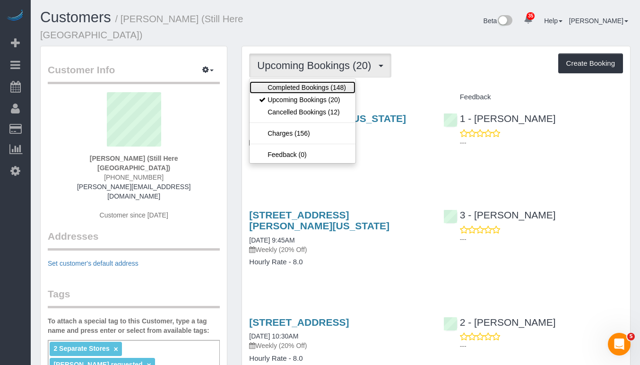
click at [297, 81] on link "Completed Bookings (148)" at bounding box center [303, 87] width 106 height 12
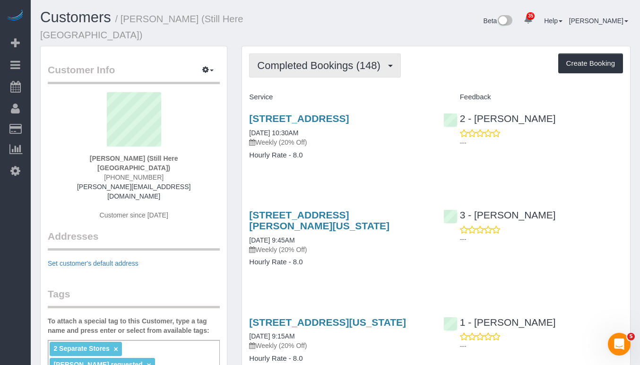
click at [302, 60] on span "Completed Bookings (148)" at bounding box center [321, 66] width 128 height 12
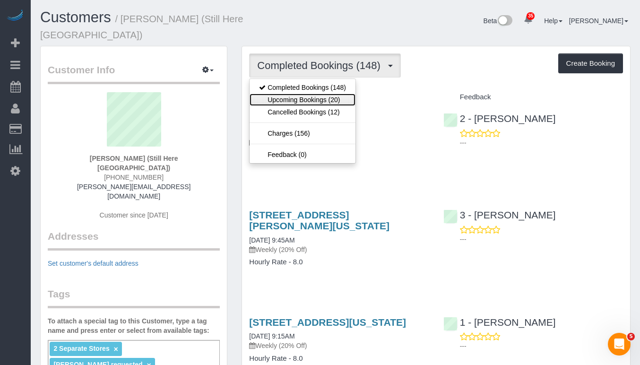
click at [287, 94] on link "Upcoming Bookings (20)" at bounding box center [303, 100] width 106 height 12
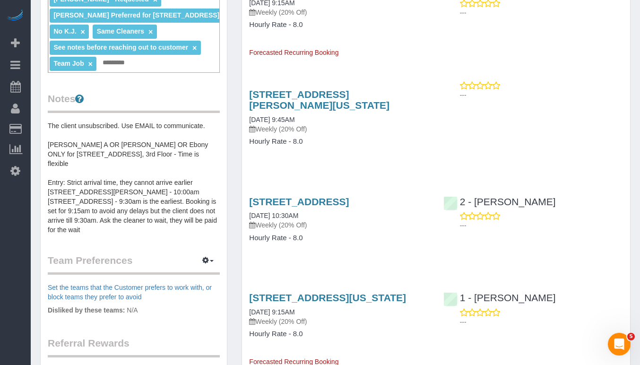
scroll to position [431, 0]
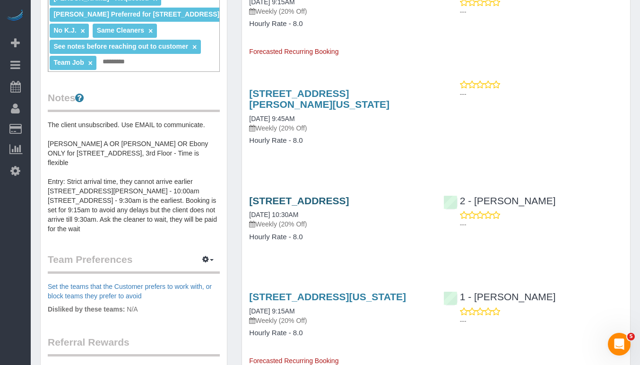
drag, startPoint x: 292, startPoint y: 233, endPoint x: 250, endPoint y: 224, distance: 43.6
click at [250, 206] on h3 "170 Wythe Avenue, Brooklyn, NY 11249" at bounding box center [339, 200] width 180 height 11
drag, startPoint x: 324, startPoint y: 245, endPoint x: 245, endPoint y: 245, distance: 78.5
click at [245, 245] on div "170 Wythe Avenue, Brooklyn, NY 11249 10/13/2025 10:30AM Weekly (20% Off) Hourly…" at bounding box center [339, 223] width 194 height 73
copy link "10/13/2025 10:30AM"
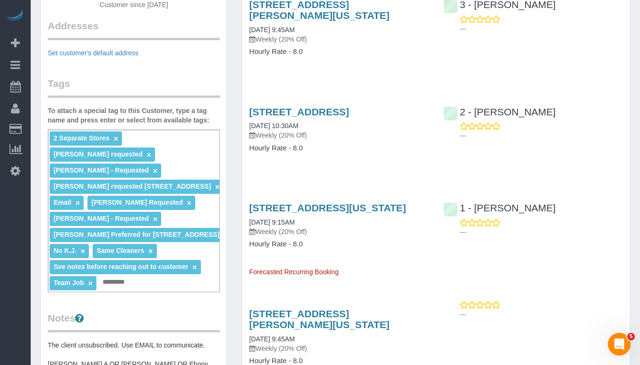
scroll to position [0, 0]
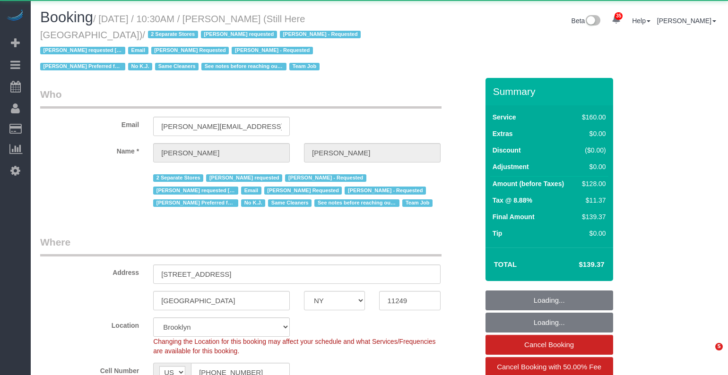
select select "NY"
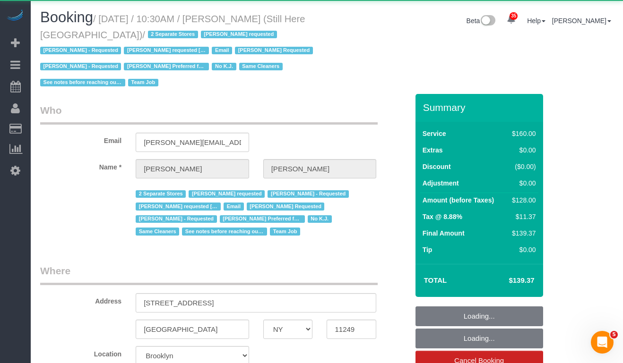
select select "object:1231"
select select "120"
select select "number:89"
select select "number:90"
select select "number:15"
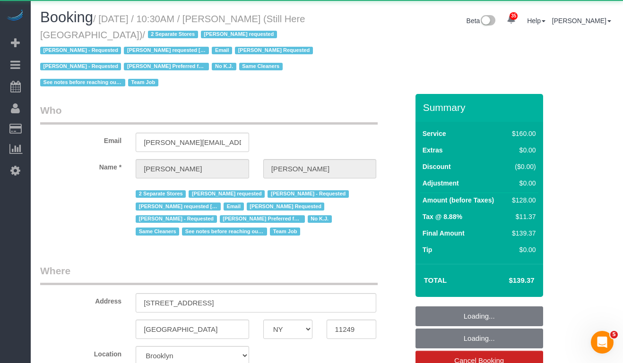
select select "number:5"
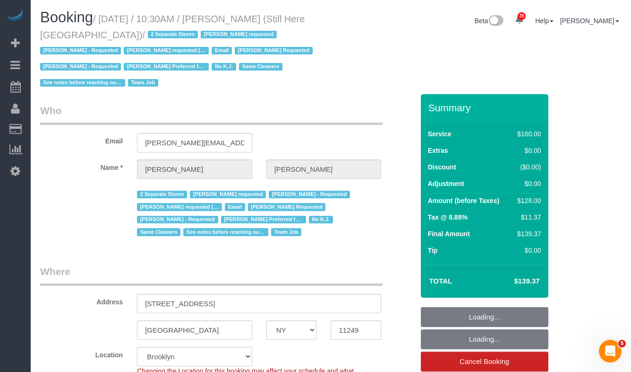
select select "string:stripe-pm_1Oyz8t4VGloSiKo71skqOF54"
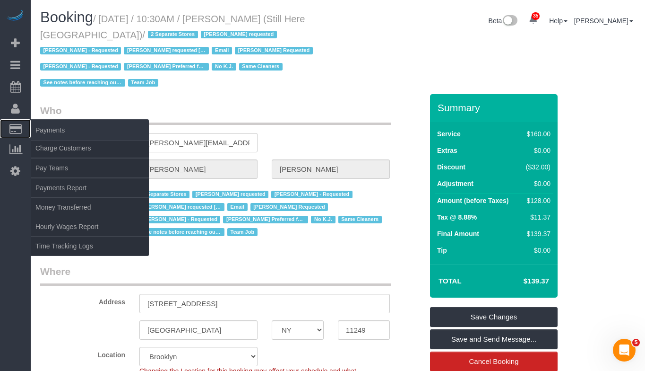
click at [45, 130] on span "Payments" at bounding box center [90, 130] width 118 height 22
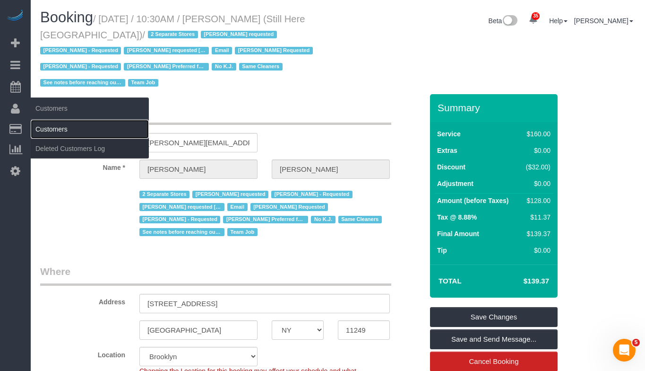
click at [47, 131] on link "Customers" at bounding box center [90, 129] width 118 height 19
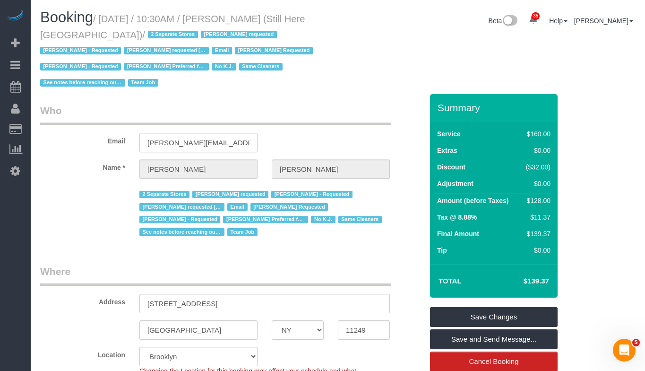
click at [162, 133] on input "[PERSON_NAME][EMAIL_ADDRESS][DOMAIN_NAME]" at bounding box center [198, 142] width 118 height 19
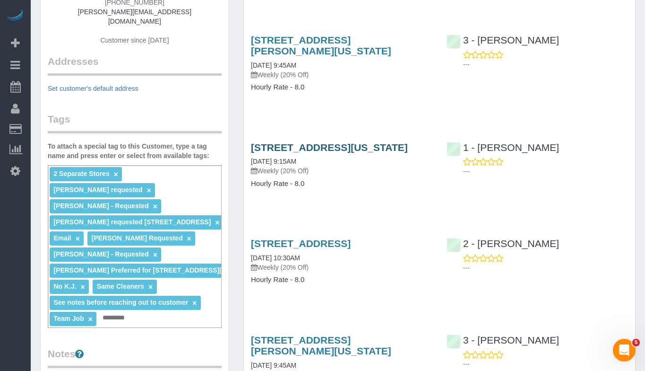
scroll to position [188, 0]
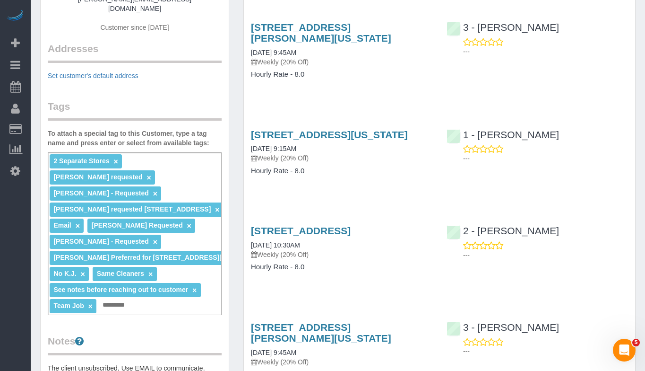
click at [137, 261] on div "2 Separate Stores × [PERSON_NAME] requested × [PERSON_NAME] - Requested × [PERS…" at bounding box center [135, 233] width 174 height 163
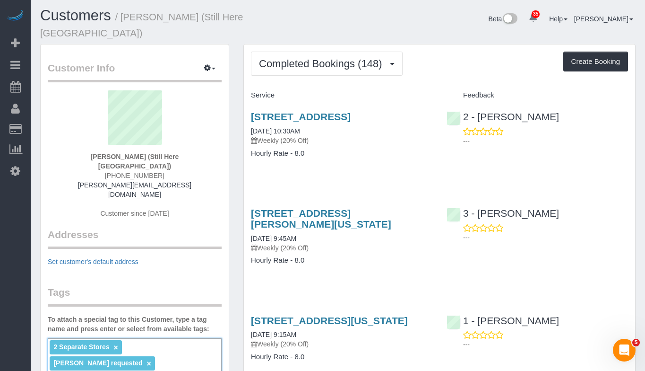
scroll to position [0, 0]
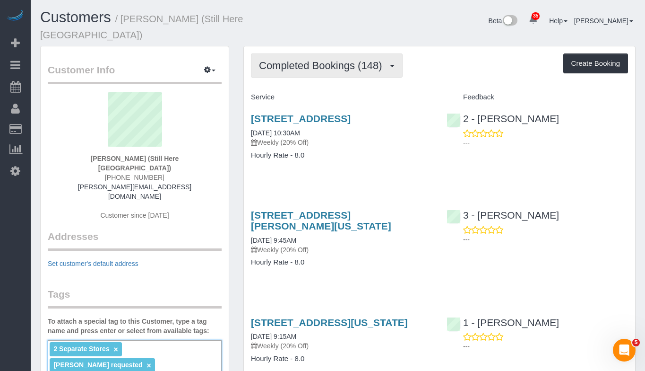
type input "*****"
click at [345, 60] on span "Completed Bookings (148)" at bounding box center [323, 66] width 128 height 12
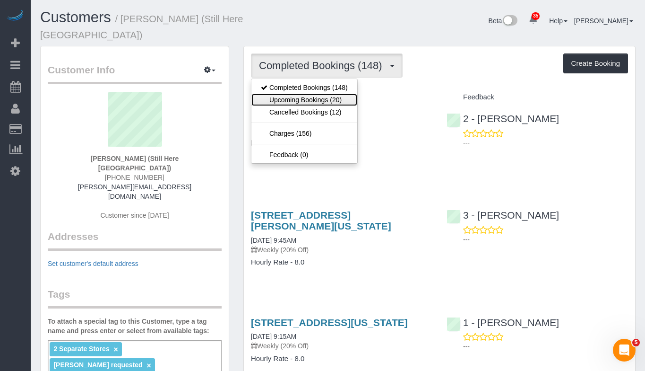
click at [304, 94] on link "Upcoming Bookings (20)" at bounding box center [304, 100] width 106 height 12
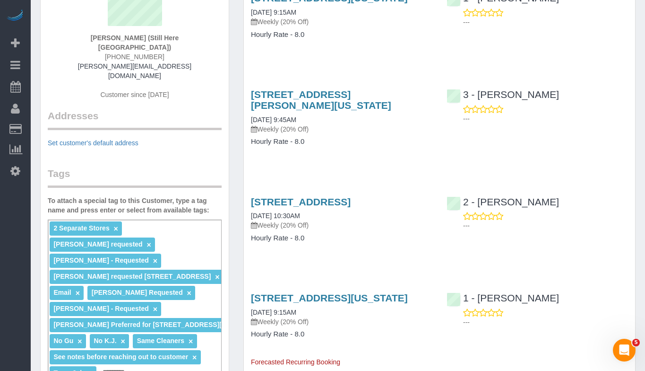
scroll to position [140, 0]
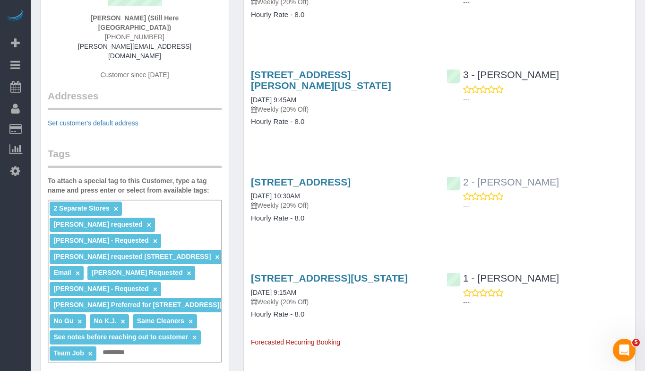
drag, startPoint x: 572, startPoint y: 187, endPoint x: 481, endPoint y: 183, distance: 90.8
click at [481, 183] on div "2 - Guerline Piquant ---" at bounding box center [538, 191] width 196 height 46
copy link "Guerline Piquant"
click at [125, 346] on input "text" at bounding box center [116, 352] width 33 height 12
click at [79, 317] on link "×" at bounding box center [80, 321] width 4 height 8
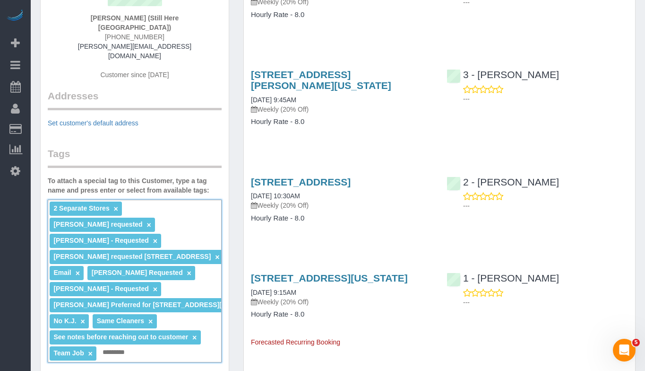
click at [125, 346] on input "text" at bounding box center [116, 352] width 33 height 12
paste input "**********"
type input "**********"
click at [170, 326] on div "Customer Info Edit Contact Info Send Message Email Preferences Special Sales Ta…" at bounding box center [135, 341] width 188 height 871
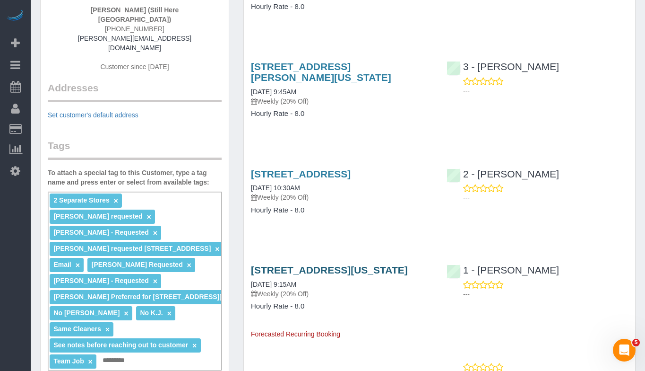
scroll to position [138, 0]
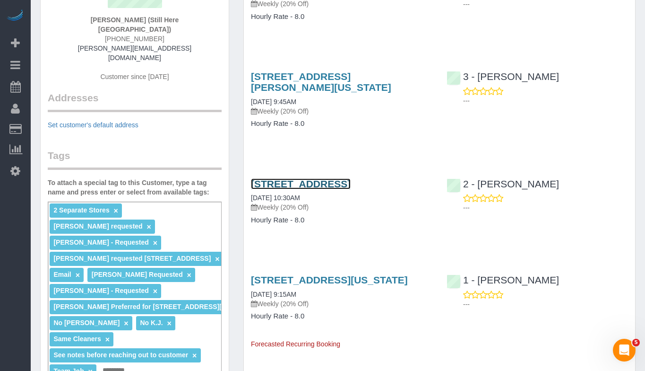
click at [291, 182] on link "170 Wythe Avenue, Brooklyn, NY 11249" at bounding box center [301, 183] width 100 height 11
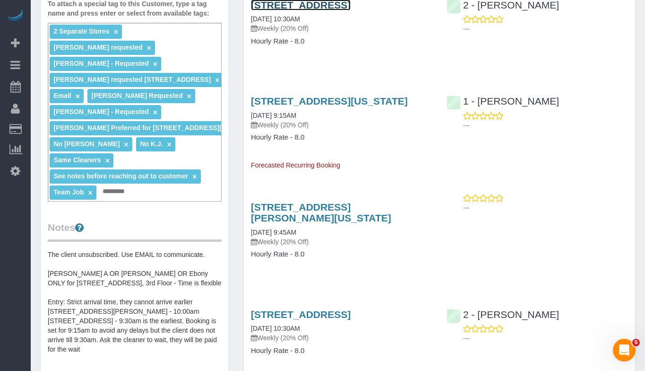
scroll to position [325, 0]
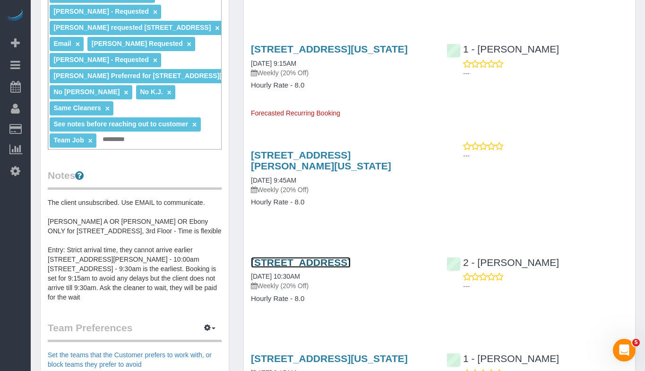
click at [298, 268] on link "170 Wythe Avenue, Brooklyn, NY 11249" at bounding box center [301, 262] width 100 height 11
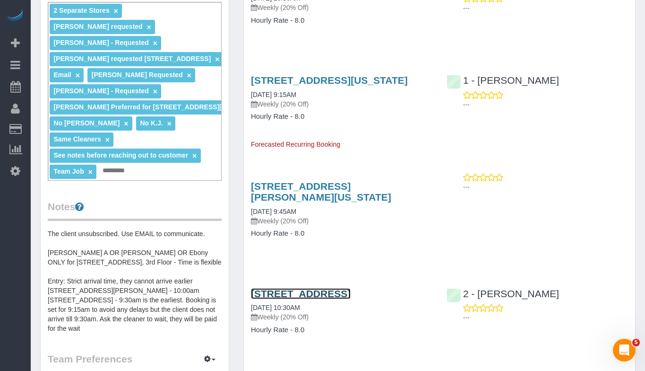
scroll to position [341, 0]
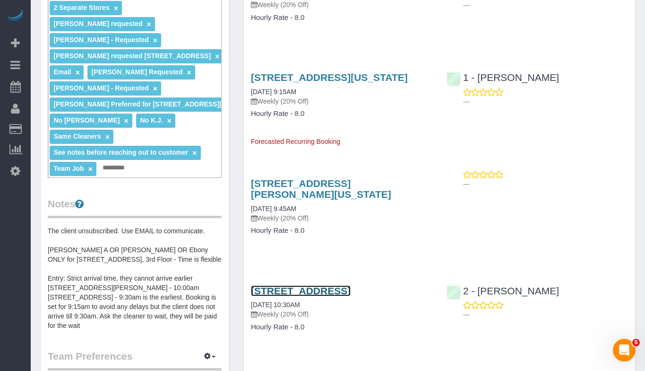
click at [290, 296] on link "170 Wythe Avenue, Brooklyn, NY 11249" at bounding box center [301, 290] width 100 height 11
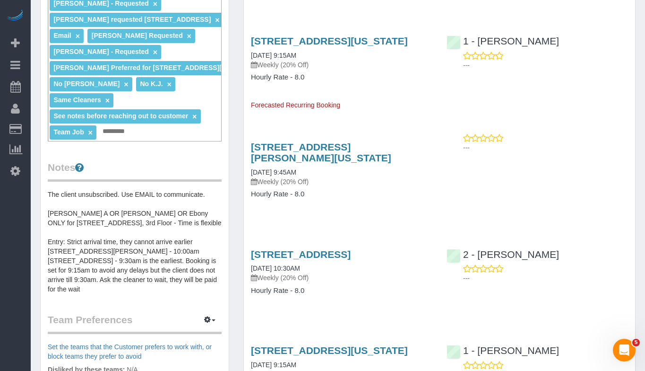
scroll to position [376, 0]
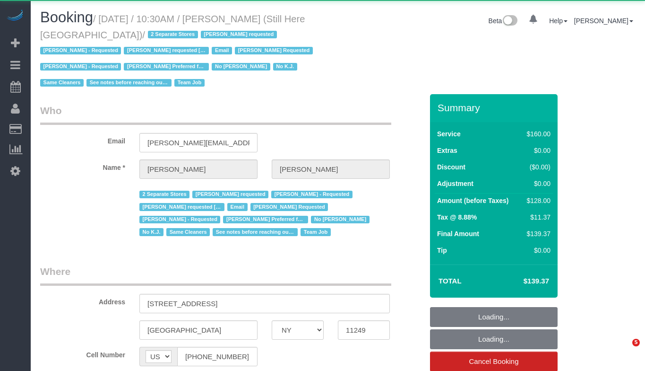
select select "NY"
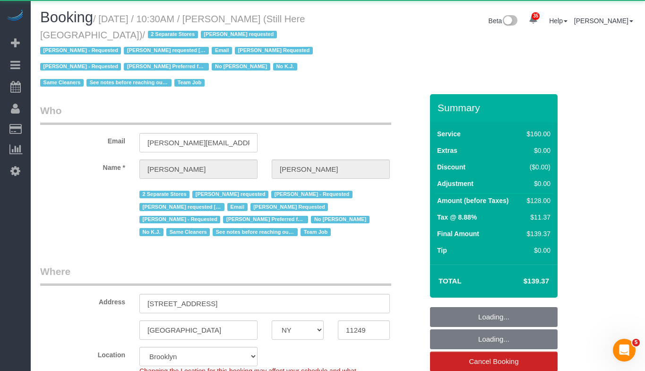
select select "object:1238"
select select "string:stripe-pm_1Oyz8t4VGloSiKo71skqOF54"
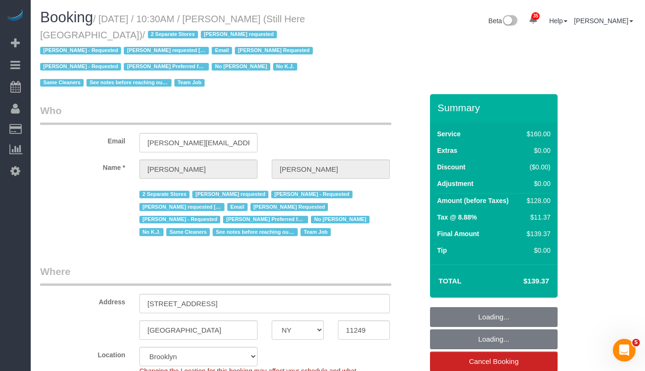
select select "120"
select select "number:89"
select select "number:90"
select select "number:15"
select select "number:5"
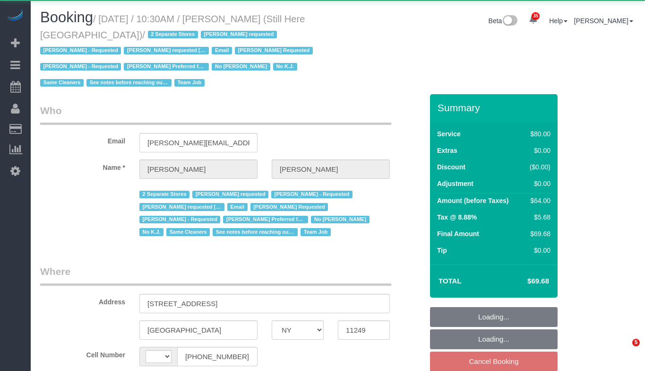
select select "NY"
select select "string:[GEOGRAPHIC_DATA]"
select select "object:910"
select select "number:89"
select select "number:90"
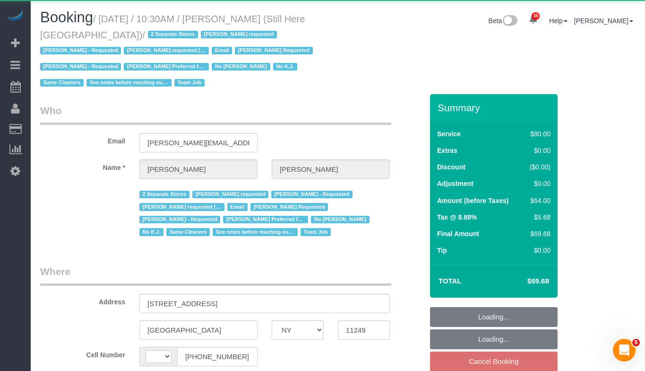
select select "number:15"
select select "number:5"
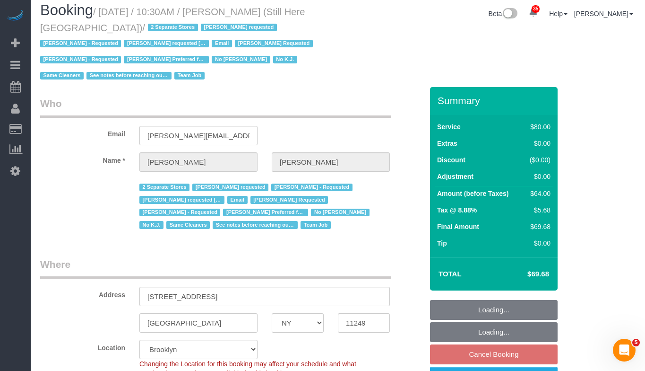
select select "object:1175"
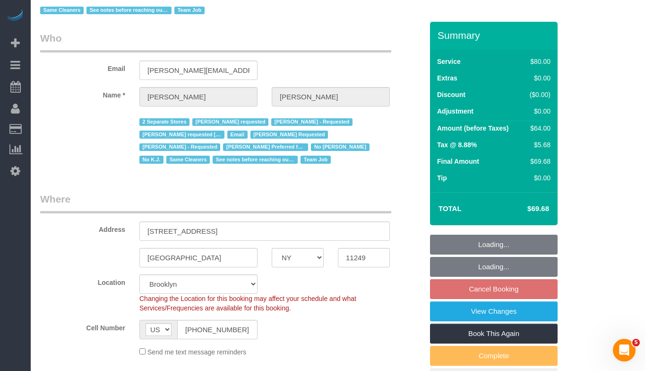
select select "string:stripe-pm_1Oyz8t4VGloSiKo71skqOF54"
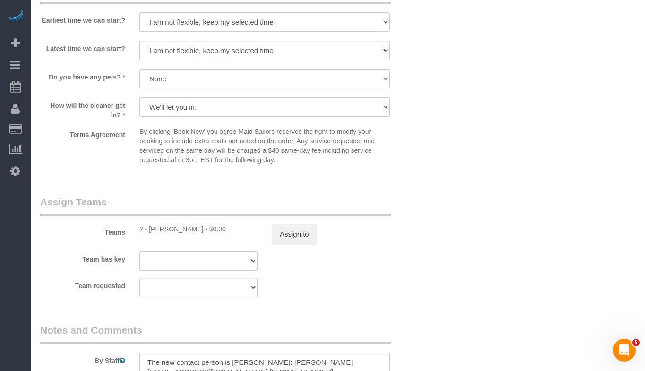
scroll to position [1020, 0]
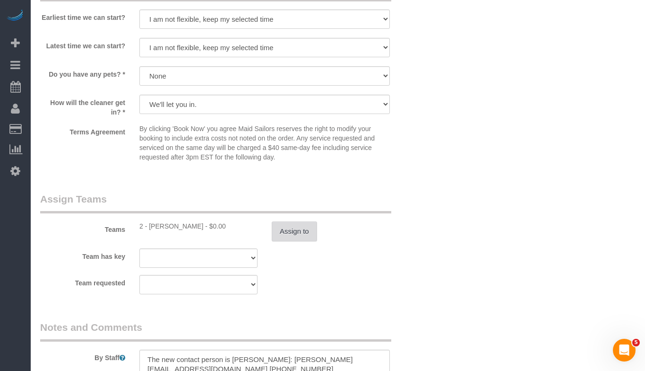
click at [283, 227] on button "Assign to" at bounding box center [294, 231] width 45 height 20
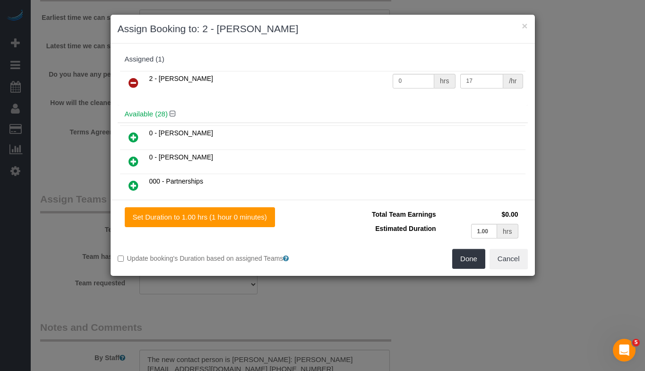
click at [131, 82] on icon at bounding box center [134, 82] width 10 height 11
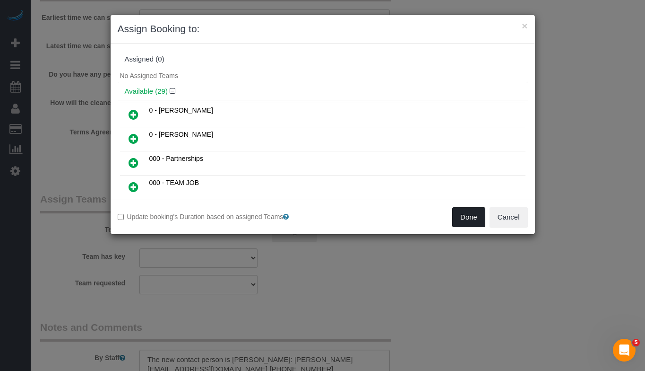
click at [472, 221] on button "Done" at bounding box center [468, 217] width 33 height 20
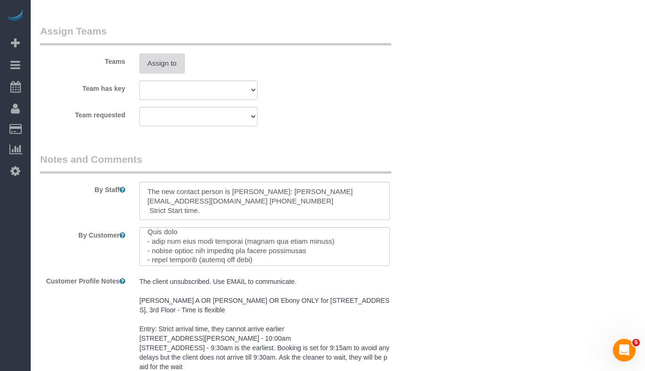
scroll to position [127, 0]
click at [250, 243] on textarea at bounding box center [264, 246] width 251 height 39
type textarea "350 Square feet Retail Store Cleaning Please do NOT use any scented sprays. If …"
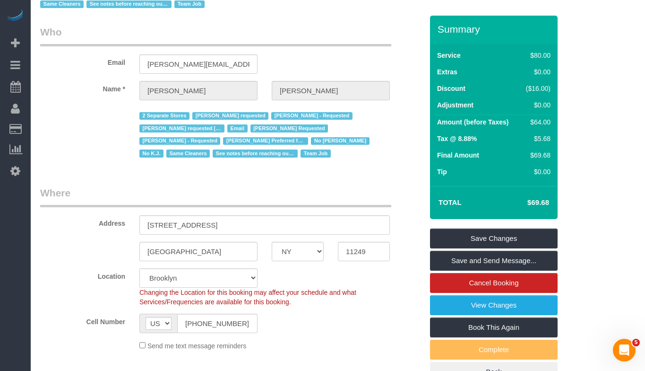
scroll to position [73, 0]
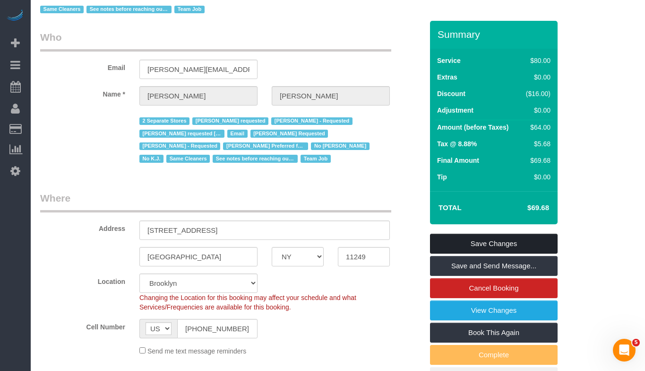
click at [438, 239] on link "Save Changes" at bounding box center [494, 243] width 128 height 20
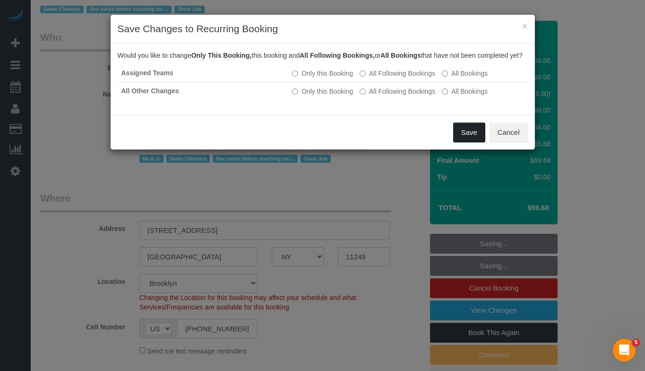
click at [468, 142] on button "Save" at bounding box center [469, 132] width 32 height 20
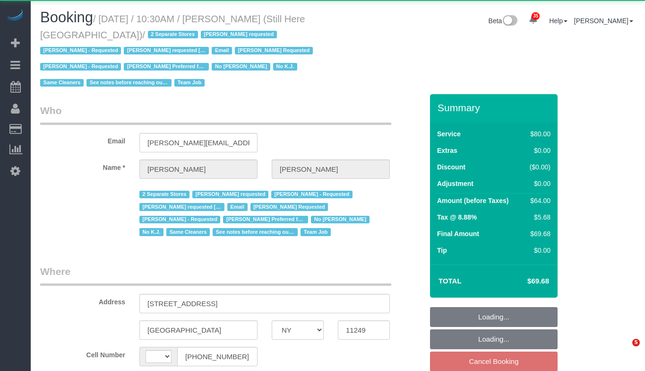
select select "NY"
select select "string:[GEOGRAPHIC_DATA]"
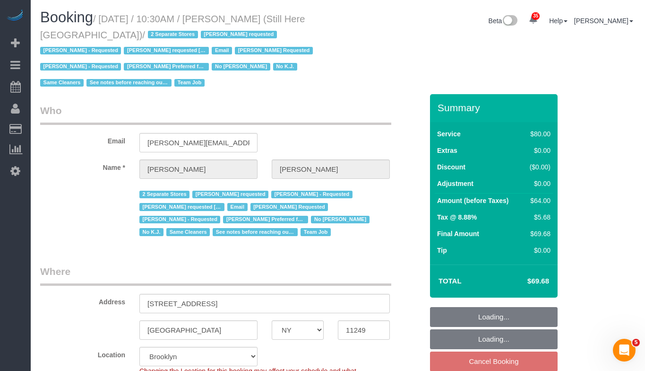
select select "object:1518"
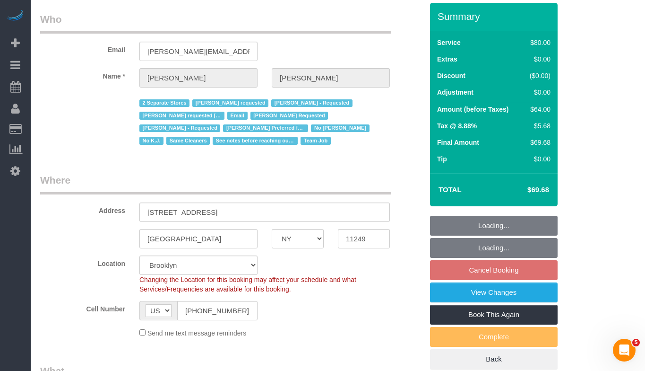
select select "string:stripe-pm_1Oyz8t4VGloSiKo71skqOF54"
select select "number:89"
select select "number:90"
select select "number:15"
select select "number:5"
